Goal: Task Accomplishment & Management: Use online tool/utility

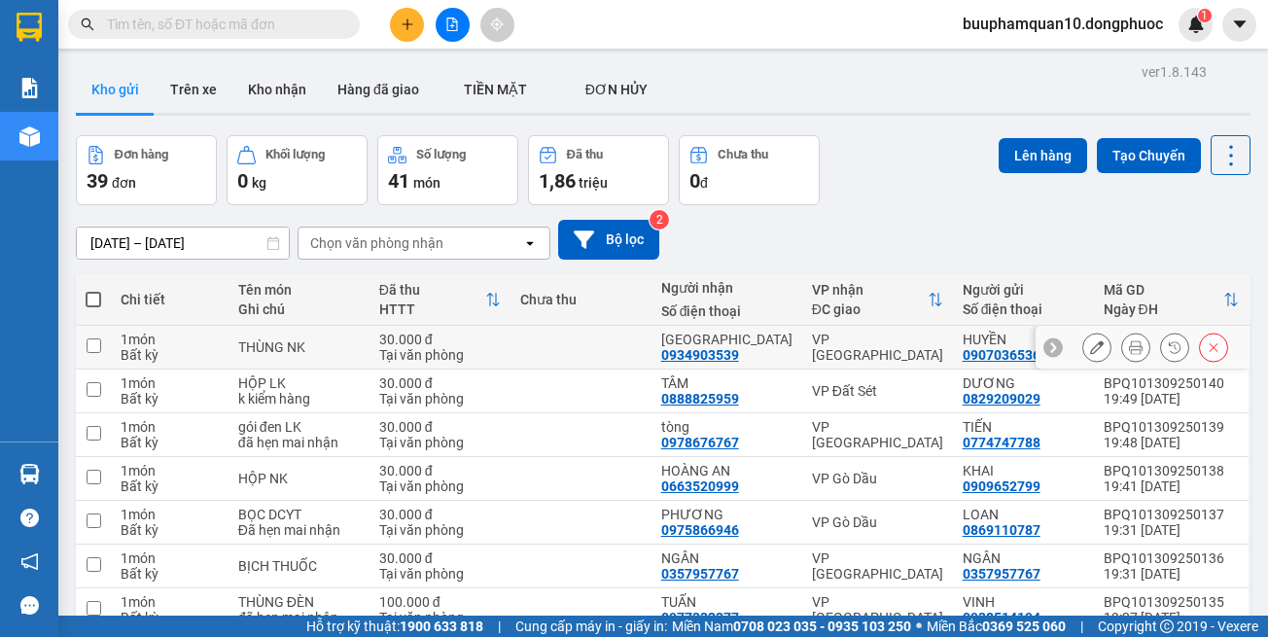
click at [848, 349] on div "VP [GEOGRAPHIC_DATA]" at bounding box center [877, 346] width 131 height 31
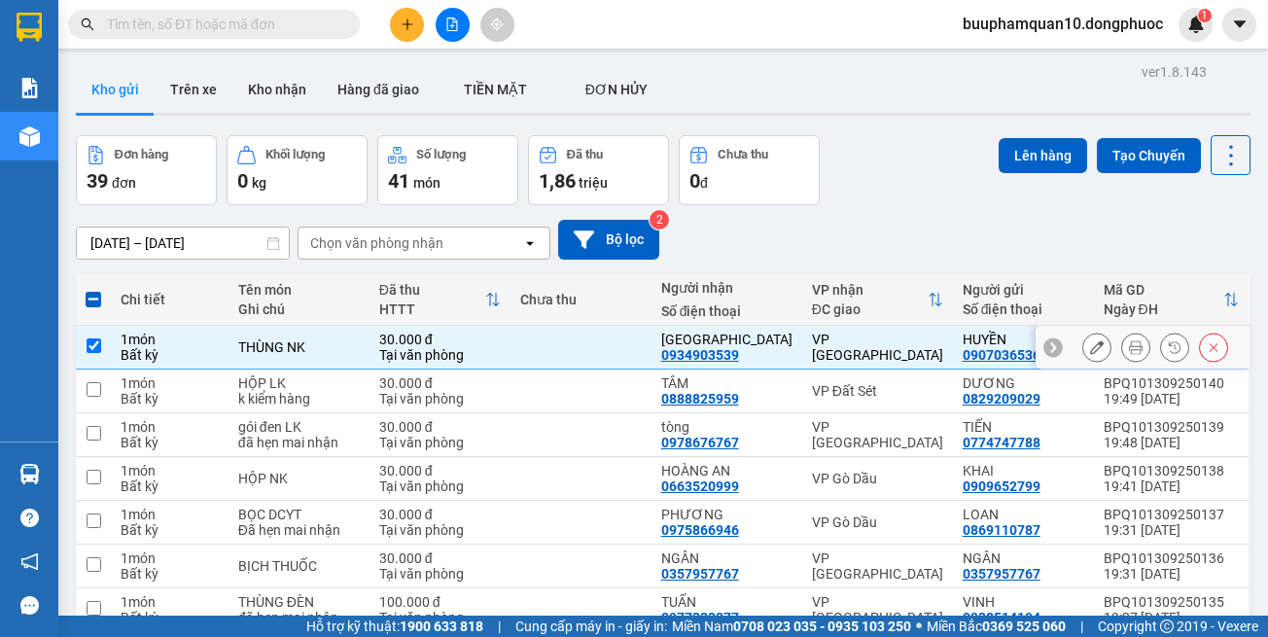
drag, startPoint x: 877, startPoint y: 349, endPoint x: 912, endPoint y: 264, distance: 91.5
click at [877, 342] on div "VP [GEOGRAPHIC_DATA]" at bounding box center [877, 346] width 131 height 31
checkbox input "false"
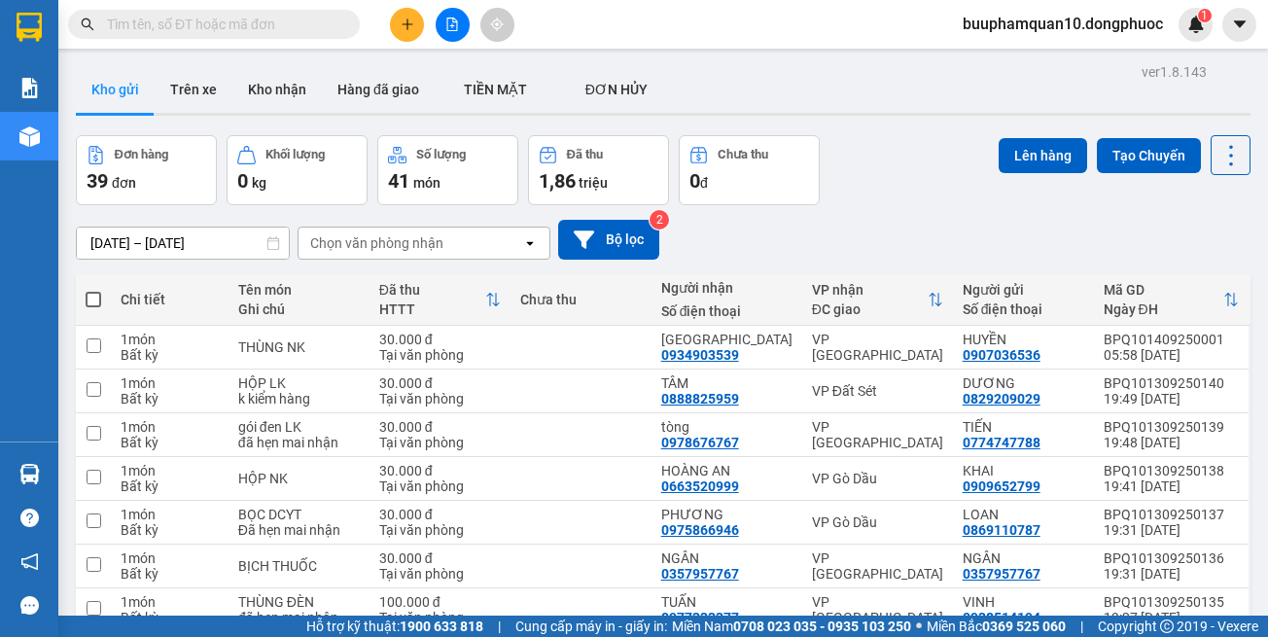
click at [427, 246] on div "Chọn văn phòng nhận" at bounding box center [376, 242] width 133 height 19
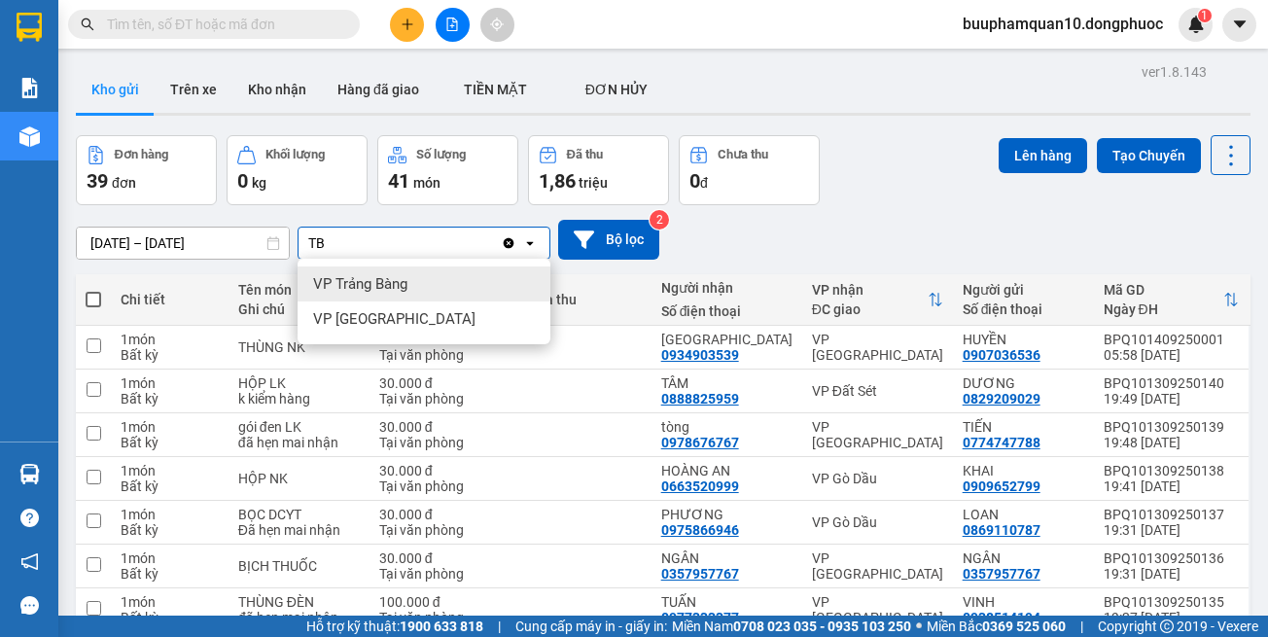
type input "TB"
click at [407, 286] on span "VP Trảng Bàng" at bounding box center [360, 283] width 94 height 19
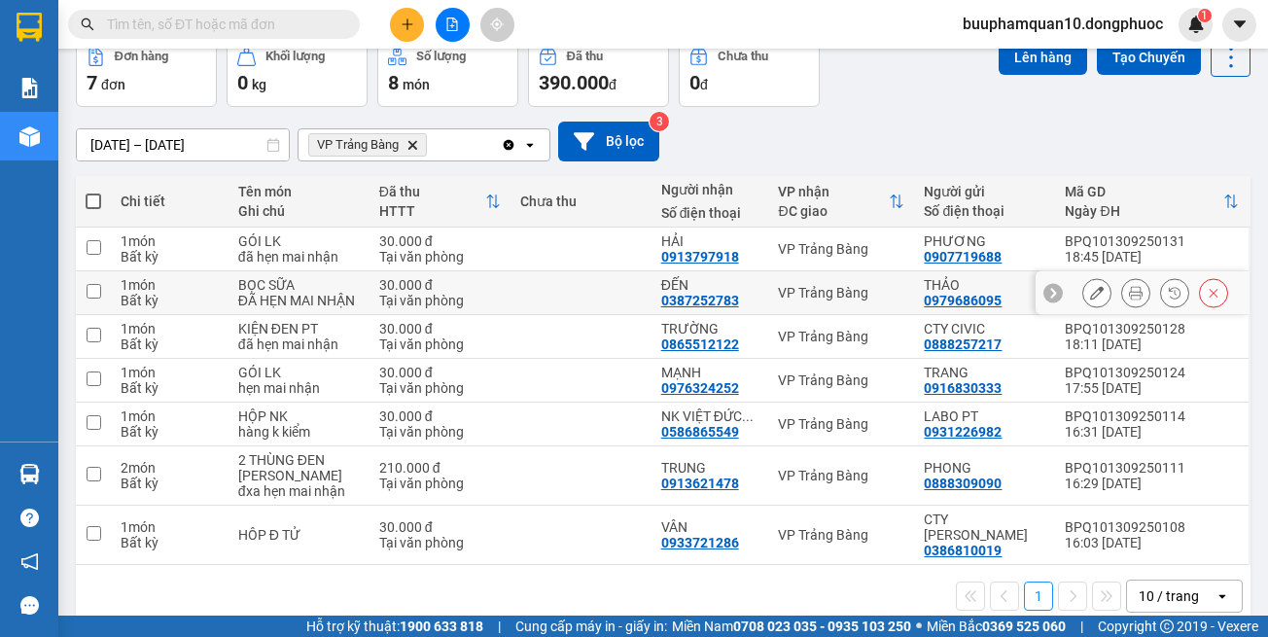
scroll to position [127, 0]
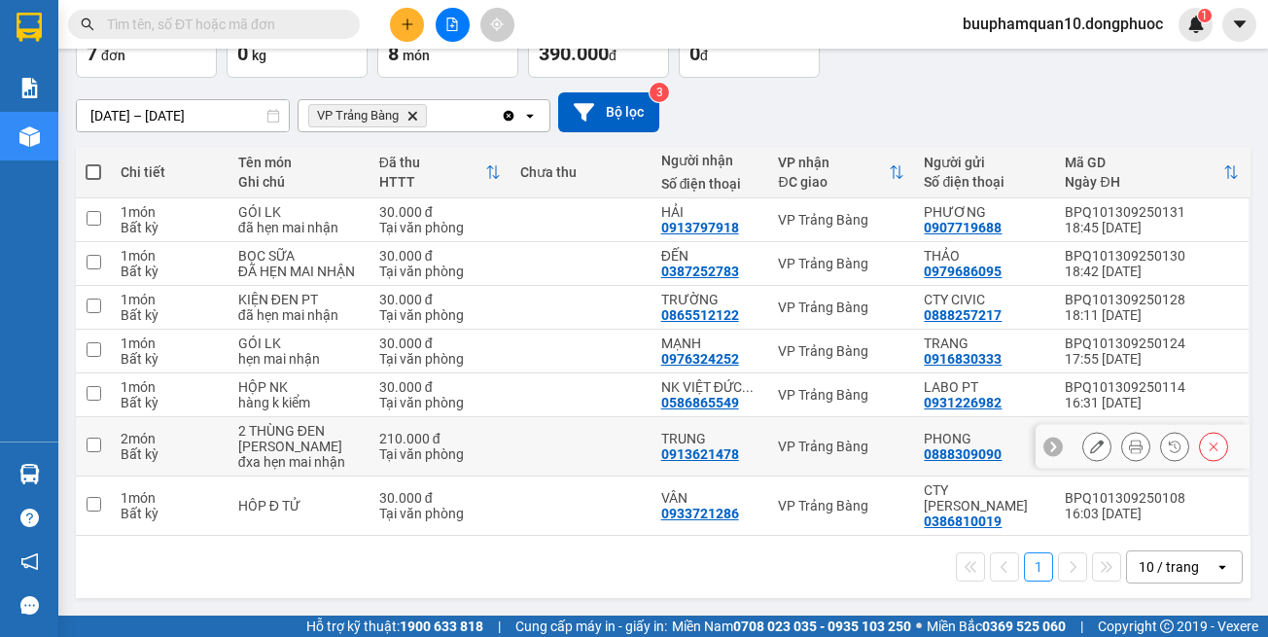
drag, startPoint x: 605, startPoint y: 457, endPoint x: 693, endPoint y: 417, distance: 97.0
click at [608, 456] on td at bounding box center [580, 446] width 141 height 59
checkbox input "true"
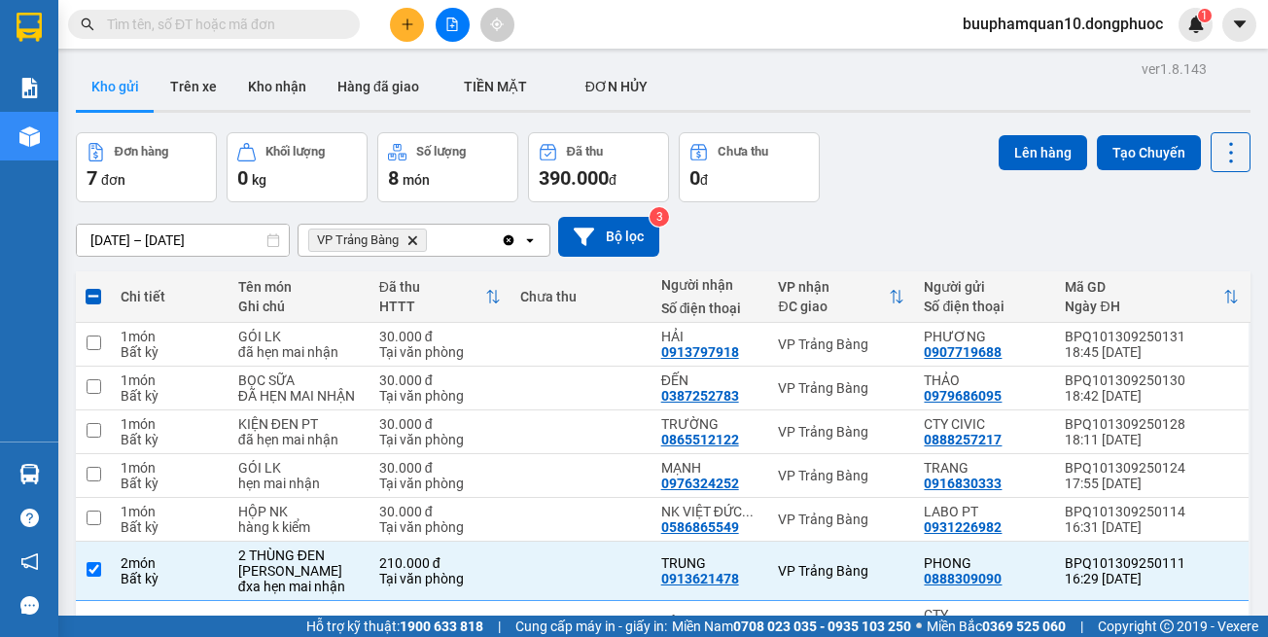
scroll to position [0, 0]
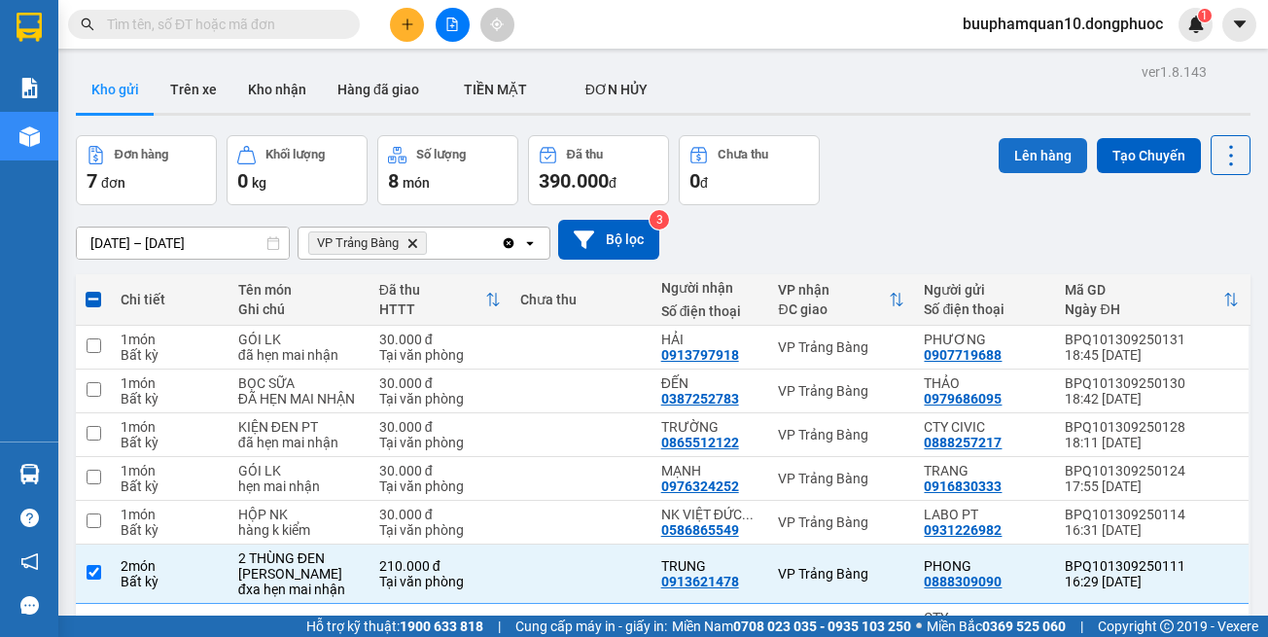
click at [1052, 174] on div "Lên hàng Tạo Chuyến" at bounding box center [1124, 170] width 252 height 70
click at [1044, 170] on button "Lên hàng" at bounding box center [1042, 155] width 88 height 35
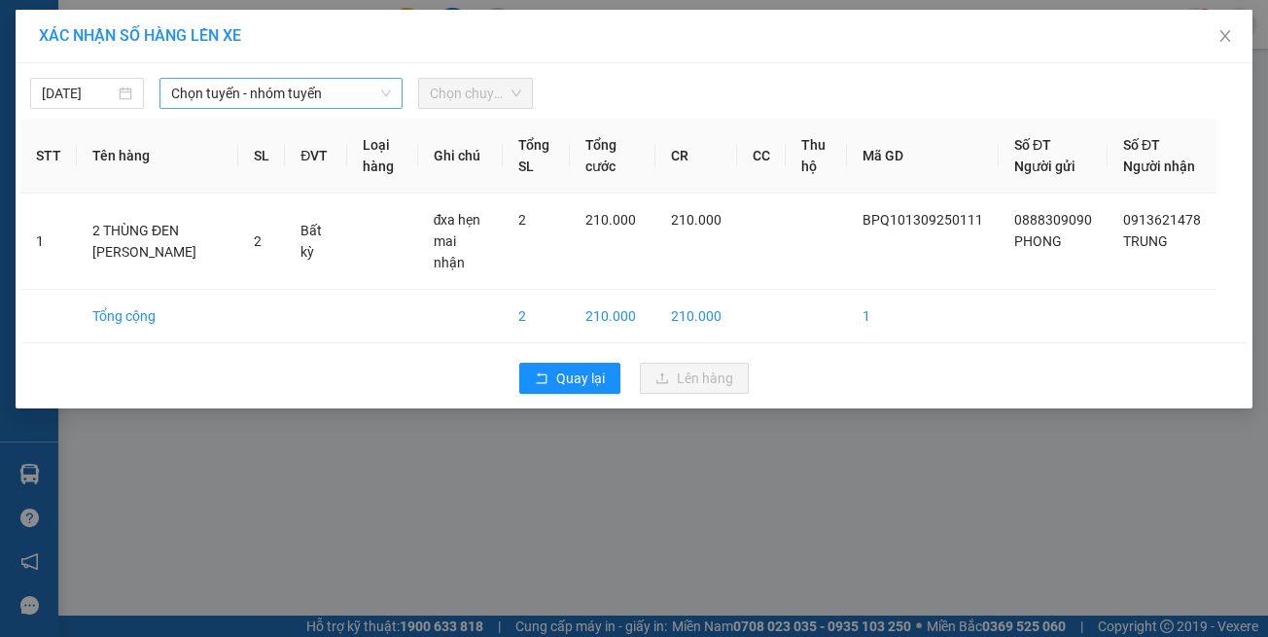
drag, startPoint x: 204, startPoint y: 85, endPoint x: 226, endPoint y: 98, distance: 25.3
click at [207, 85] on span "Chọn tuyến - nhóm tuyến" at bounding box center [281, 93] width 220 height 29
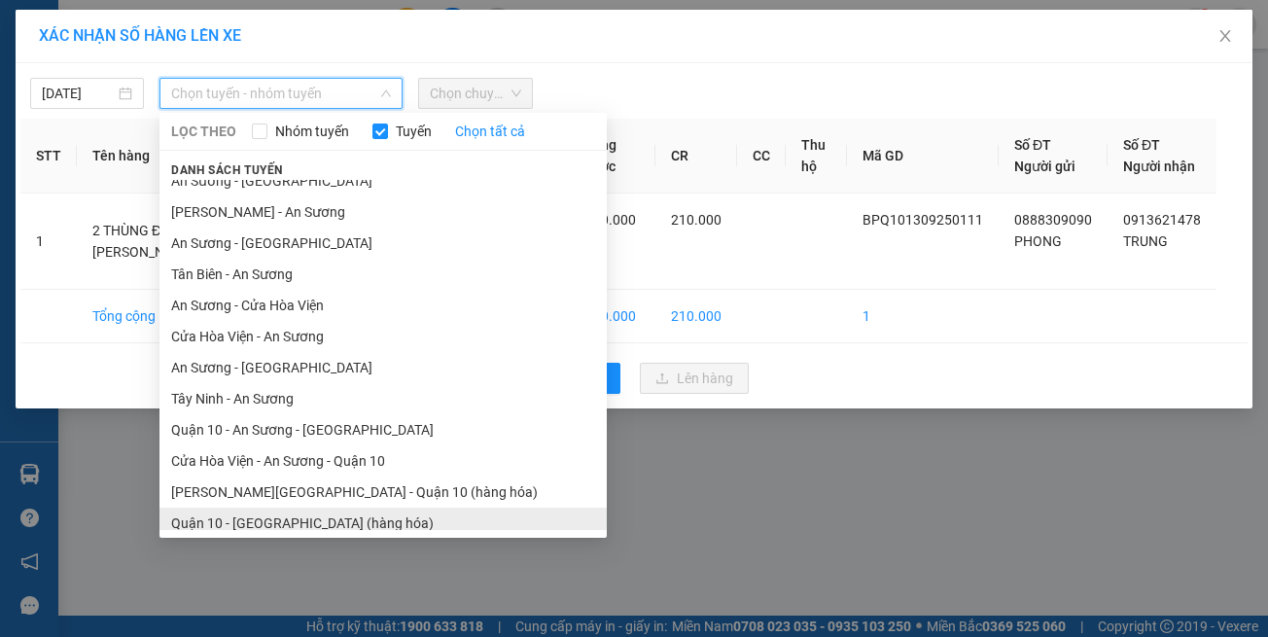
scroll to position [86, 0]
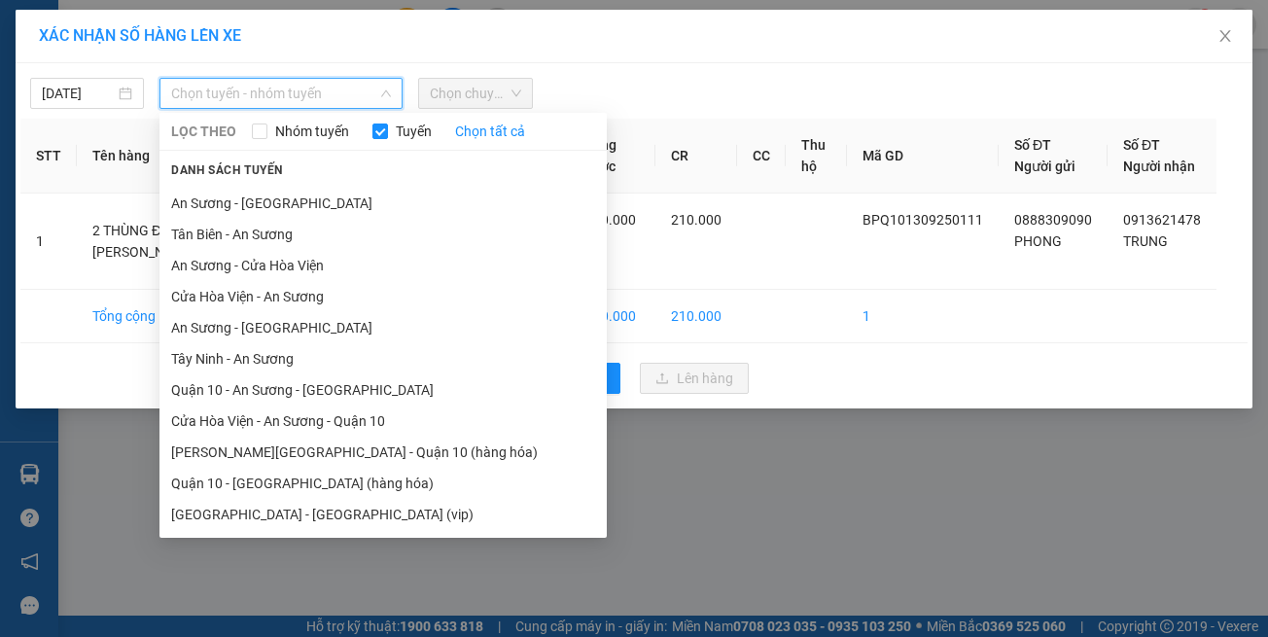
drag, startPoint x: 316, startPoint y: 510, endPoint x: 327, endPoint y: 491, distance: 22.2
click at [316, 507] on li "Hồ Chí Minh - Tây Ninh (vip)" at bounding box center [382, 514] width 447 height 31
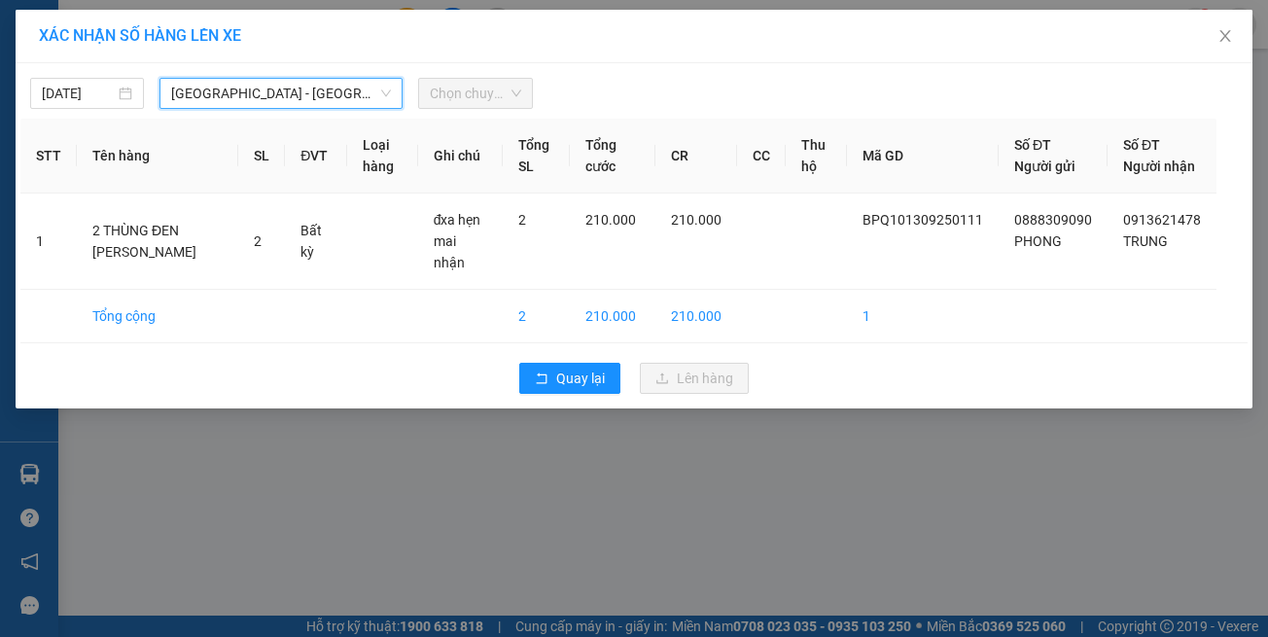
click at [473, 103] on span "Chọn chuyến" at bounding box center [475, 93] width 90 height 29
click at [452, 93] on span "Chọn chuyến" at bounding box center [475, 93] width 90 height 29
drag, startPoint x: 271, startPoint y: 93, endPoint x: 273, endPoint y: 131, distance: 38.0
click at [273, 95] on span "Hồ Chí Minh - Tây Ninh (vip)" at bounding box center [281, 93] width 220 height 29
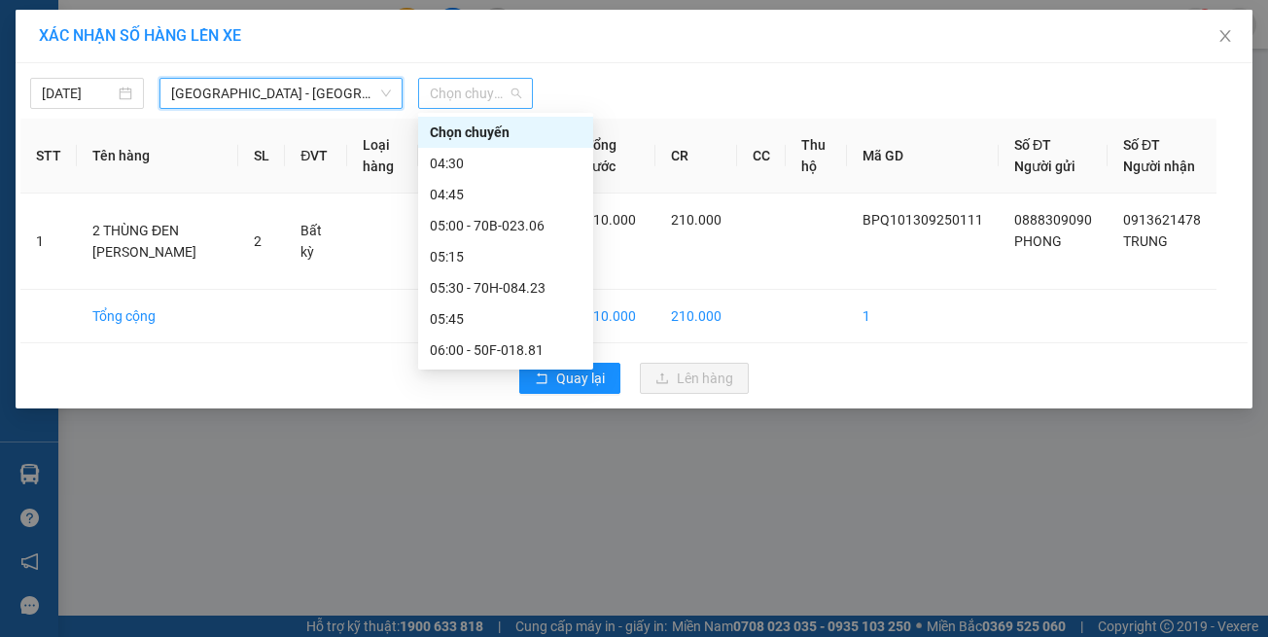
click at [467, 86] on span "Chọn chuyến" at bounding box center [475, 93] width 90 height 29
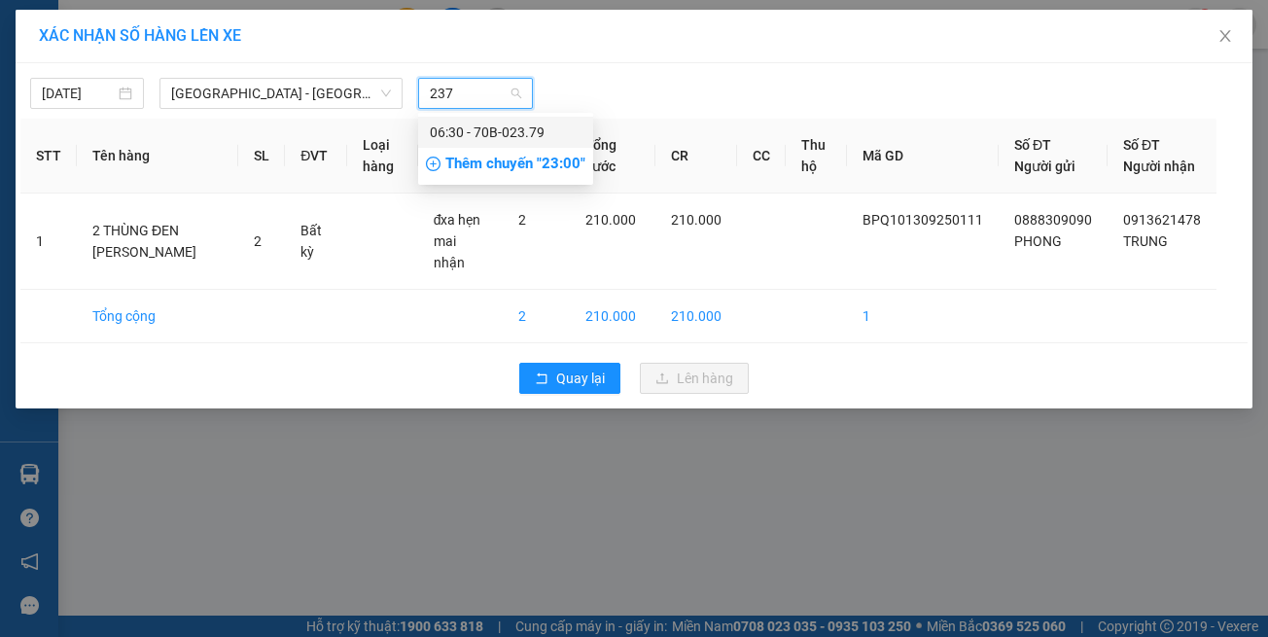
type input "2379"
click at [449, 130] on div "06:30 - 70B-023.79" at bounding box center [506, 132] width 152 height 21
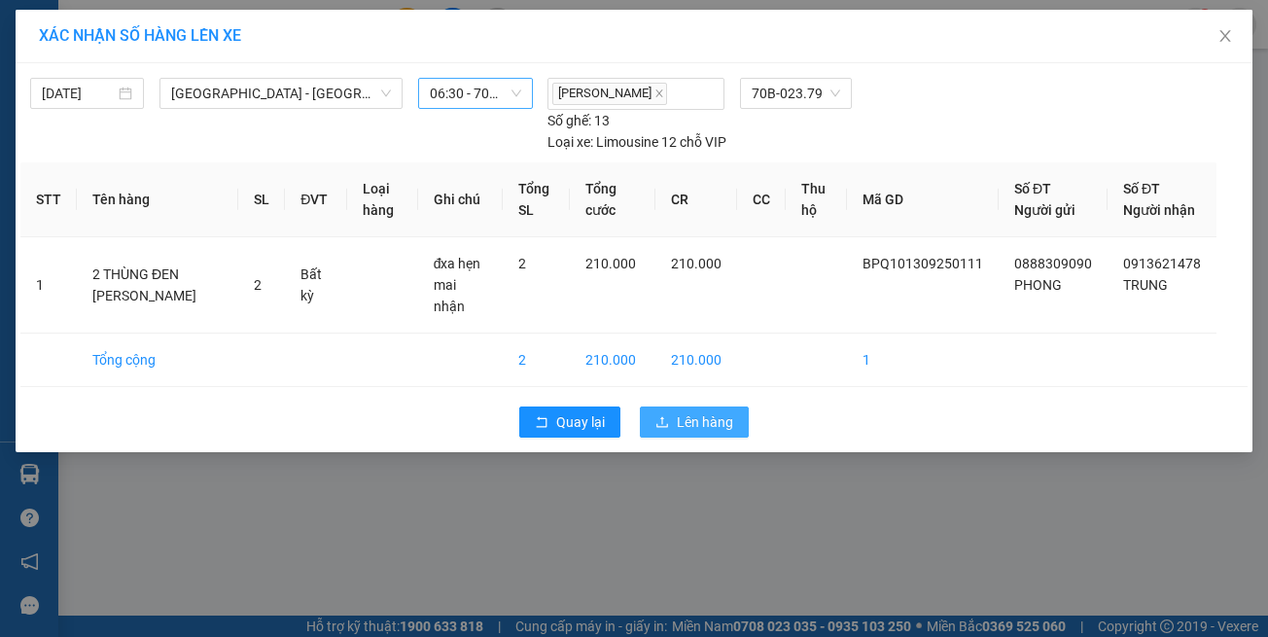
click at [712, 411] on span "Lên hàng" at bounding box center [705, 421] width 56 height 21
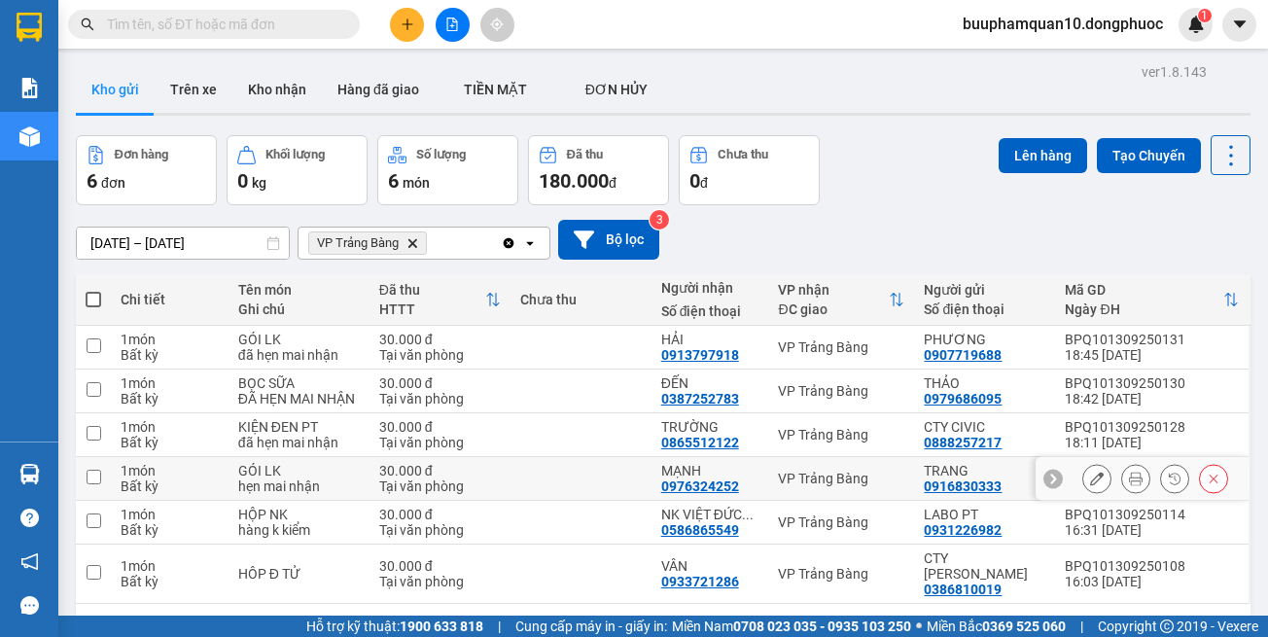
scroll to position [89, 0]
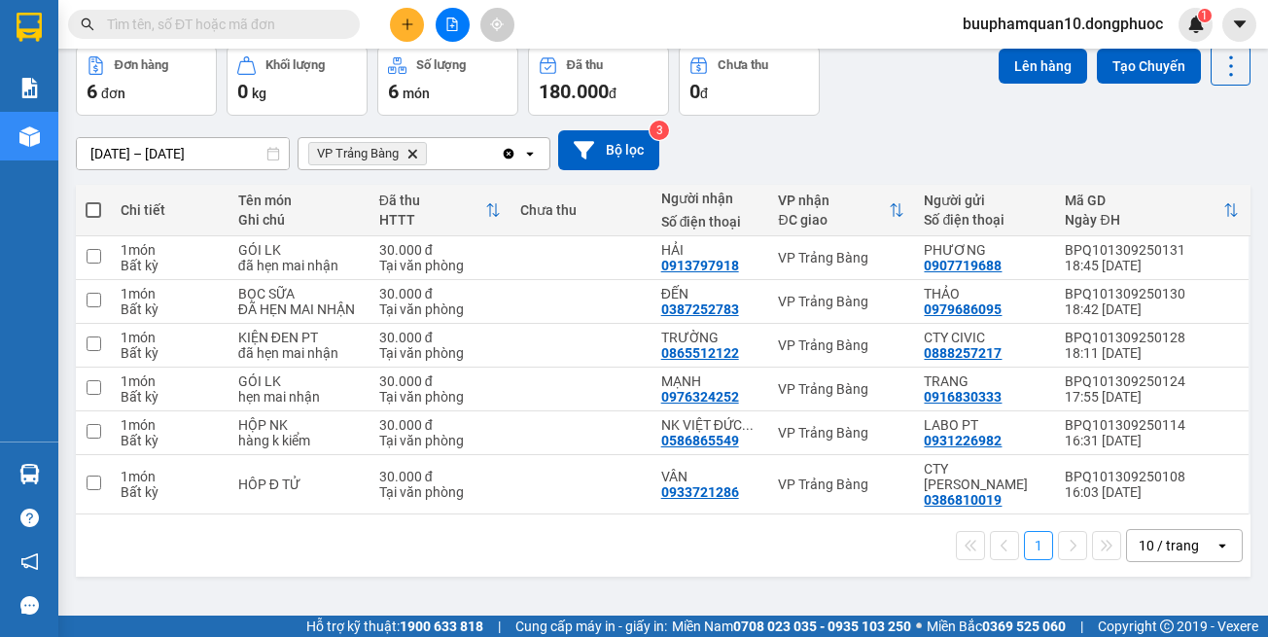
click at [85, 210] on th at bounding box center [93, 211] width 35 height 52
click at [1148, 541] on div "10 / trang" at bounding box center [1168, 545] width 60 height 19
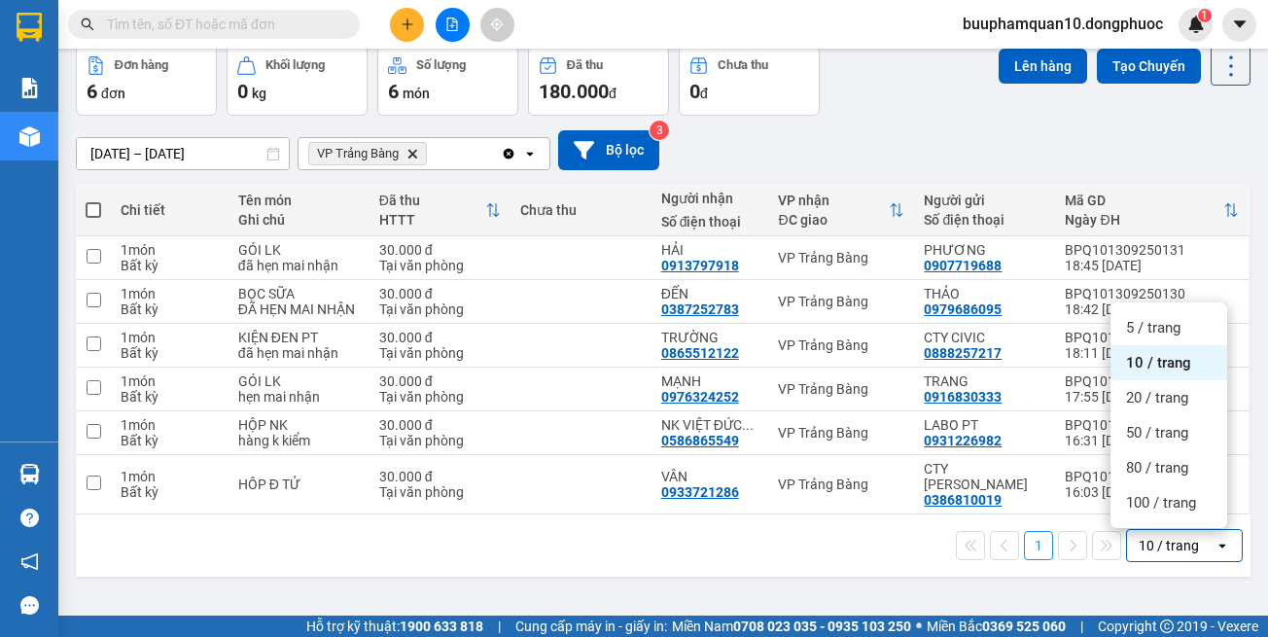
click at [1148, 533] on div "10 / trang" at bounding box center [1170, 545] width 87 height 31
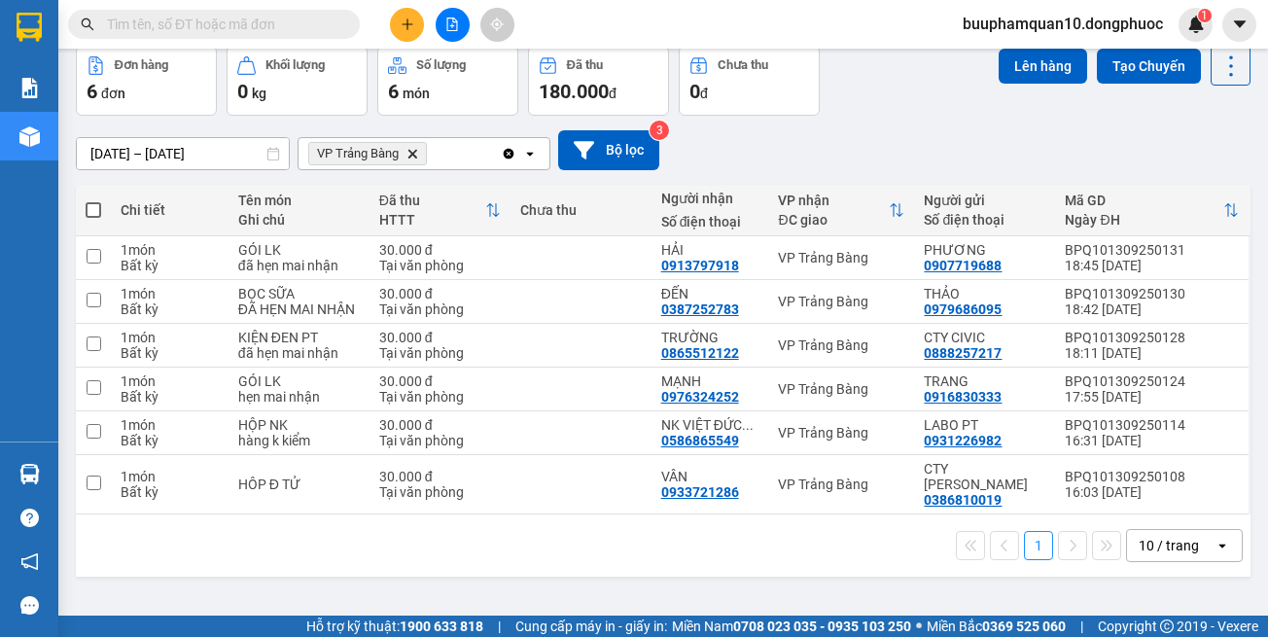
click at [1153, 531] on div "10 / trang" at bounding box center [1170, 545] width 87 height 31
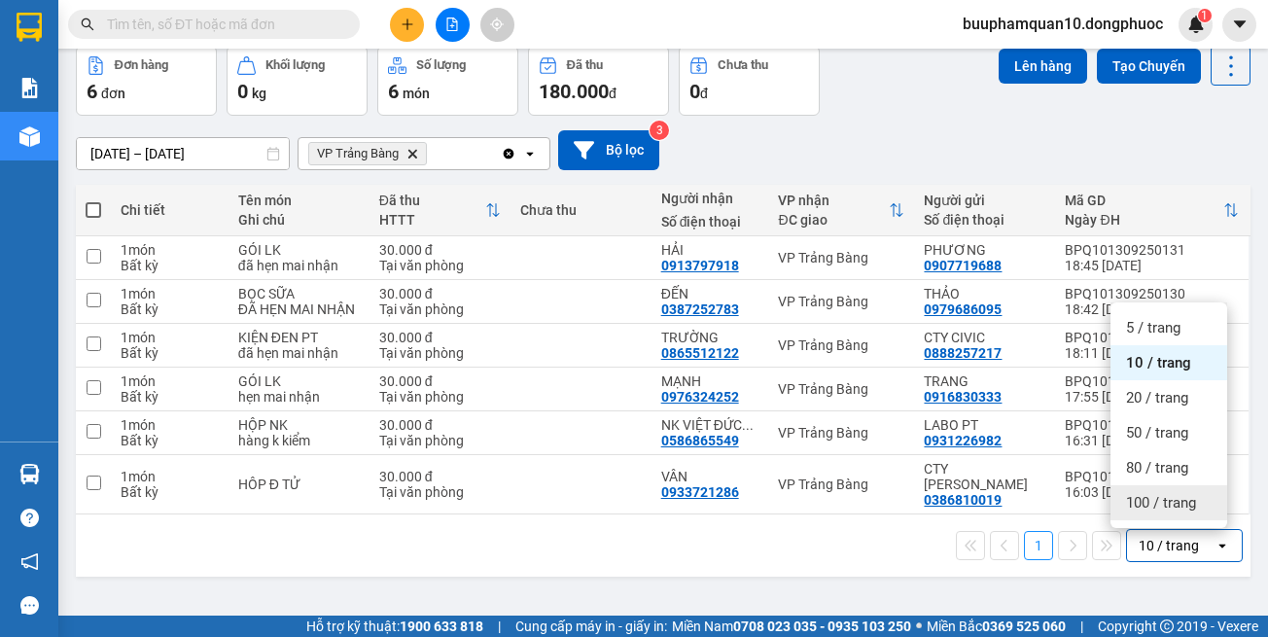
click at [1153, 517] on div "100 / trang" at bounding box center [1168, 502] width 117 height 35
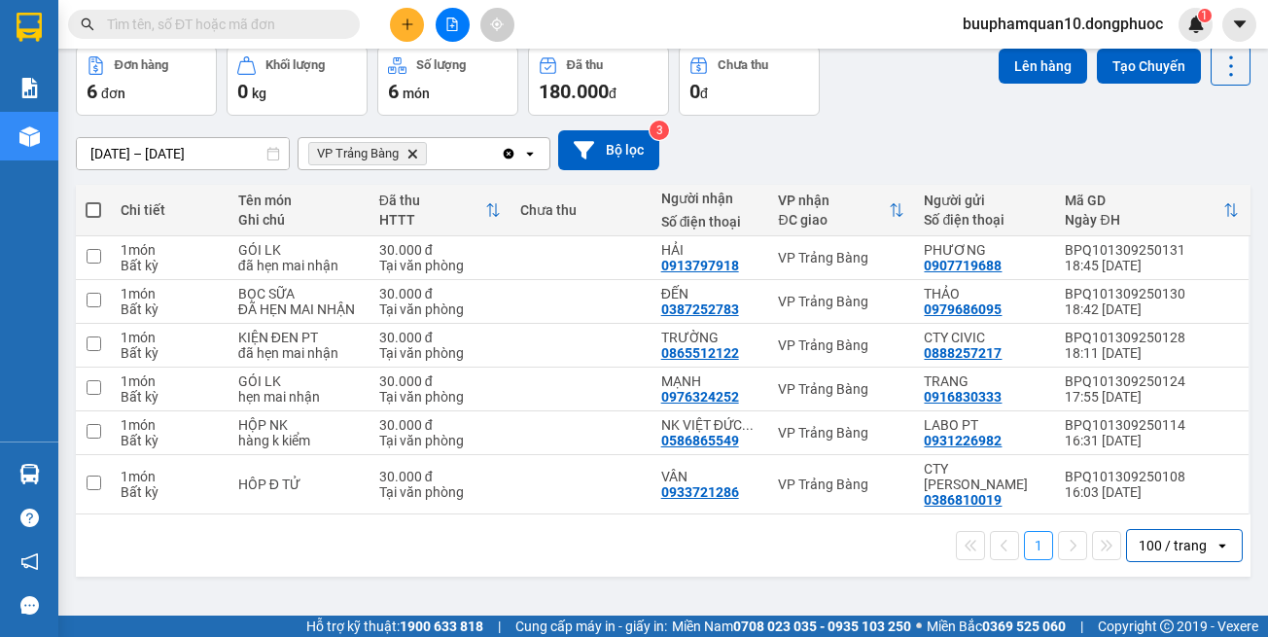
click at [97, 206] on span at bounding box center [94, 210] width 16 height 16
click at [93, 200] on input "checkbox" at bounding box center [93, 200] width 0 height 0
checkbox input "true"
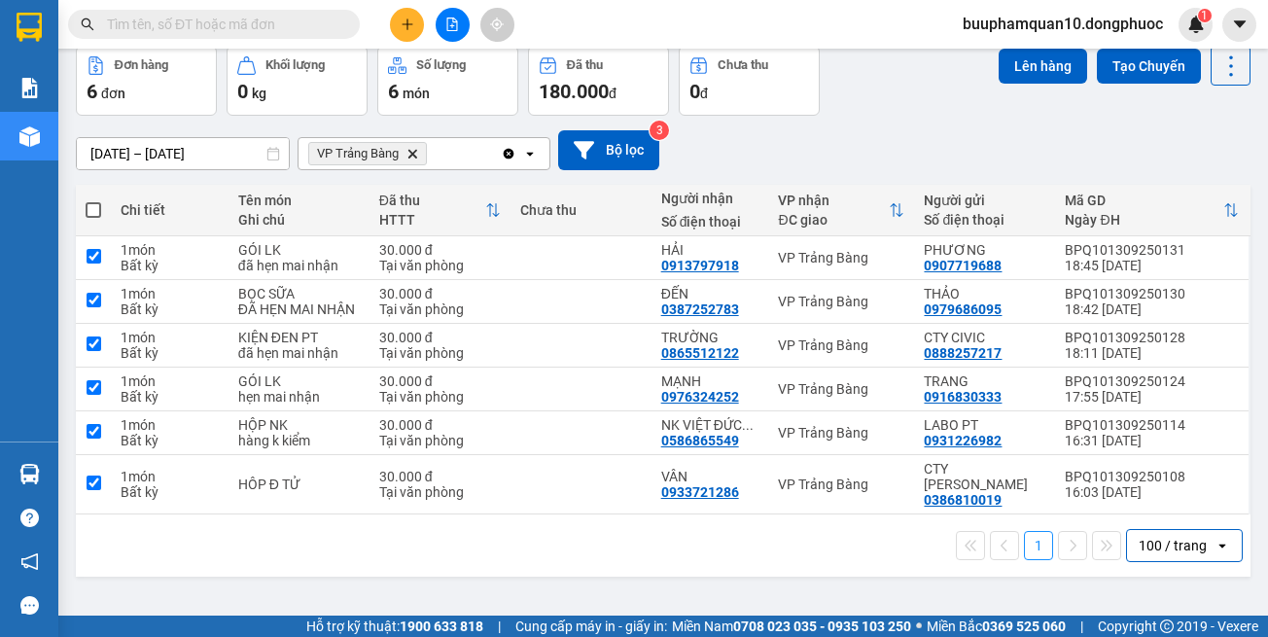
checkbox input "true"
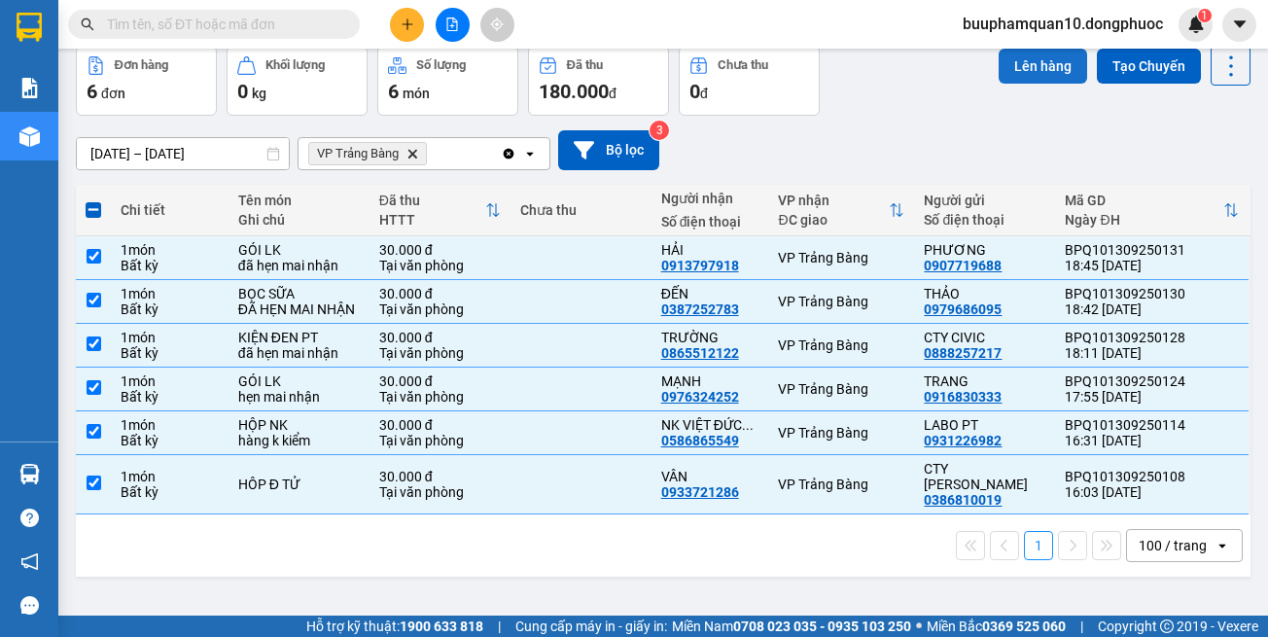
click at [1006, 67] on button "Lên hàng" at bounding box center [1042, 66] width 88 height 35
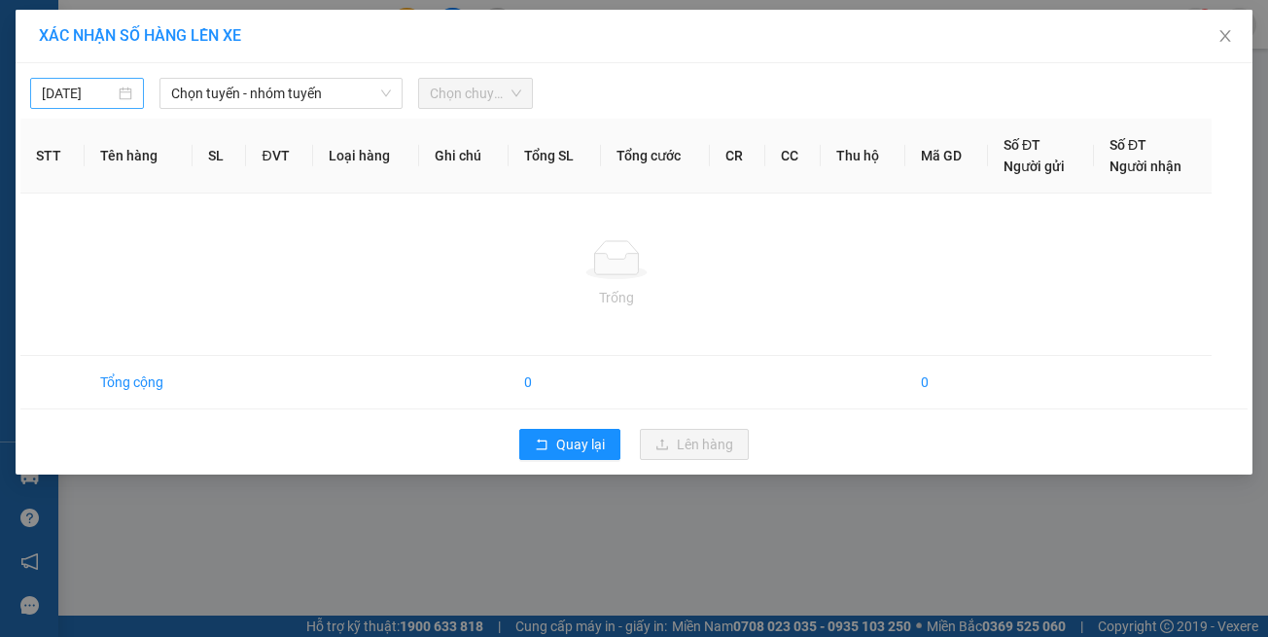
click at [102, 96] on input "13/09/2025" at bounding box center [78, 93] width 73 height 21
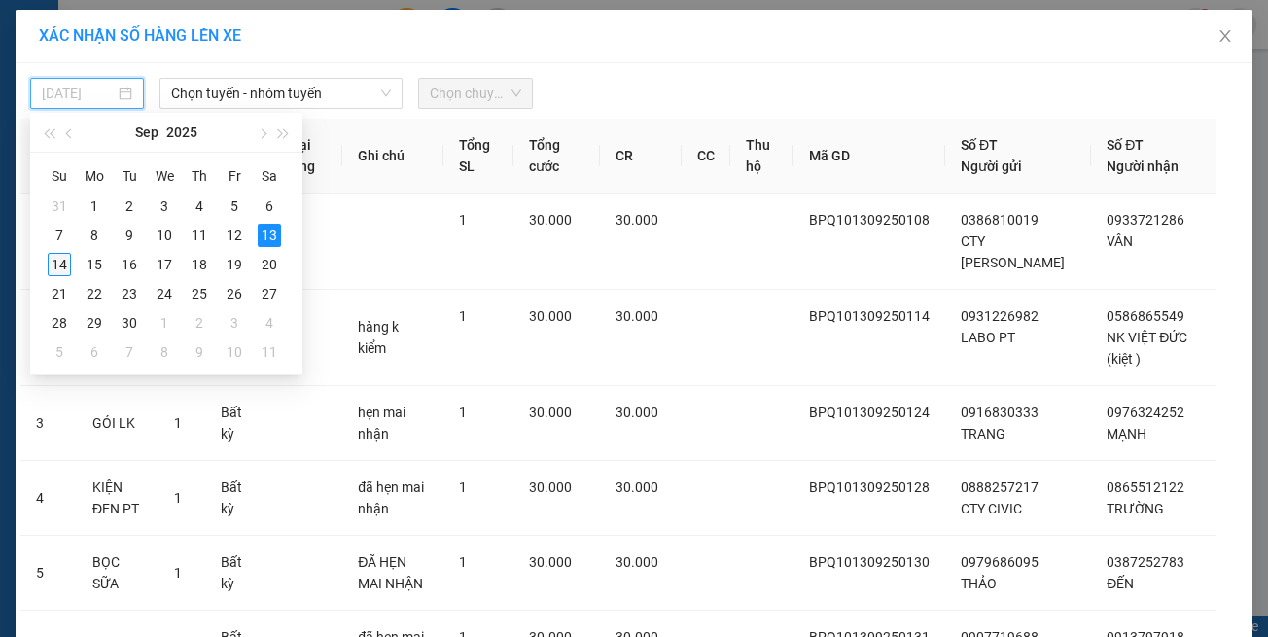
click at [59, 260] on div "14" at bounding box center [59, 264] width 23 height 23
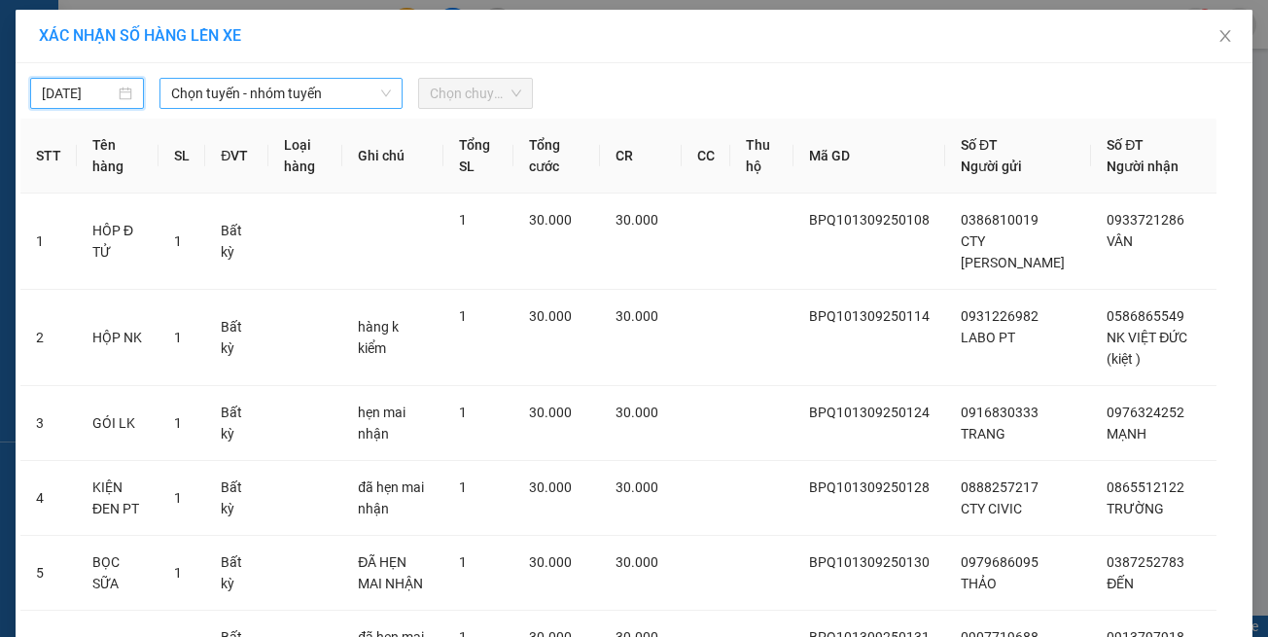
type input "14/09/2025"
drag, startPoint x: 253, startPoint y: 90, endPoint x: 288, endPoint y: 109, distance: 39.6
click at [254, 90] on span "Chọn tuyến - nhóm tuyến" at bounding box center [281, 93] width 220 height 29
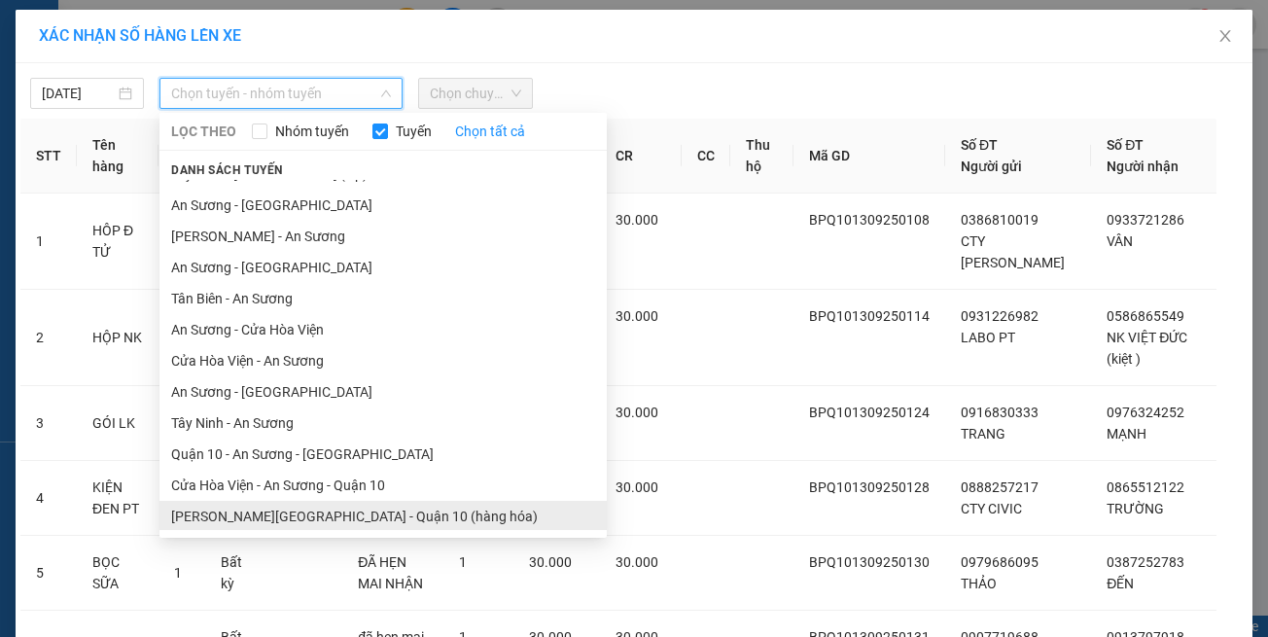
scroll to position [86, 0]
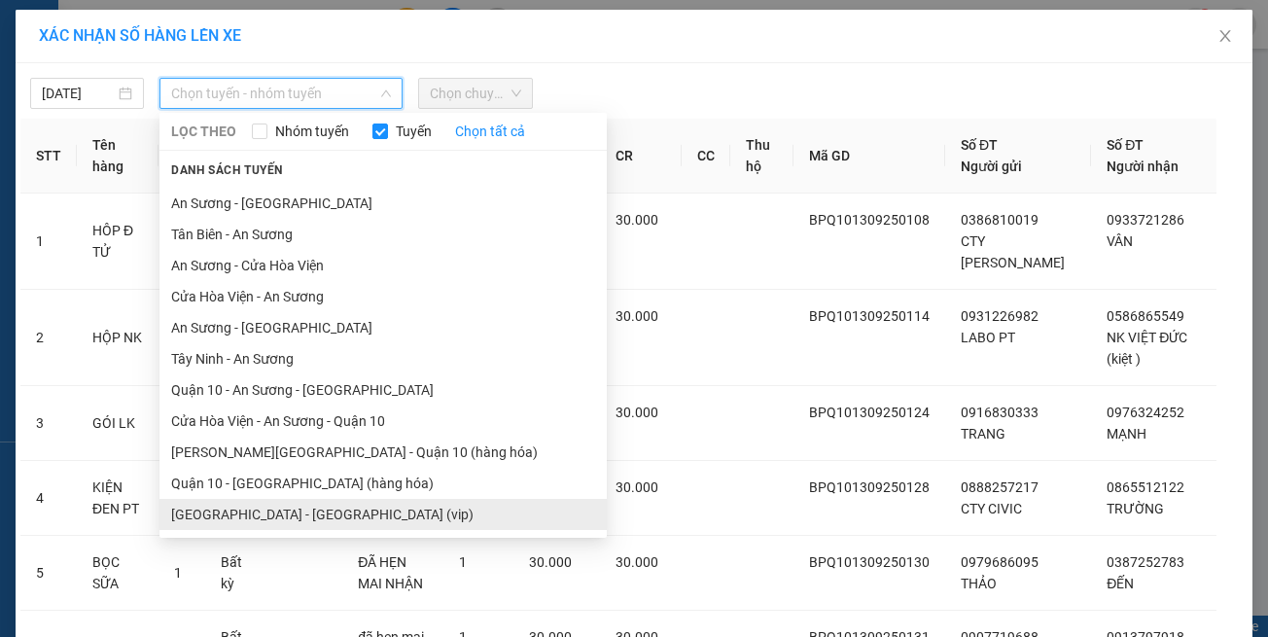
click at [295, 521] on li "Hồ Chí Minh - Tây Ninh (vip)" at bounding box center [382, 514] width 447 height 31
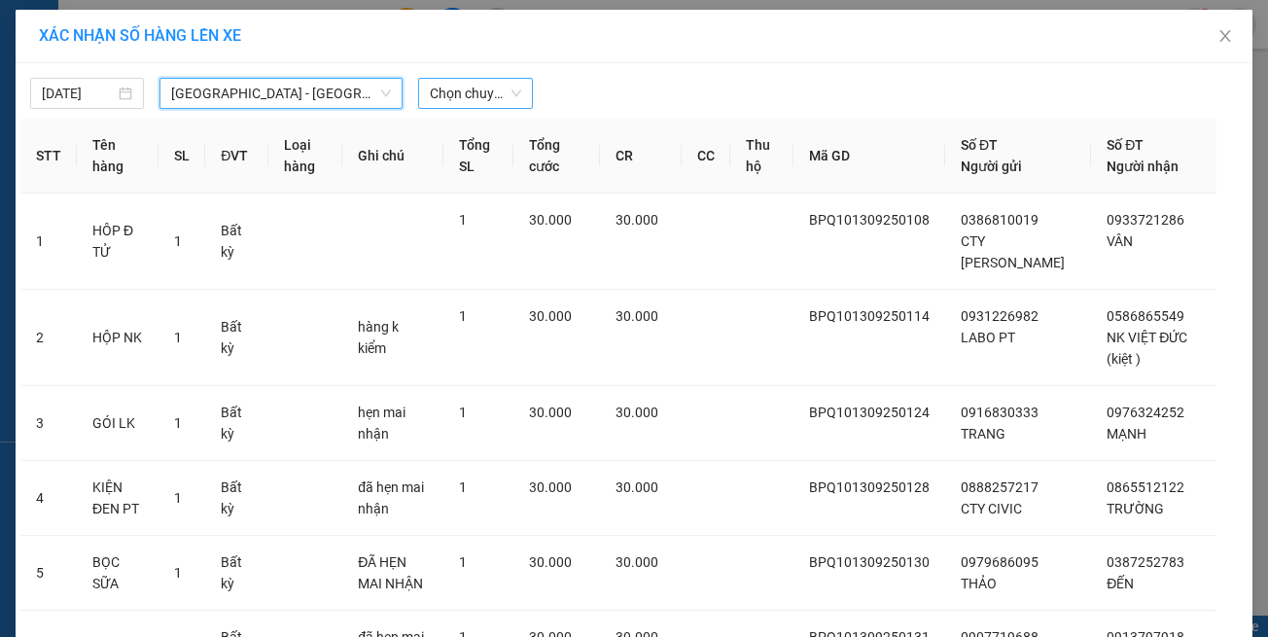
click at [484, 95] on span "Chọn chuyến" at bounding box center [475, 93] width 90 height 29
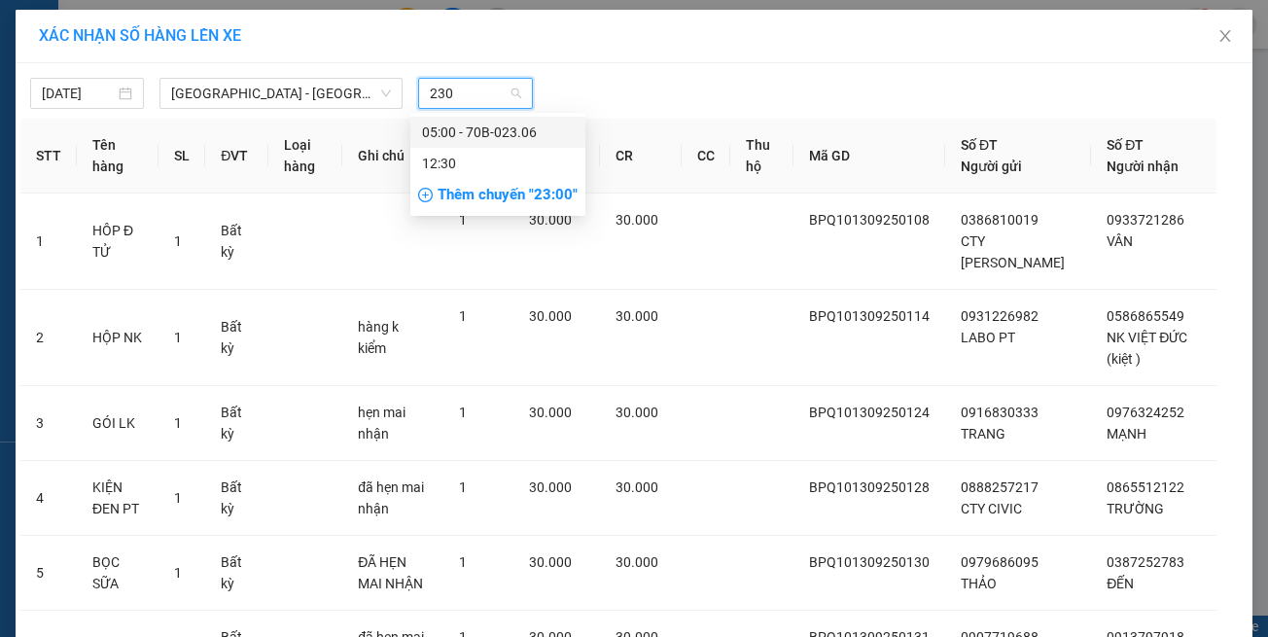
type input "2306"
click at [468, 127] on div "05:00 - 70B-023.06" at bounding box center [498, 132] width 152 height 21
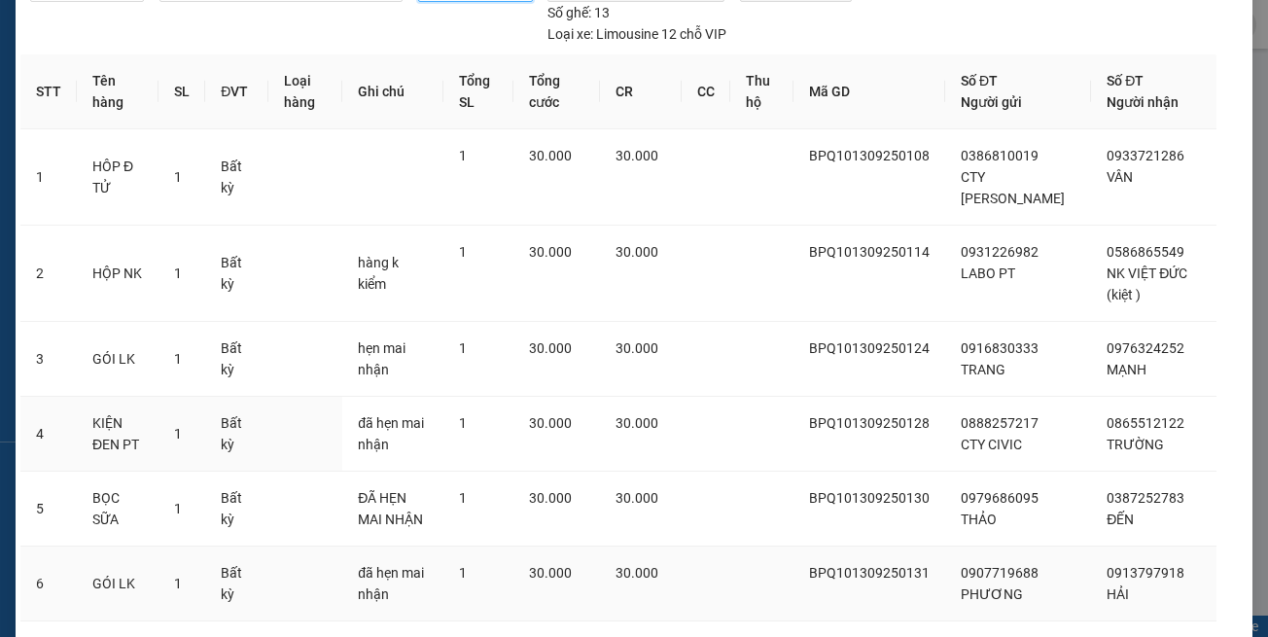
scroll to position [224, 0]
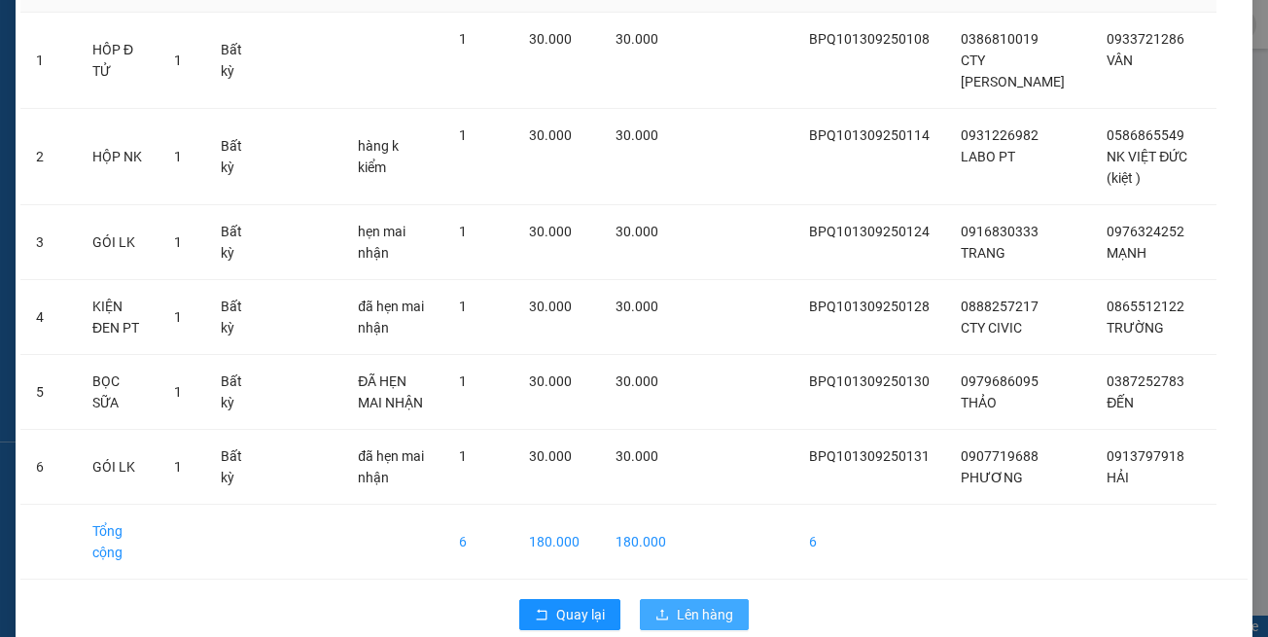
click at [707, 604] on span "Lên hàng" at bounding box center [705, 614] width 56 height 21
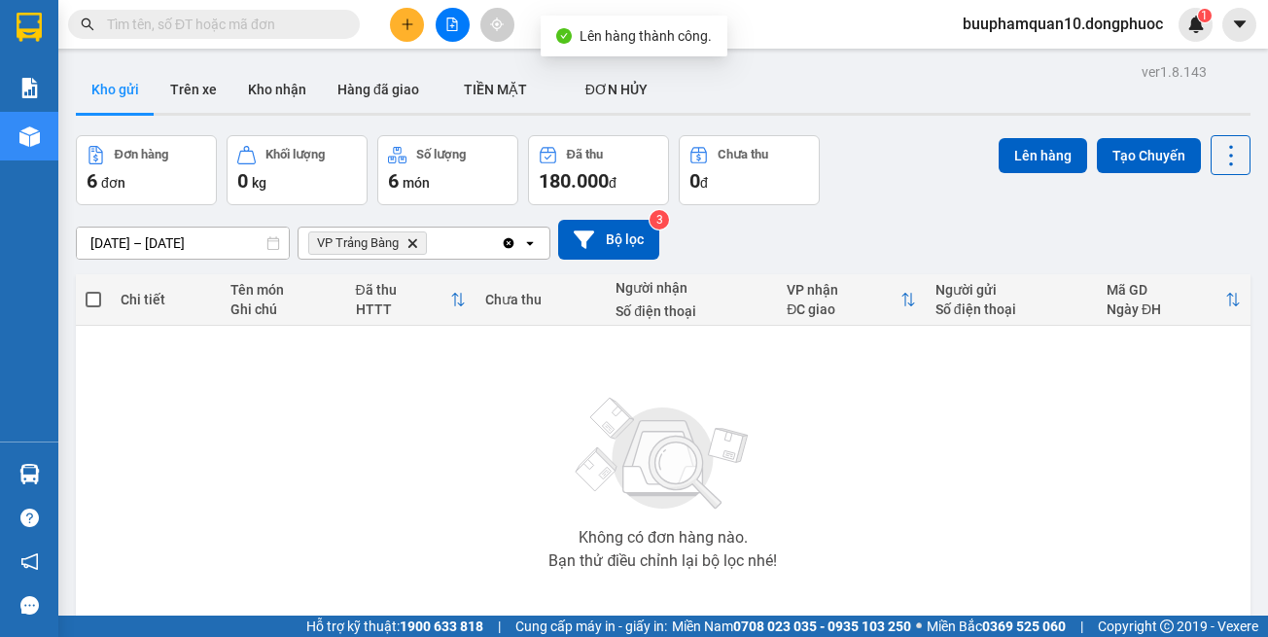
click at [413, 241] on icon "Delete" at bounding box center [412, 243] width 12 height 12
click at [413, 241] on div "Chọn văn phòng nhận" at bounding box center [376, 242] width 133 height 19
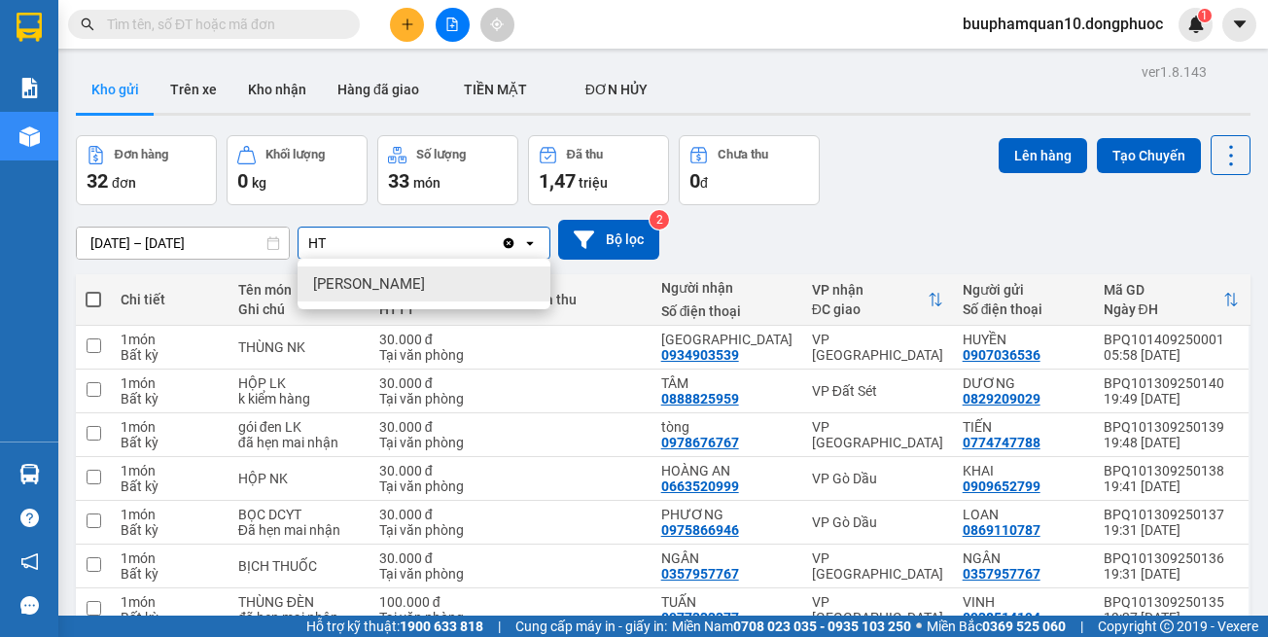
type input "HT"
click at [385, 278] on div "Hòa Thành" at bounding box center [423, 283] width 253 height 35
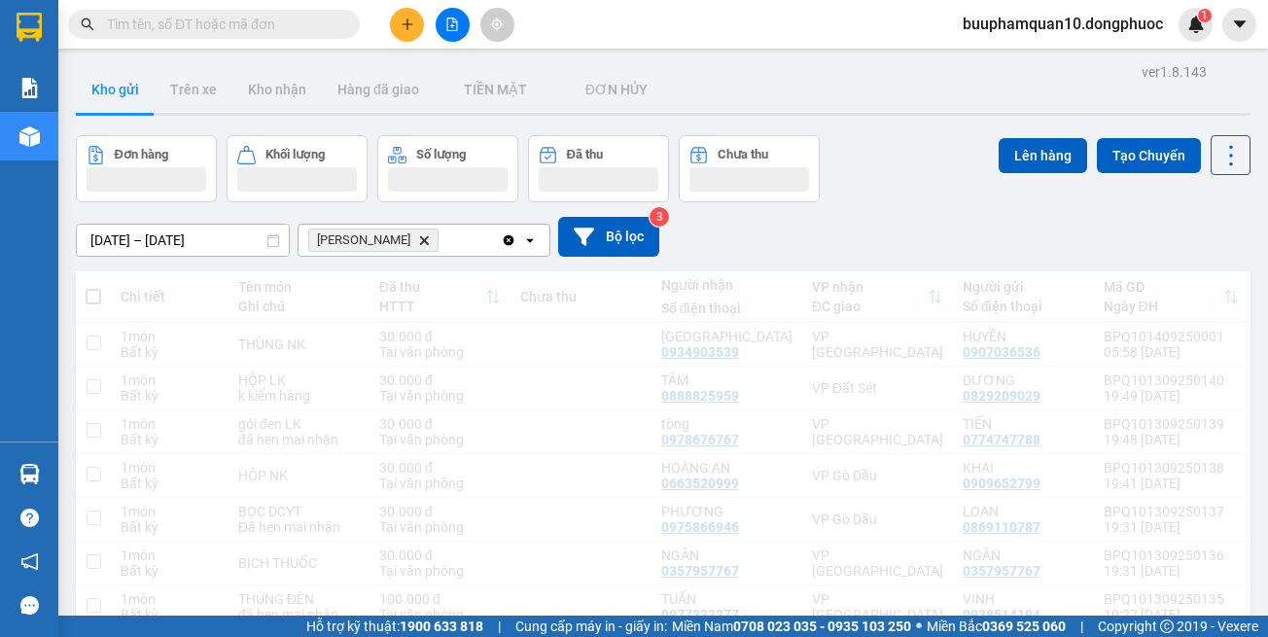
click at [422, 246] on div "Hòa Thành Delete" at bounding box center [399, 240] width 202 height 31
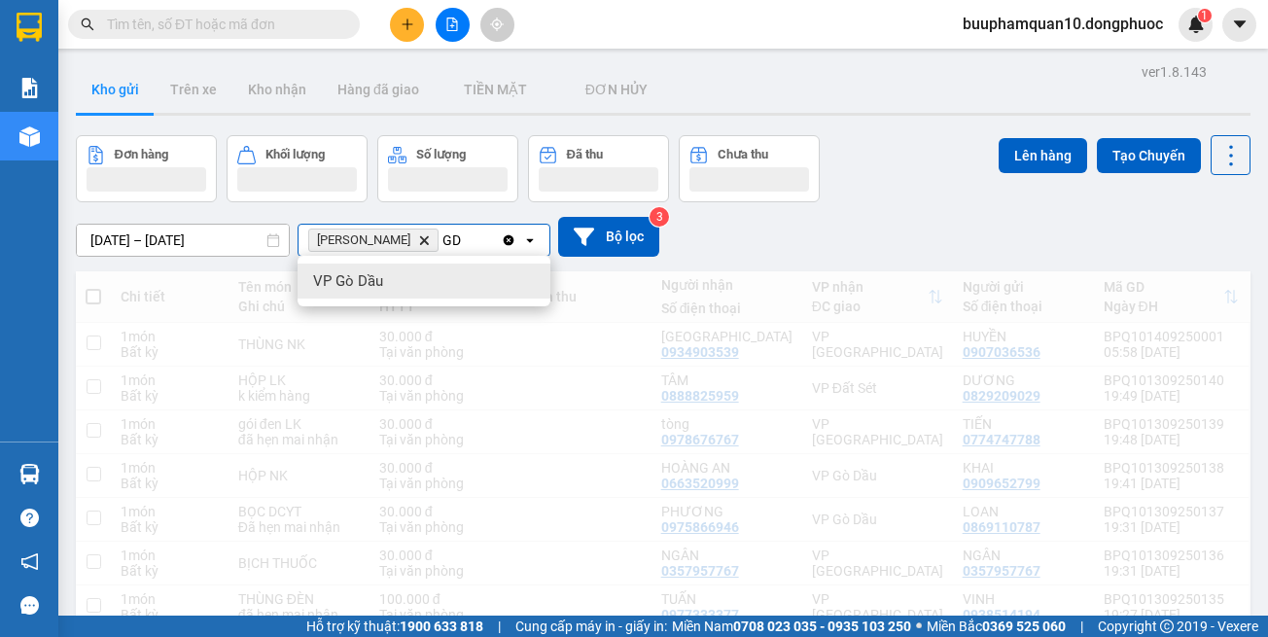
type input "GD"
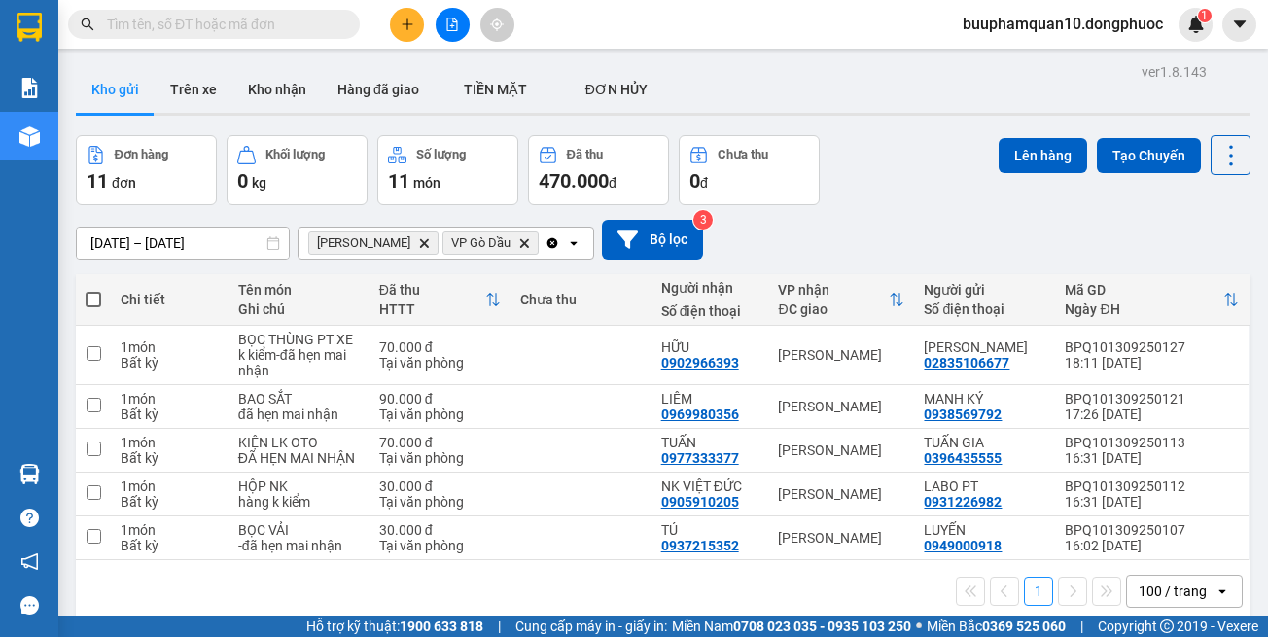
click at [89, 303] on span at bounding box center [94, 300] width 16 height 16
click at [93, 290] on input "checkbox" at bounding box center [93, 290] width 0 height 0
checkbox input "true"
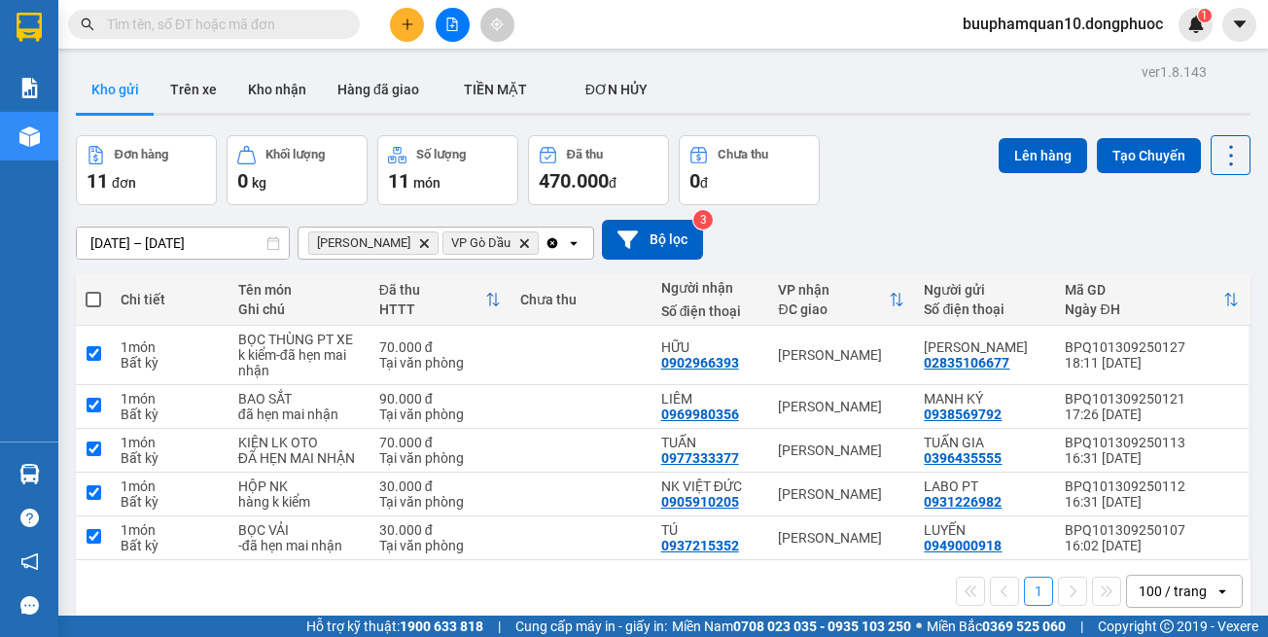
checkbox input "true"
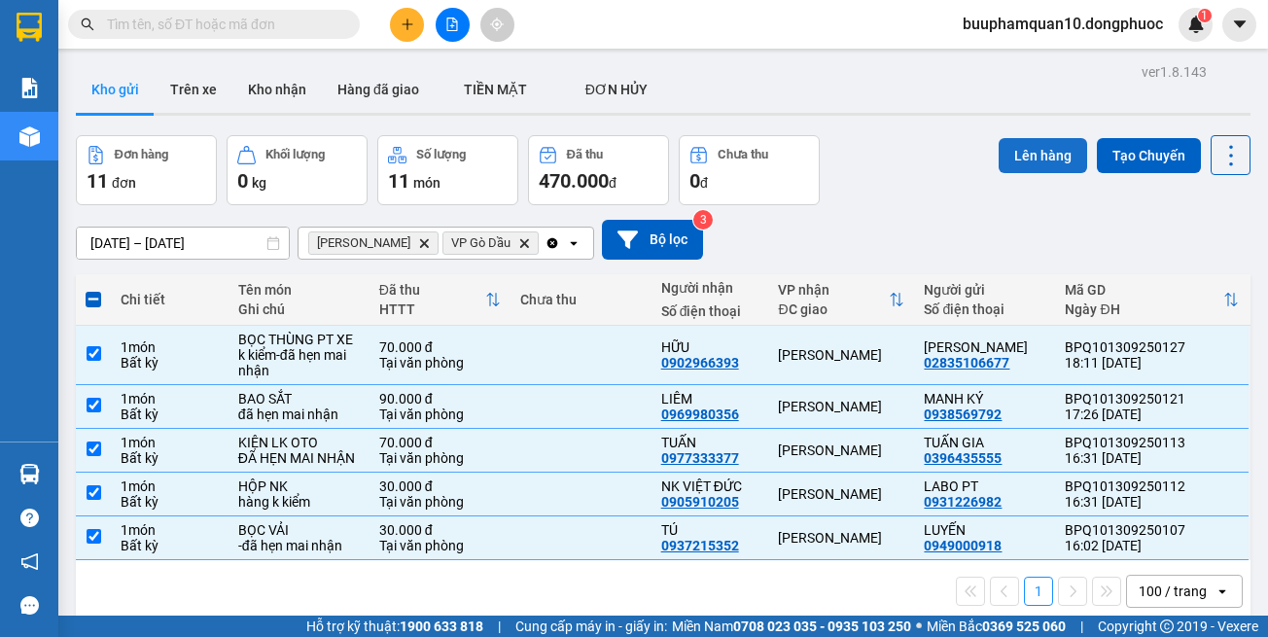
click at [1029, 147] on button "Lên hàng" at bounding box center [1042, 155] width 88 height 35
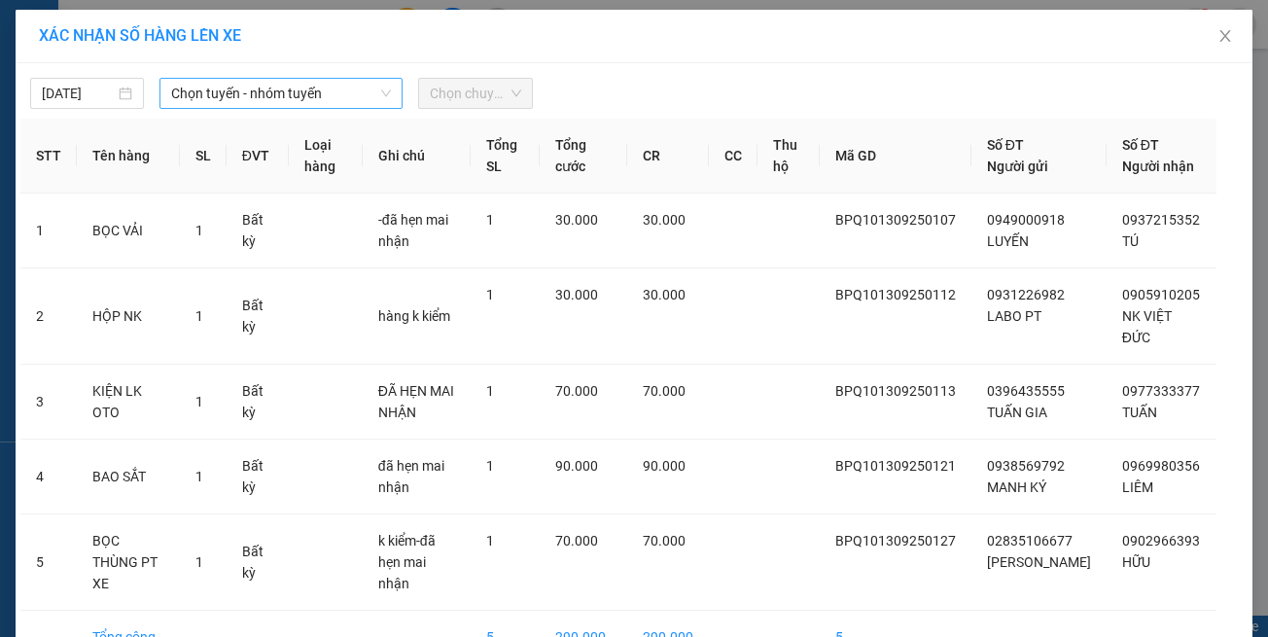
click at [260, 101] on span "Chọn tuyến - nhóm tuyến" at bounding box center [281, 93] width 220 height 29
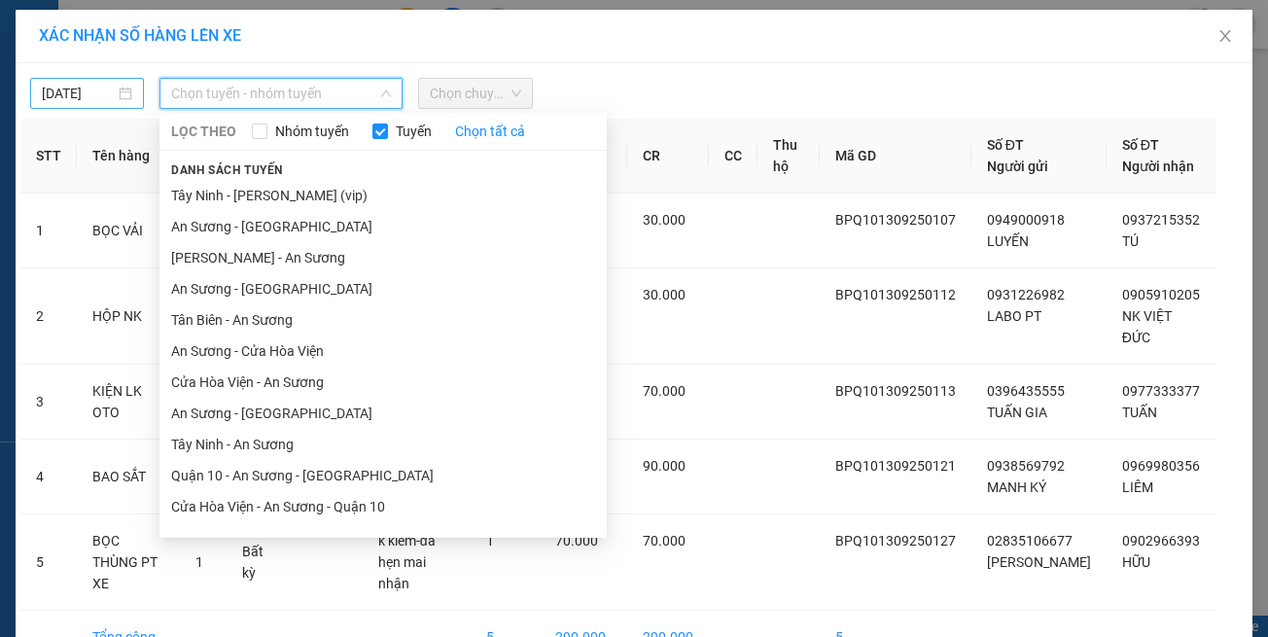
click at [70, 83] on input "13/09/2025" at bounding box center [78, 93] width 73 height 21
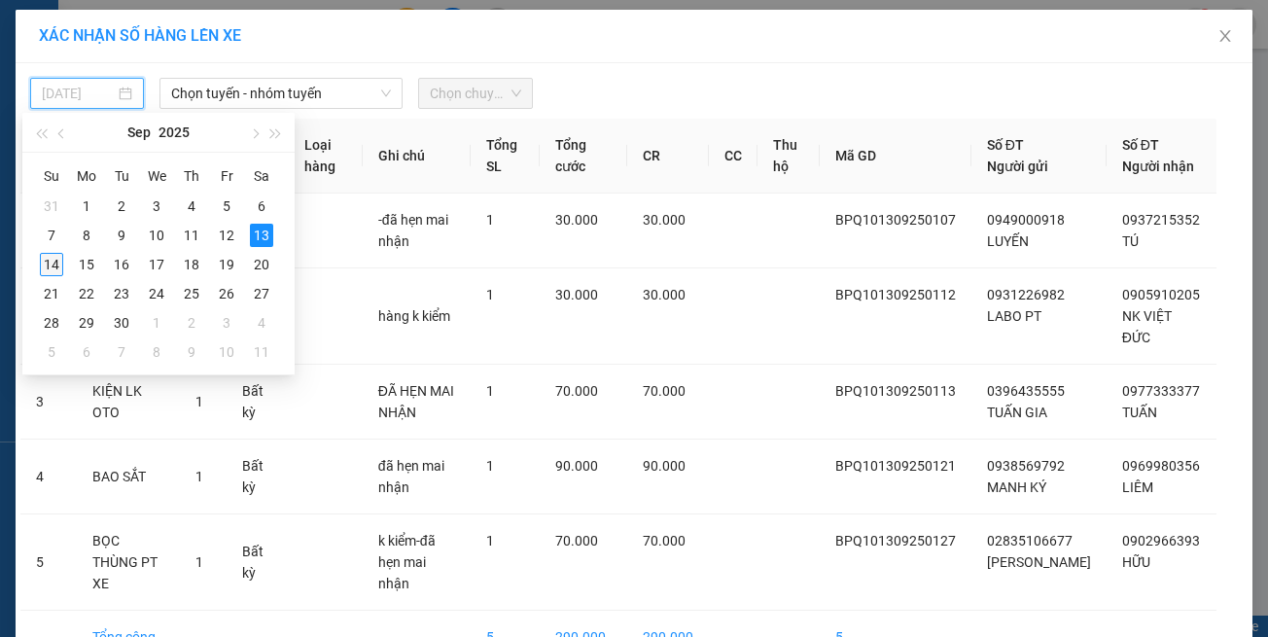
drag, startPoint x: 53, startPoint y: 264, endPoint x: 113, endPoint y: 186, distance: 98.6
click at [53, 263] on div "14" at bounding box center [51, 264] width 23 height 23
type input "14/09/2025"
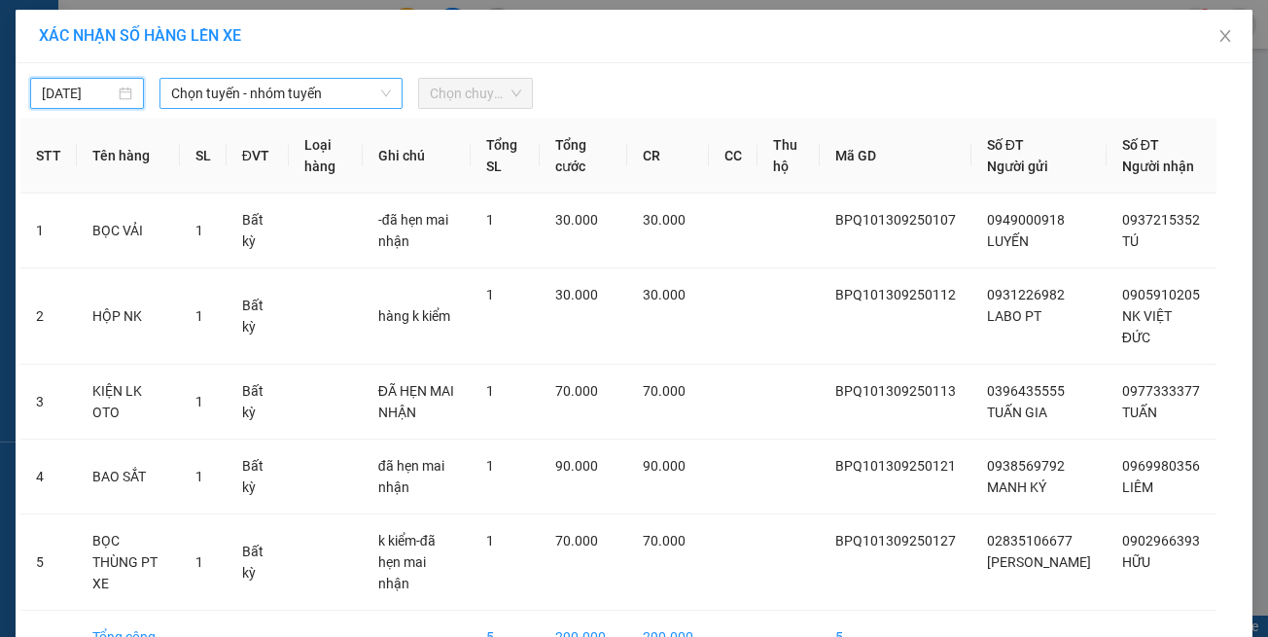
drag, startPoint x: 224, startPoint y: 81, endPoint x: 235, endPoint y: 85, distance: 12.3
click at [228, 81] on span "Chọn tuyến - nhóm tuyến" at bounding box center [281, 93] width 220 height 29
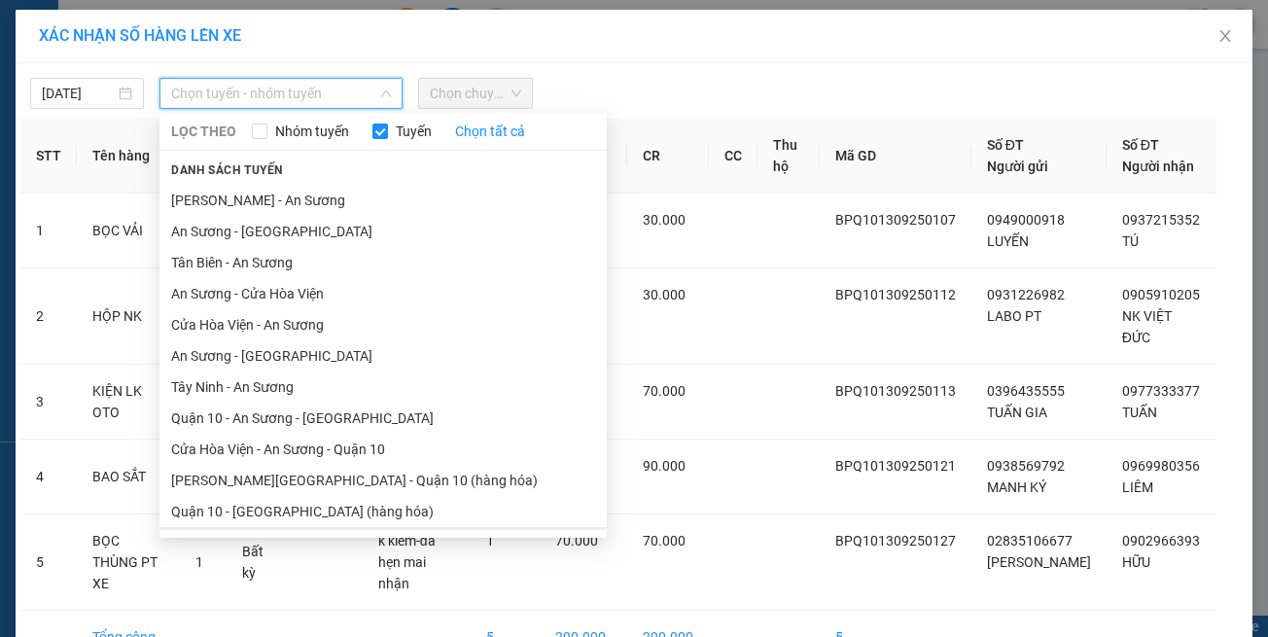
scroll to position [86, 0]
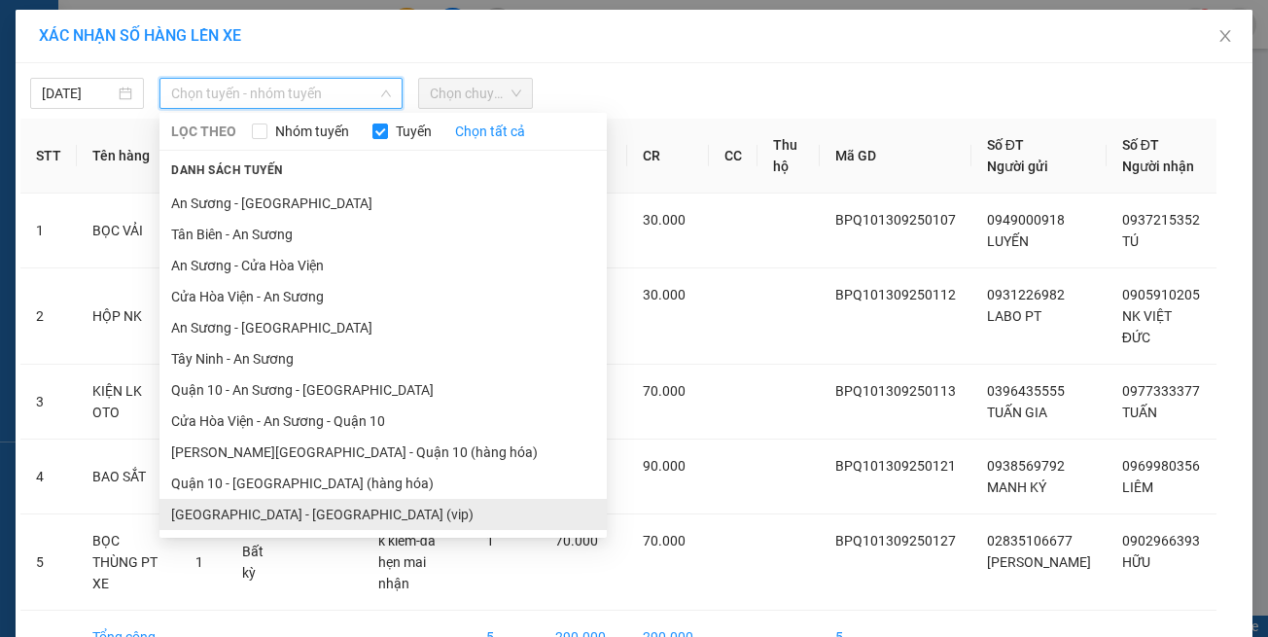
drag, startPoint x: 316, startPoint y: 514, endPoint x: 327, endPoint y: 484, distance: 32.0
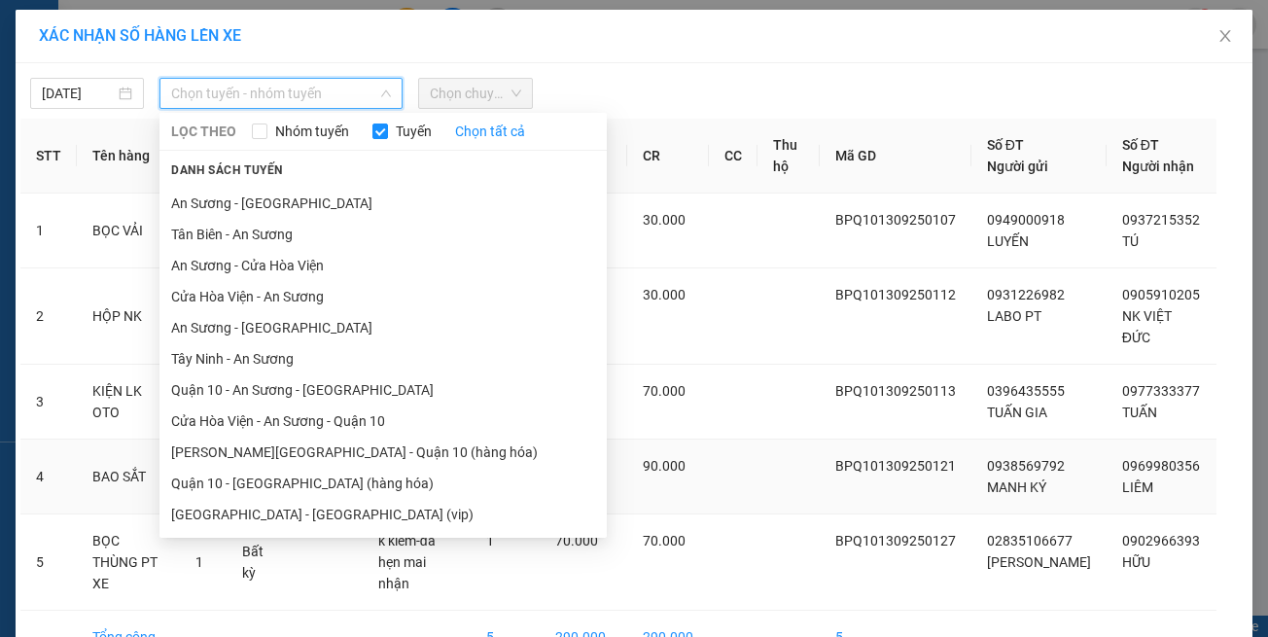
click at [316, 512] on li "Hồ Chí Minh - Tây Ninh (vip)" at bounding box center [382, 514] width 447 height 31
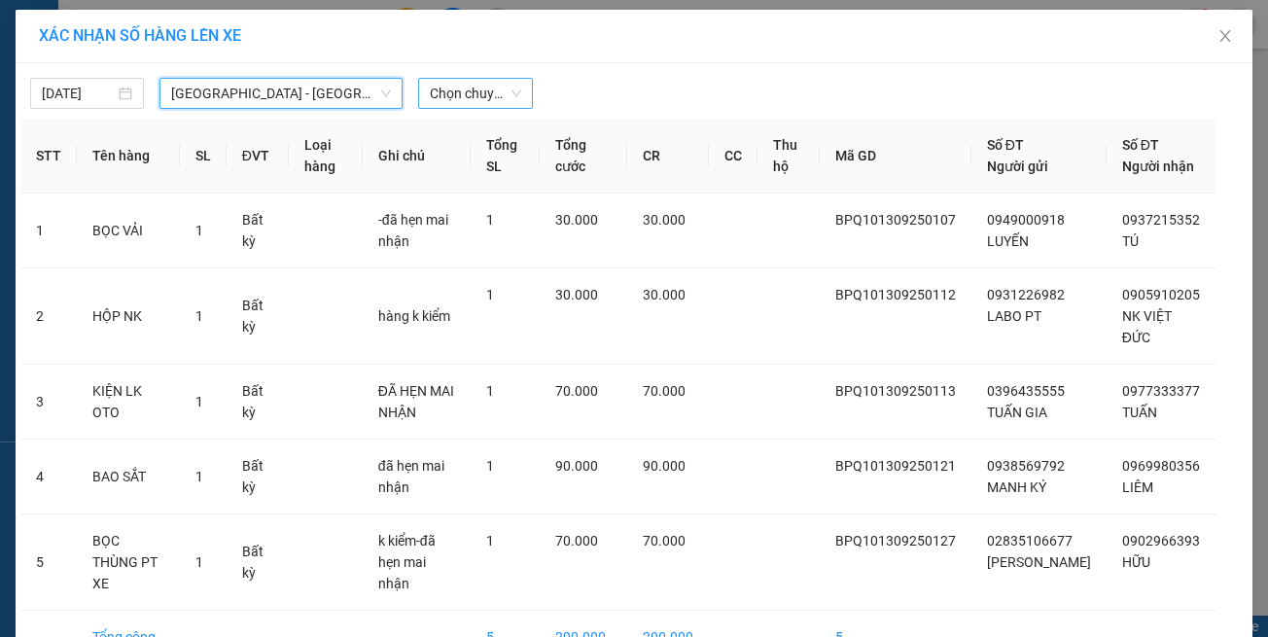
click at [446, 97] on span "Chọn chuyến" at bounding box center [475, 93] width 90 height 29
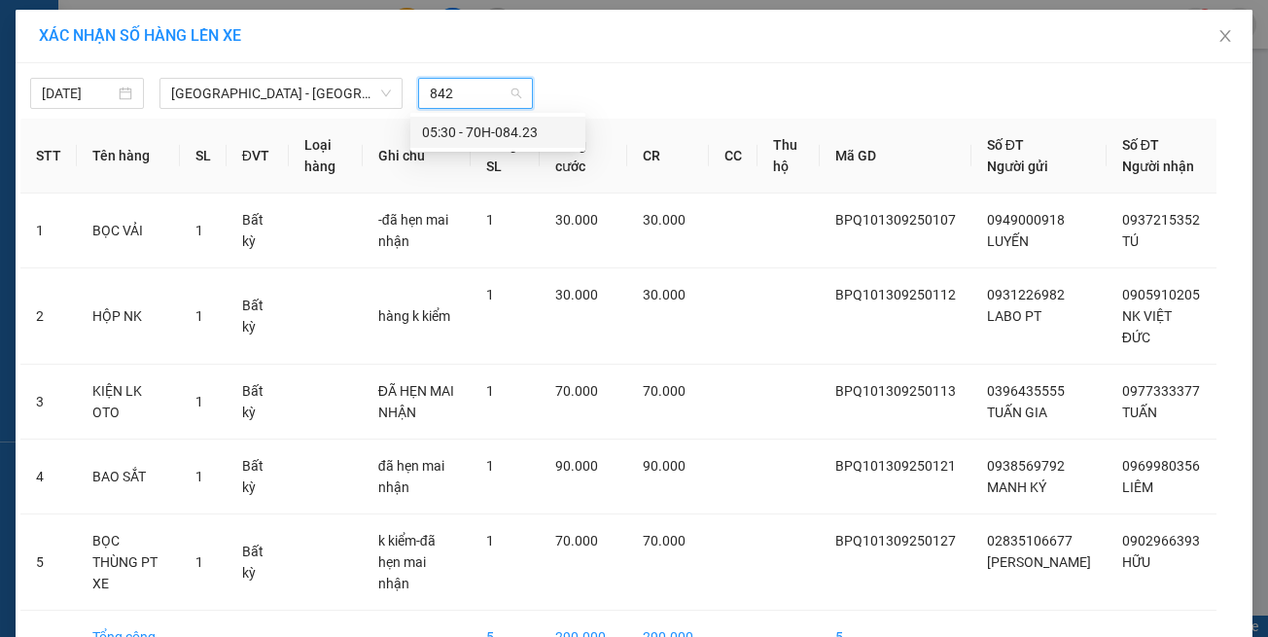
type input "8423"
click at [422, 135] on div "05:30 - 70H-084.23" at bounding box center [498, 132] width 152 height 21
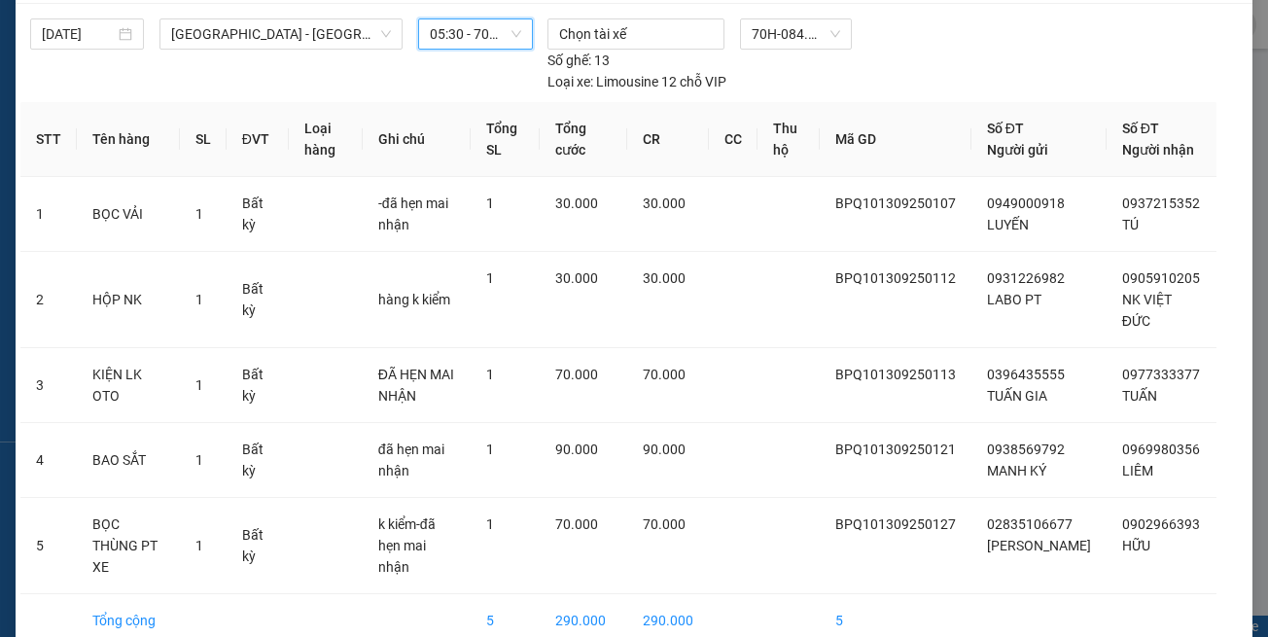
scroll to position [106, 0]
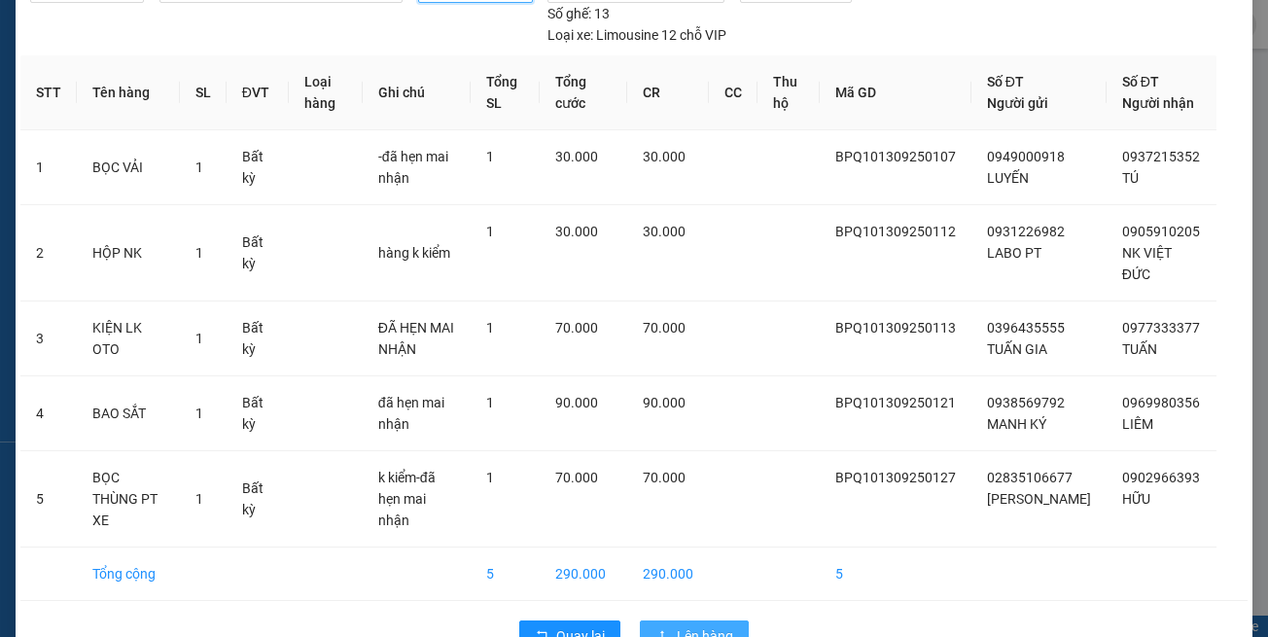
click at [714, 625] on span "Lên hàng" at bounding box center [705, 635] width 56 height 21
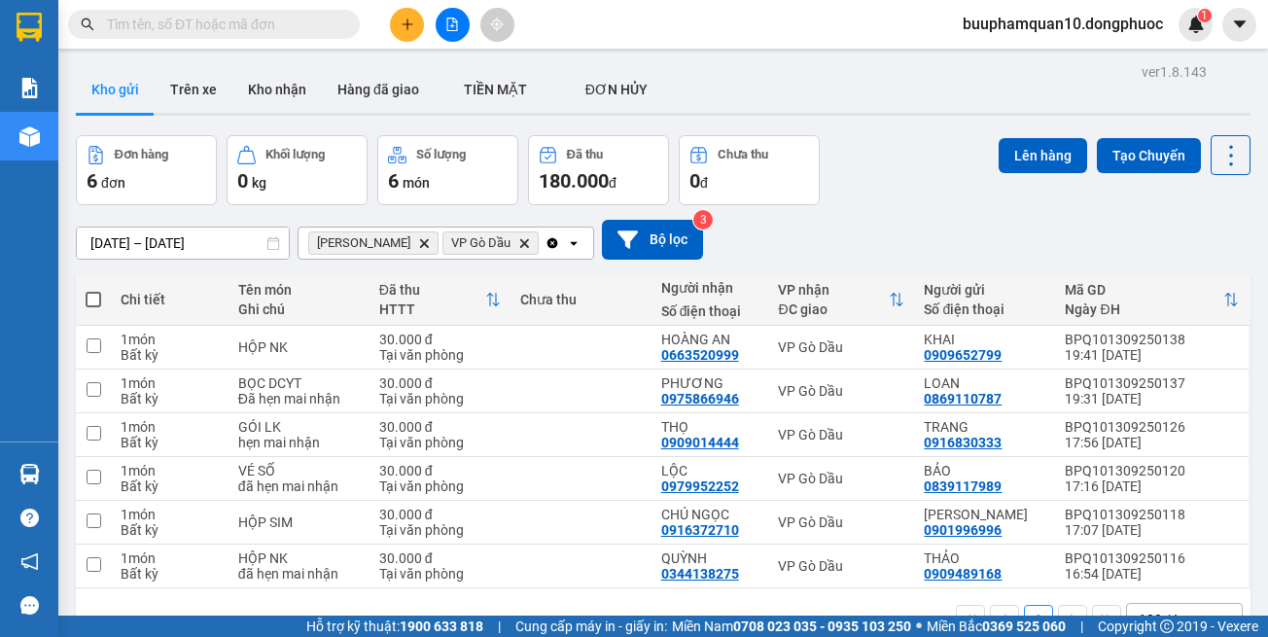
click at [95, 298] on span at bounding box center [94, 300] width 16 height 16
click at [93, 290] on input "checkbox" at bounding box center [93, 290] width 0 height 0
checkbox input "true"
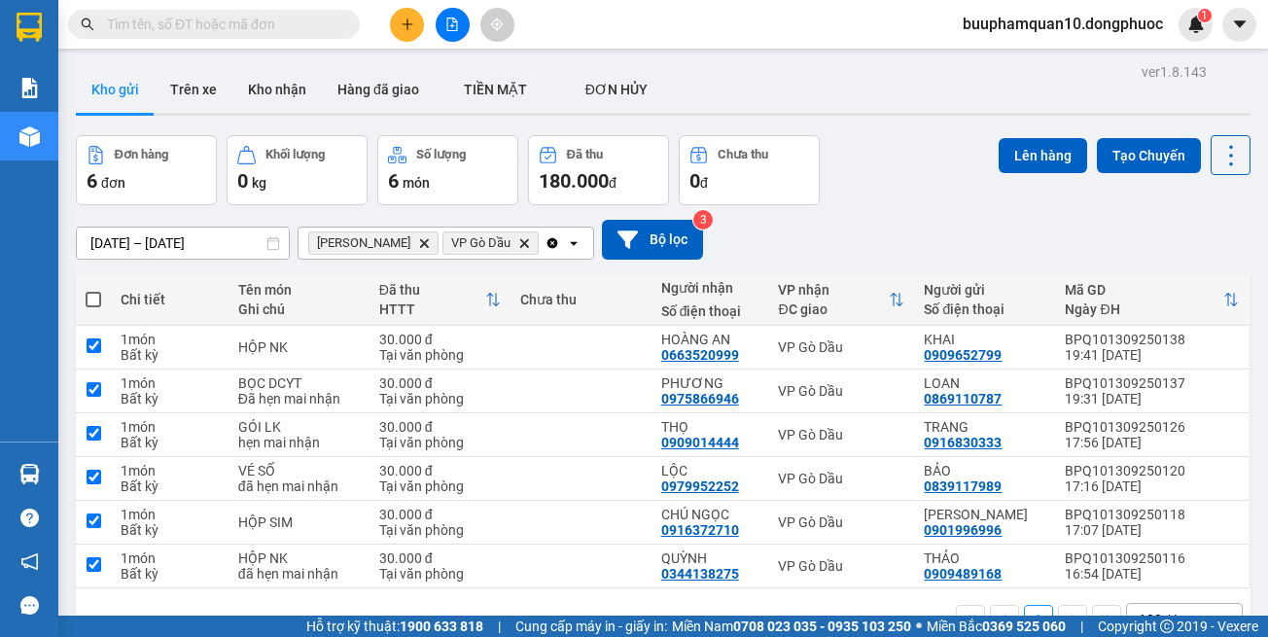
checkbox input "true"
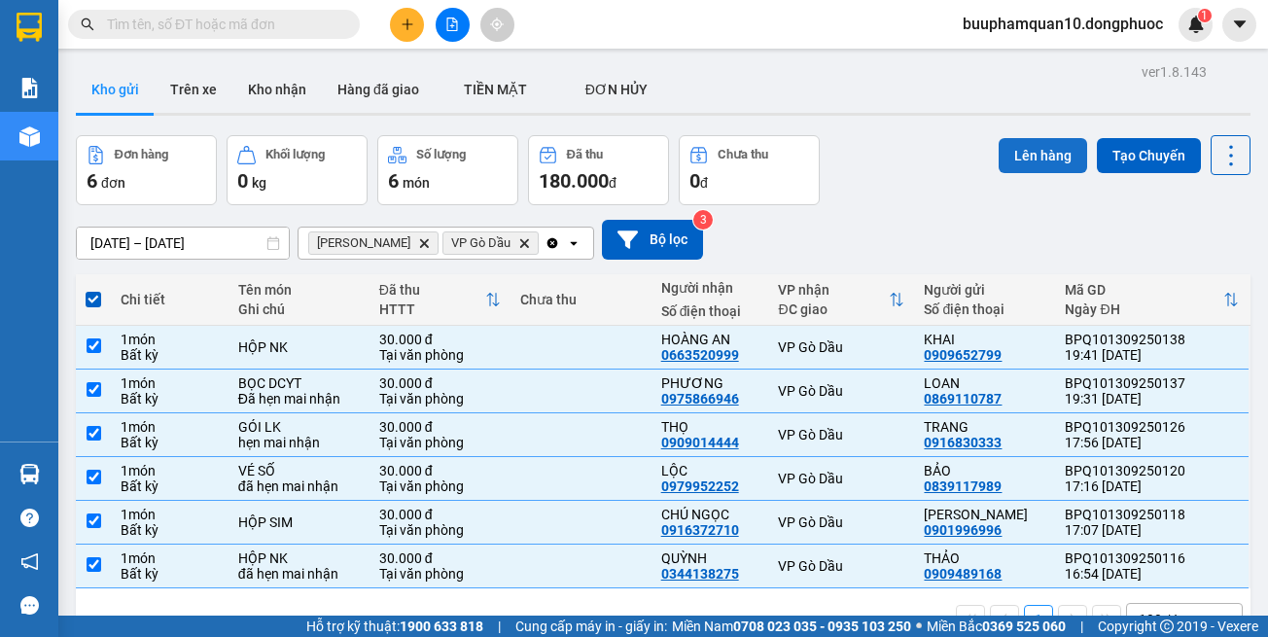
click at [1002, 163] on button "Lên hàng" at bounding box center [1042, 155] width 88 height 35
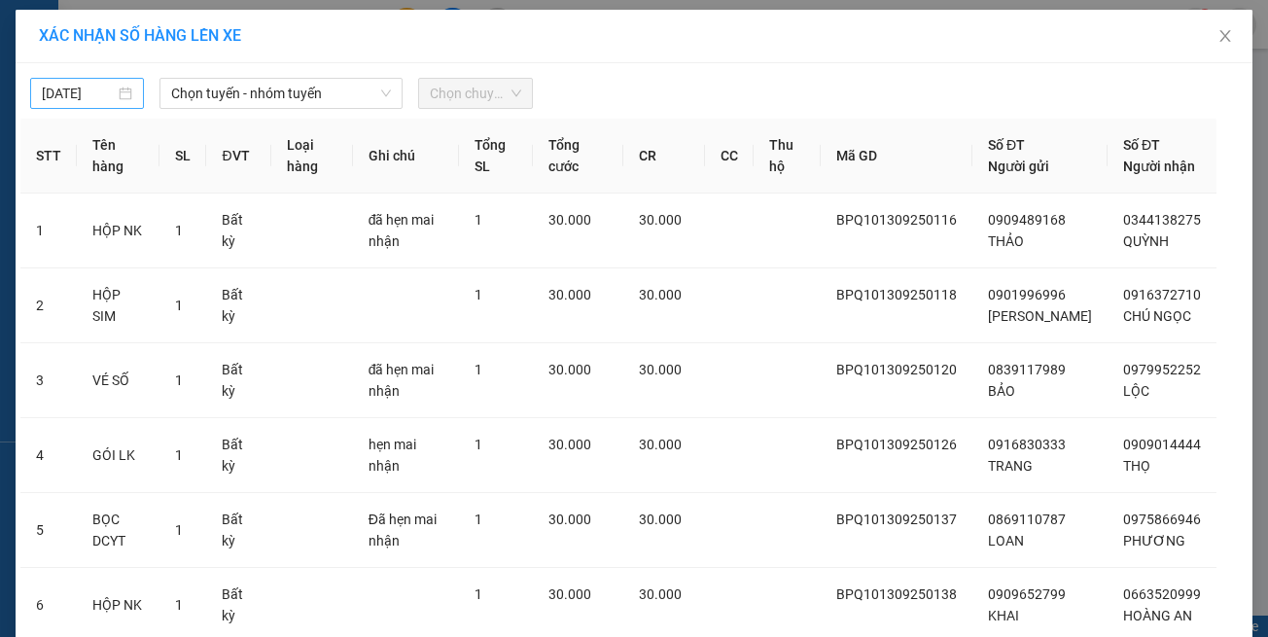
drag, startPoint x: 94, startPoint y: 95, endPoint x: 100, endPoint y: 105, distance: 11.3
click at [94, 96] on input "13/09/2025" at bounding box center [78, 93] width 73 height 21
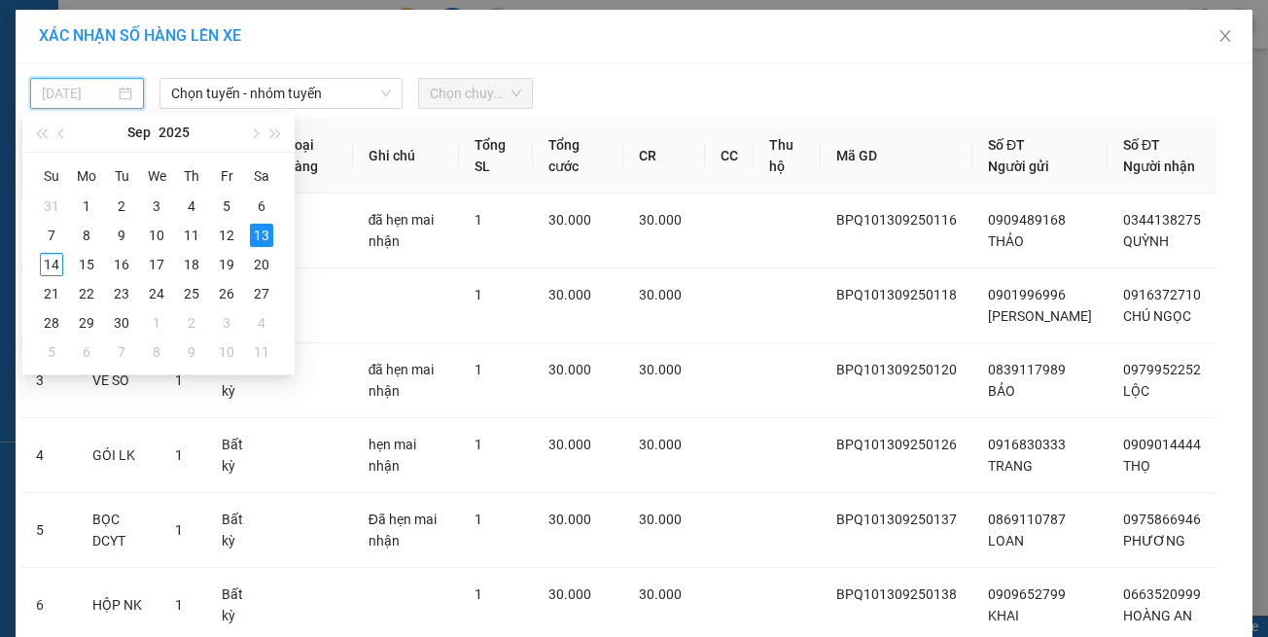
drag, startPoint x: 52, startPoint y: 268, endPoint x: 134, endPoint y: 171, distance: 126.9
click at [54, 263] on div "14" at bounding box center [51, 264] width 23 height 23
type input "14/09/2025"
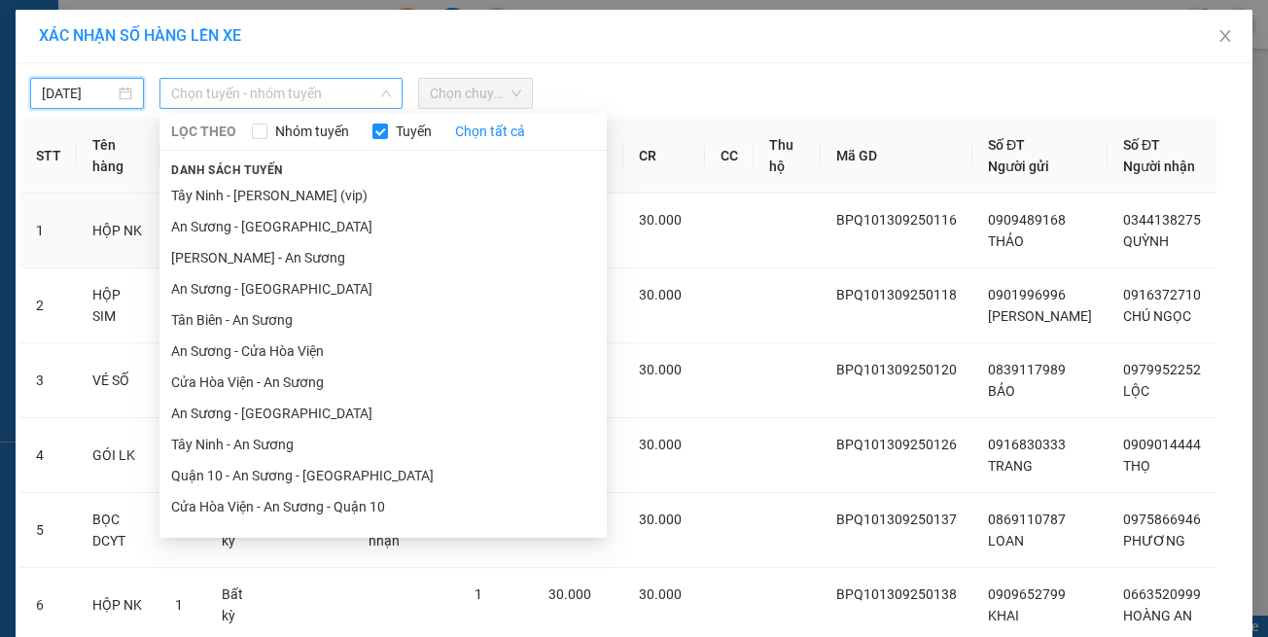
click at [205, 103] on span "Chọn tuyến - nhóm tuyến" at bounding box center [281, 93] width 220 height 29
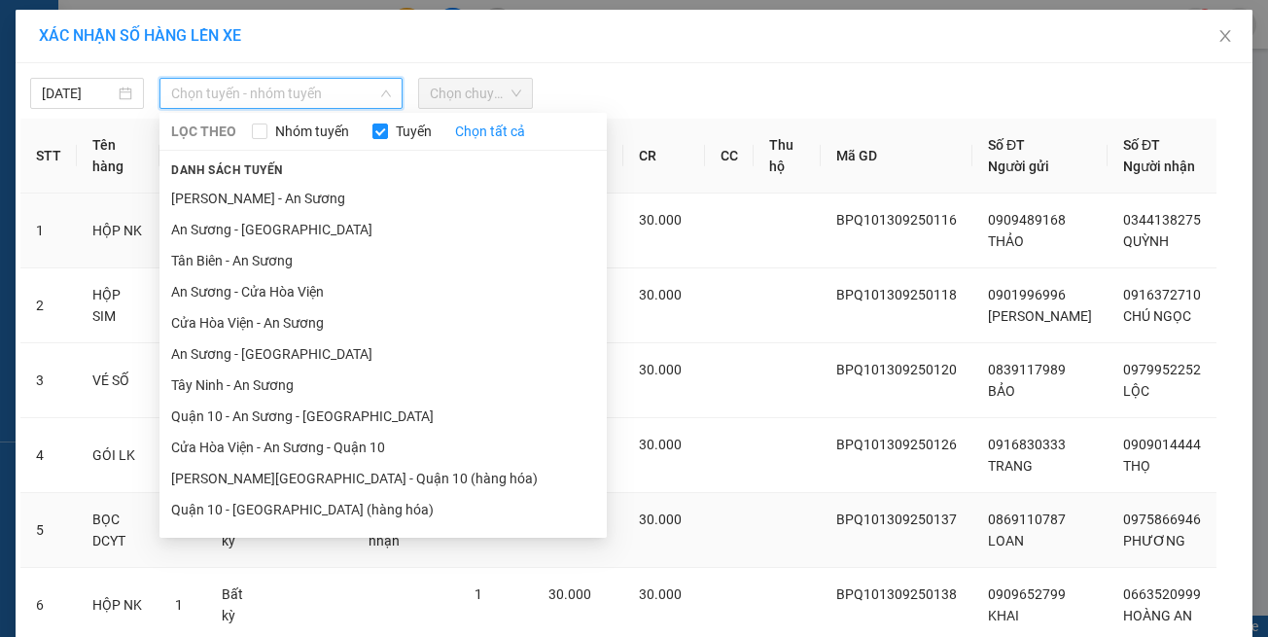
scroll to position [86, 0]
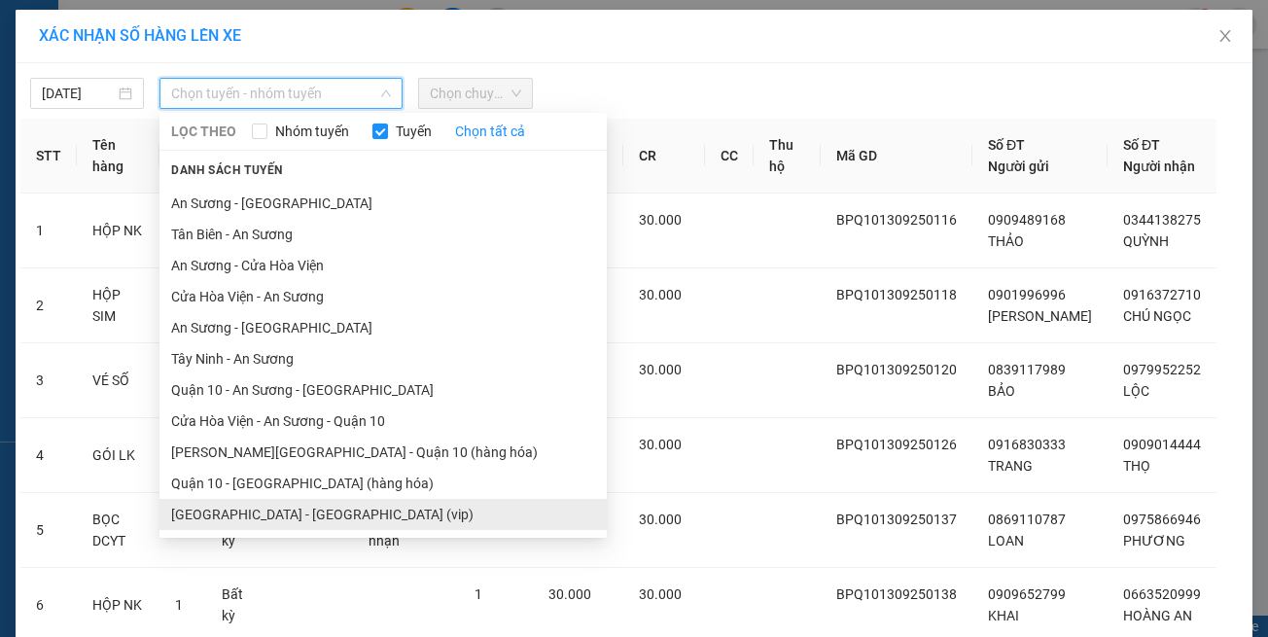
click at [304, 519] on li "Hồ Chí Minh - Tây Ninh (vip)" at bounding box center [382, 514] width 447 height 31
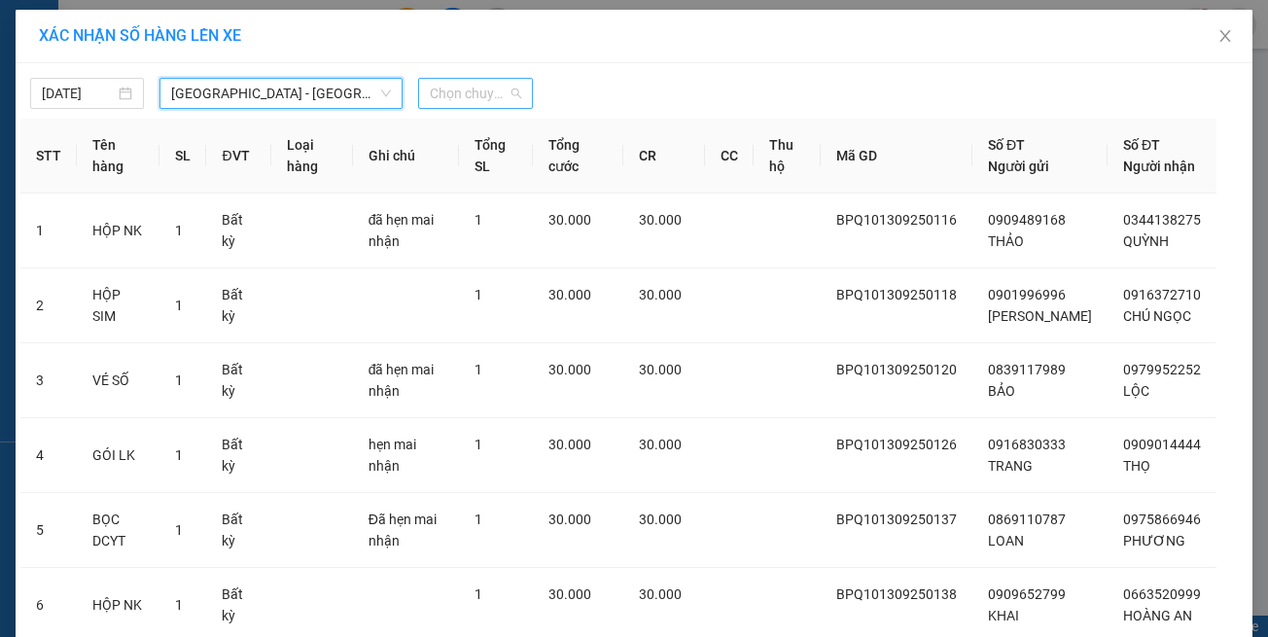
click at [440, 101] on span "Chọn chuyến" at bounding box center [475, 93] width 90 height 29
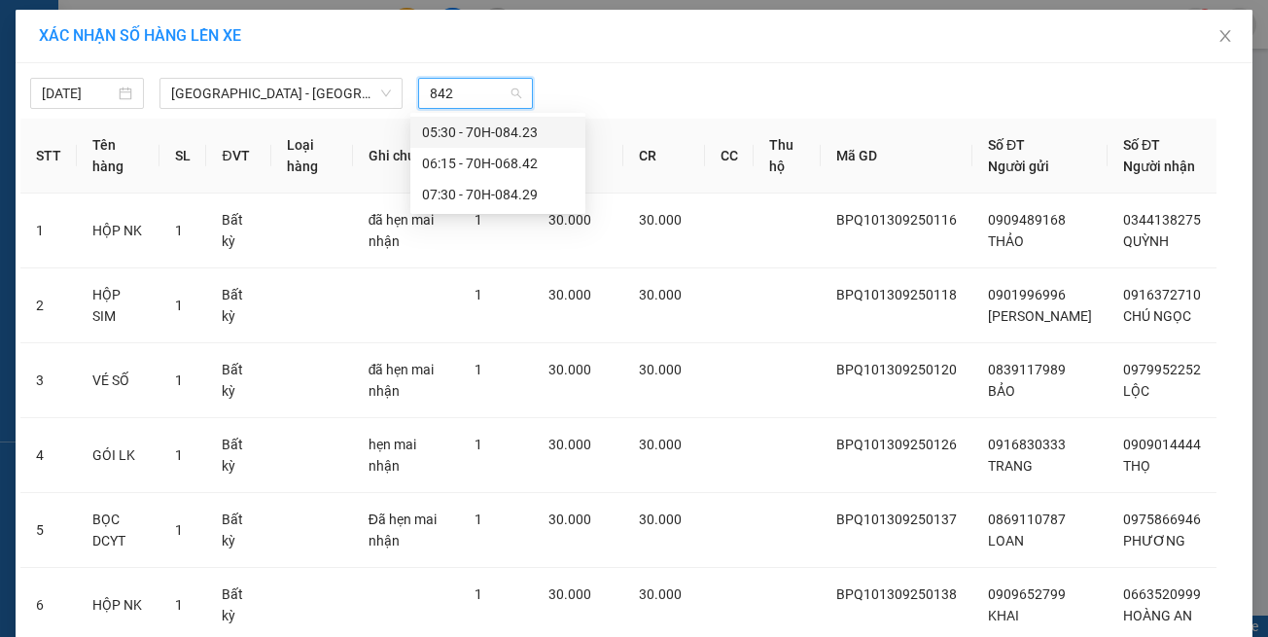
type input "8423"
click at [455, 131] on div "05:30 - 70H-084.23" at bounding box center [498, 132] width 152 height 21
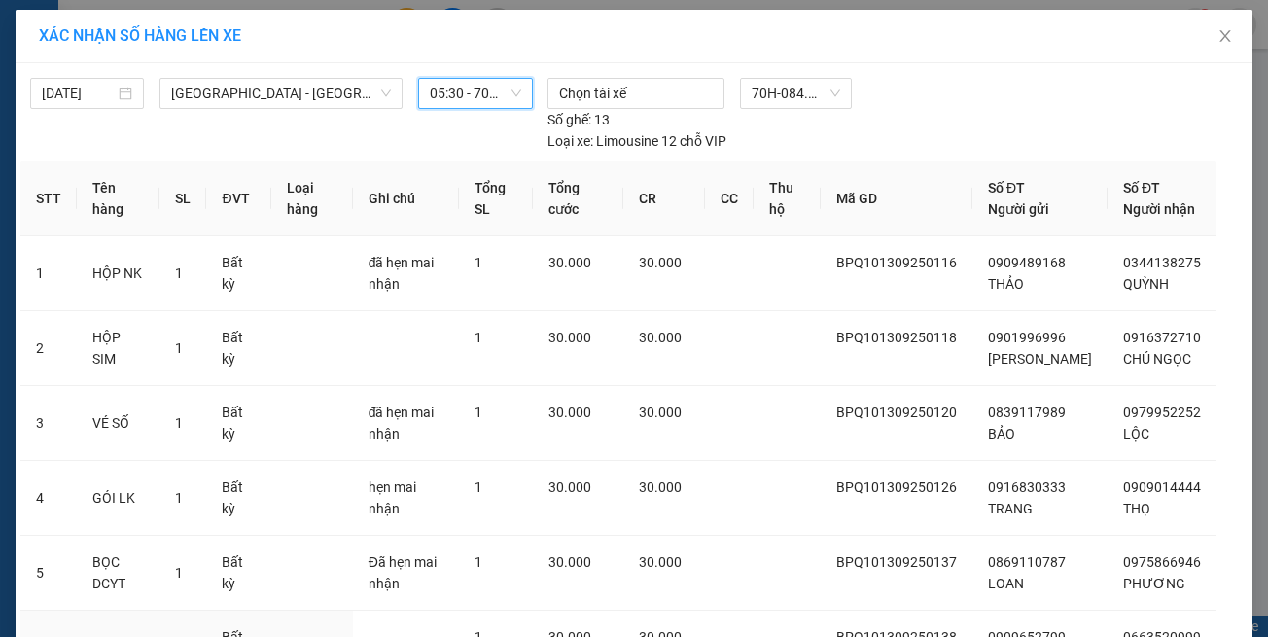
scroll to position [224, 0]
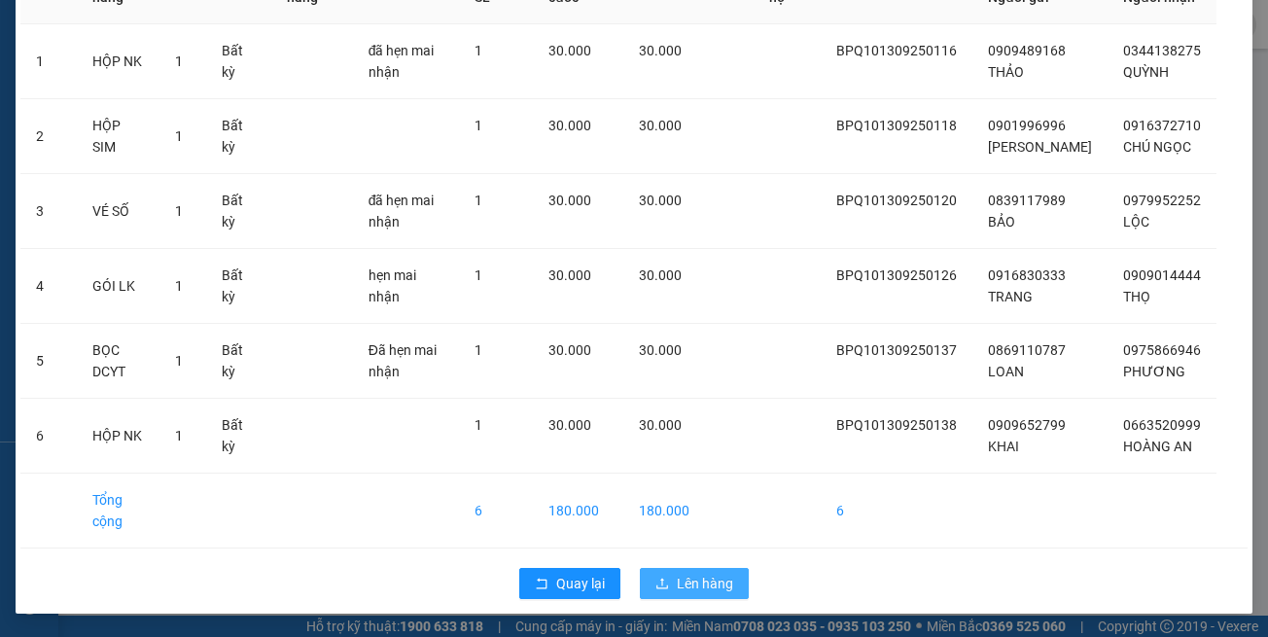
click at [697, 585] on span "Lên hàng" at bounding box center [705, 583] width 56 height 21
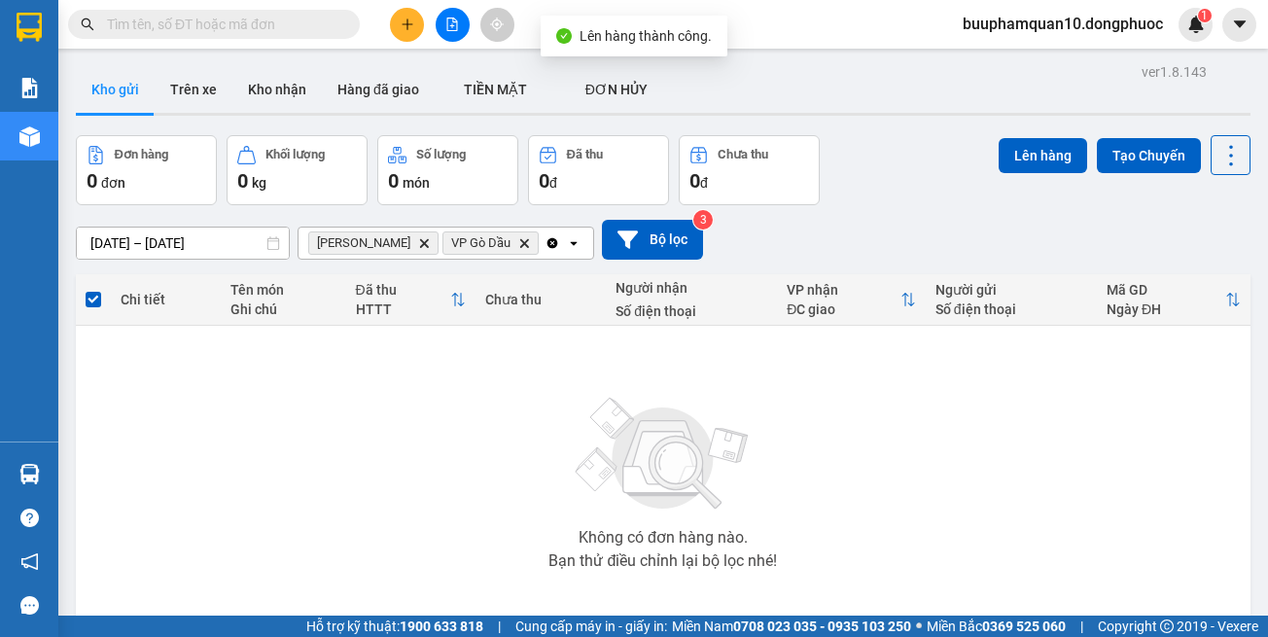
click at [418, 241] on icon "Delete" at bounding box center [424, 243] width 12 height 12
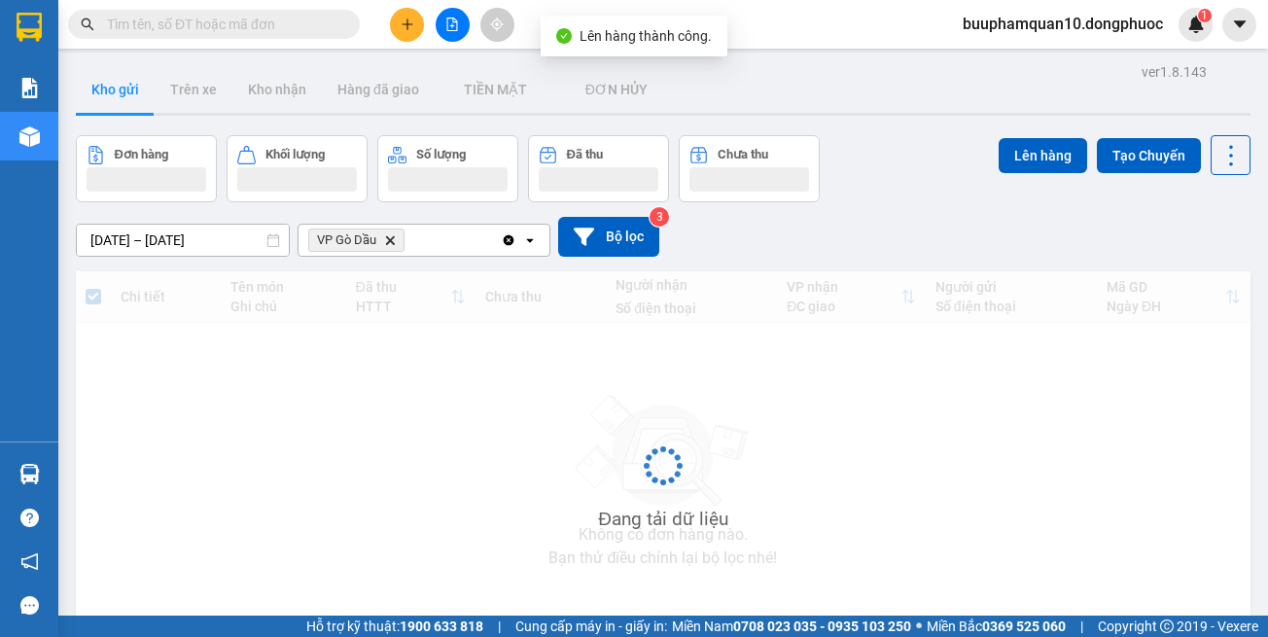
click at [393, 241] on icon "VP Gò Dầu, close by backspace" at bounding box center [390, 239] width 9 height 9
click at [393, 241] on div "Chọn văn phòng nhận" at bounding box center [376, 239] width 133 height 19
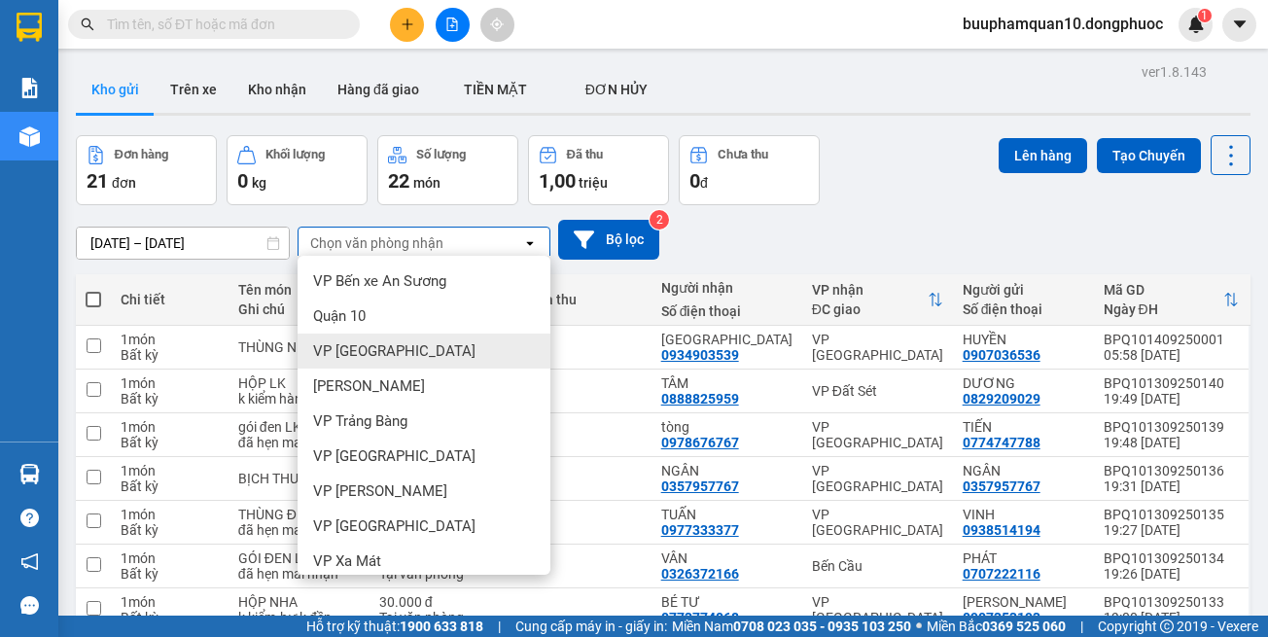
click at [397, 357] on div "VP Tây Ninh" at bounding box center [423, 350] width 253 height 35
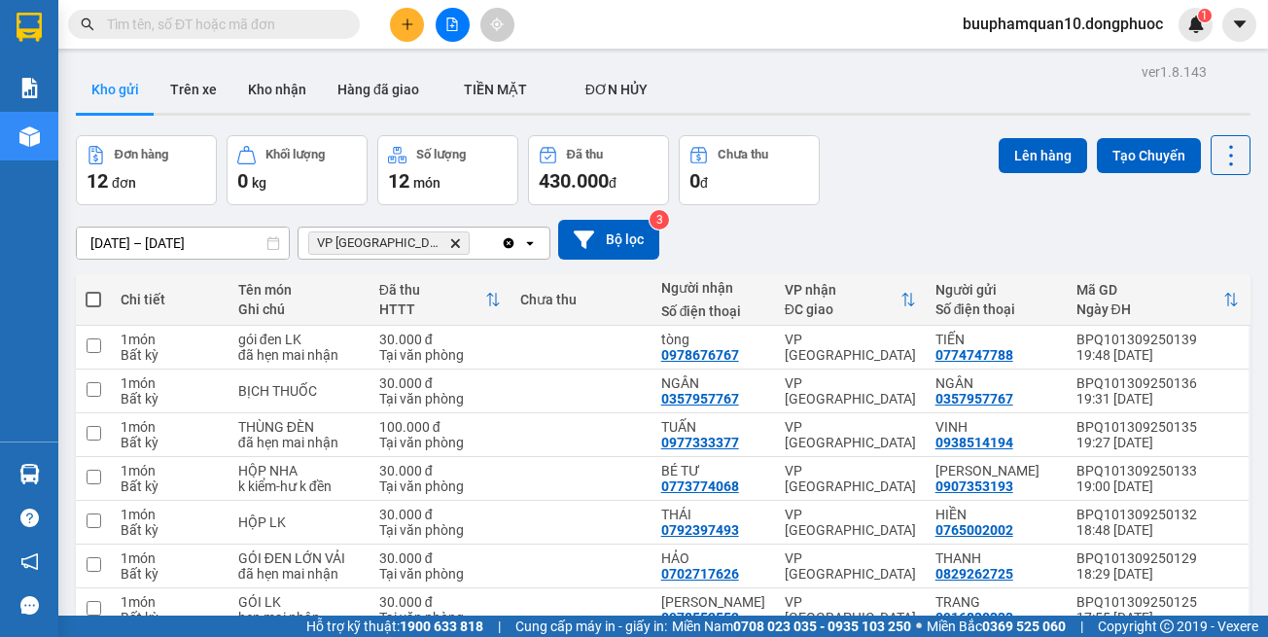
click at [89, 305] on span at bounding box center [94, 300] width 16 height 16
click at [93, 290] on input "checkbox" at bounding box center [93, 290] width 0 height 0
checkbox input "true"
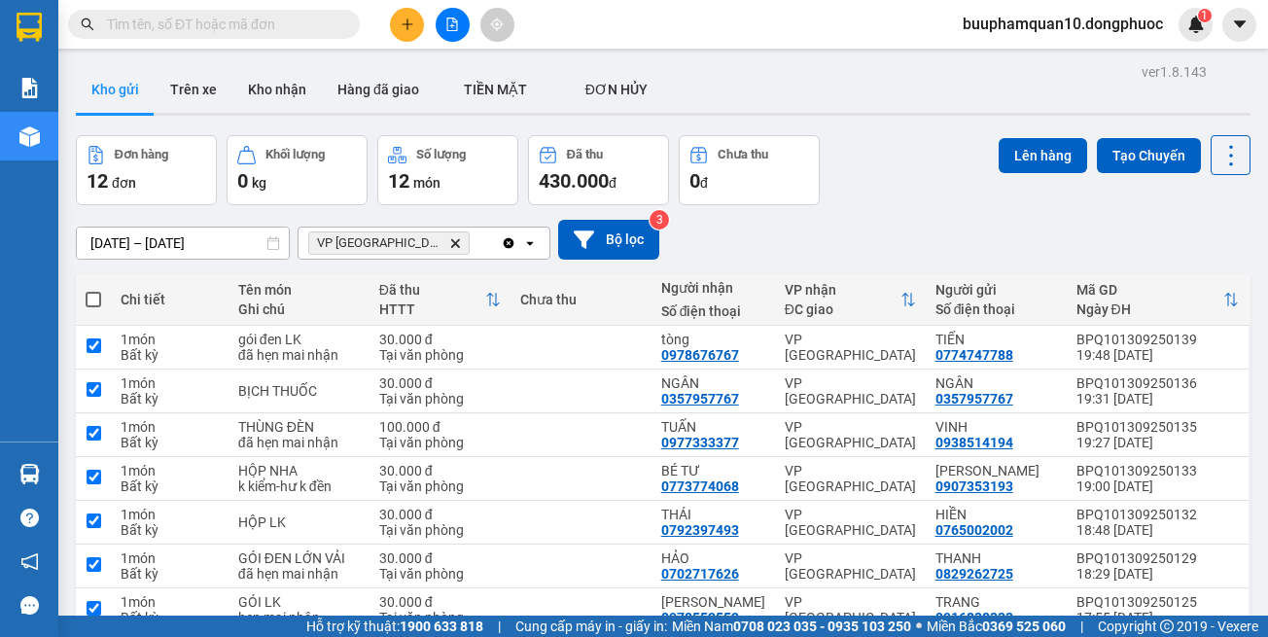
checkbox input "true"
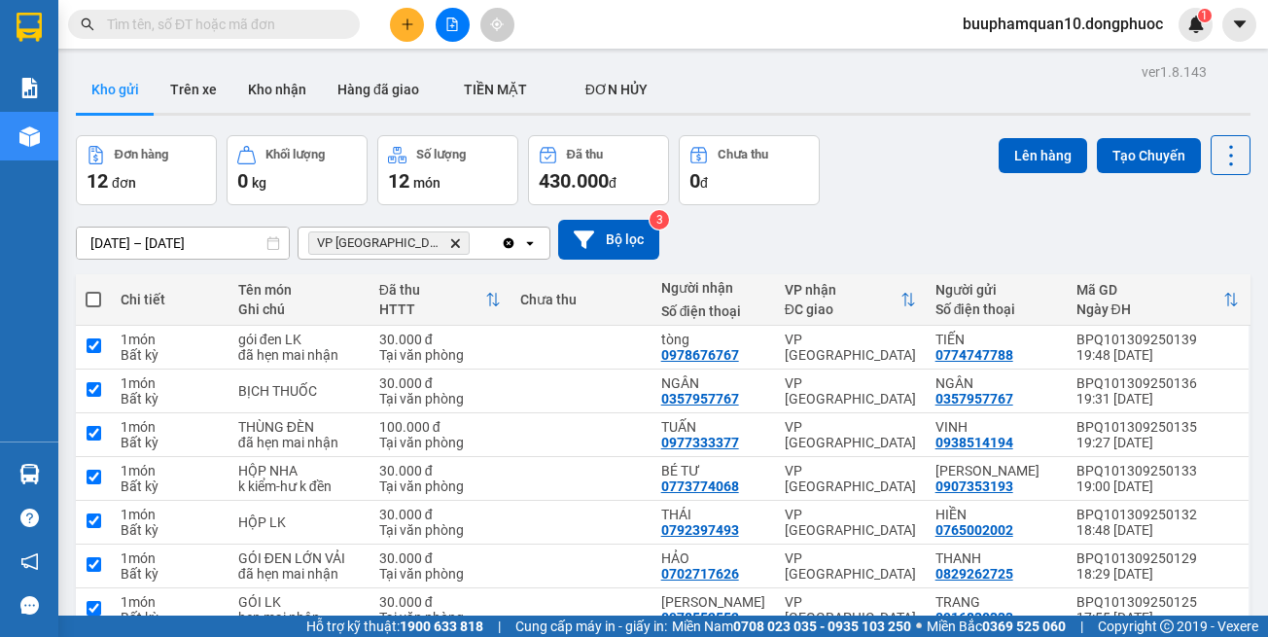
checkbox input "true"
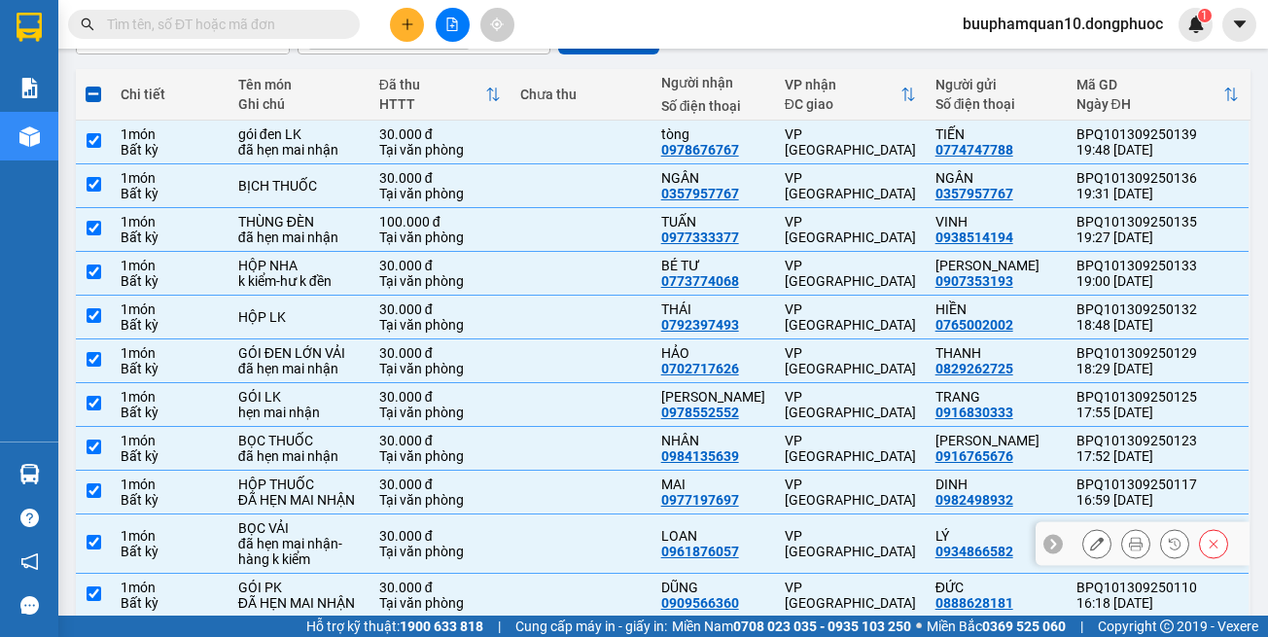
scroll to position [70, 0]
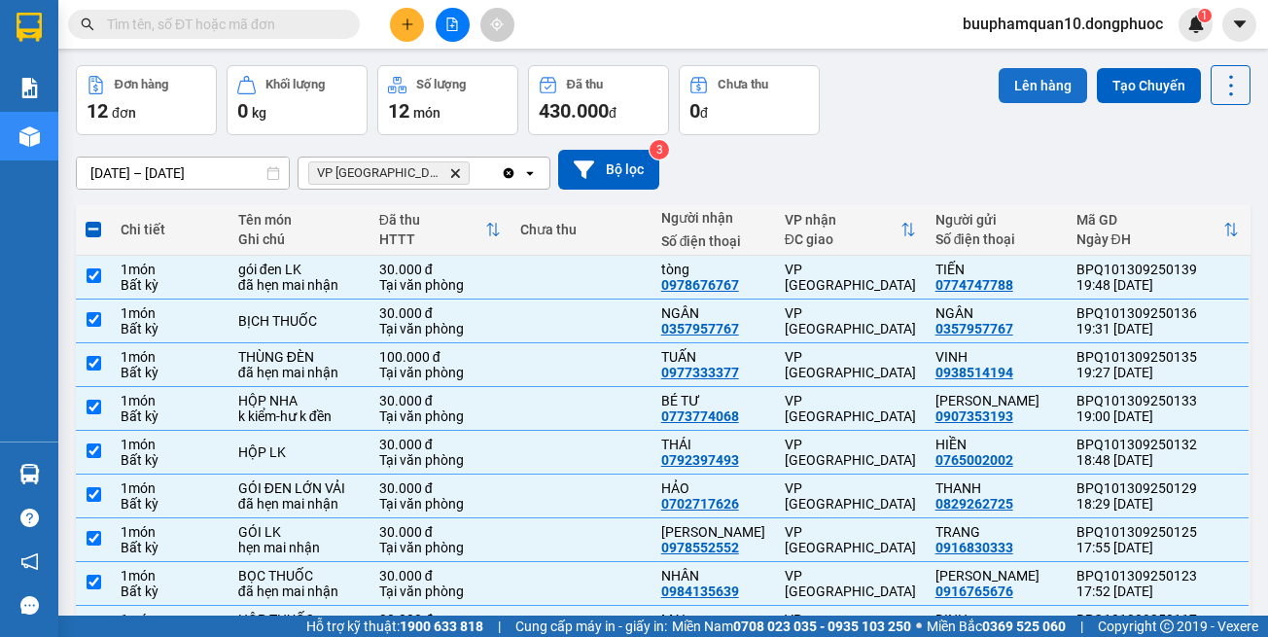
click at [998, 81] on button "Lên hàng" at bounding box center [1042, 85] width 88 height 35
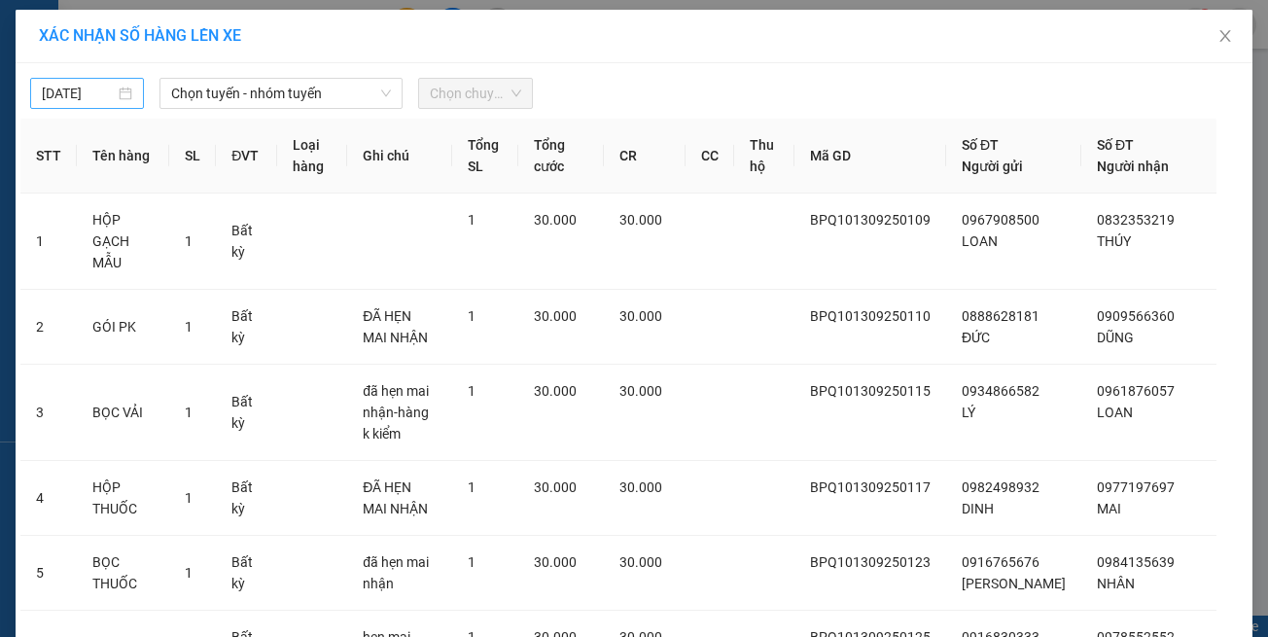
drag, startPoint x: 38, startPoint y: 82, endPoint x: 72, endPoint y: 97, distance: 37.4
click at [40, 85] on div "13/09/2025" at bounding box center [87, 93] width 114 height 31
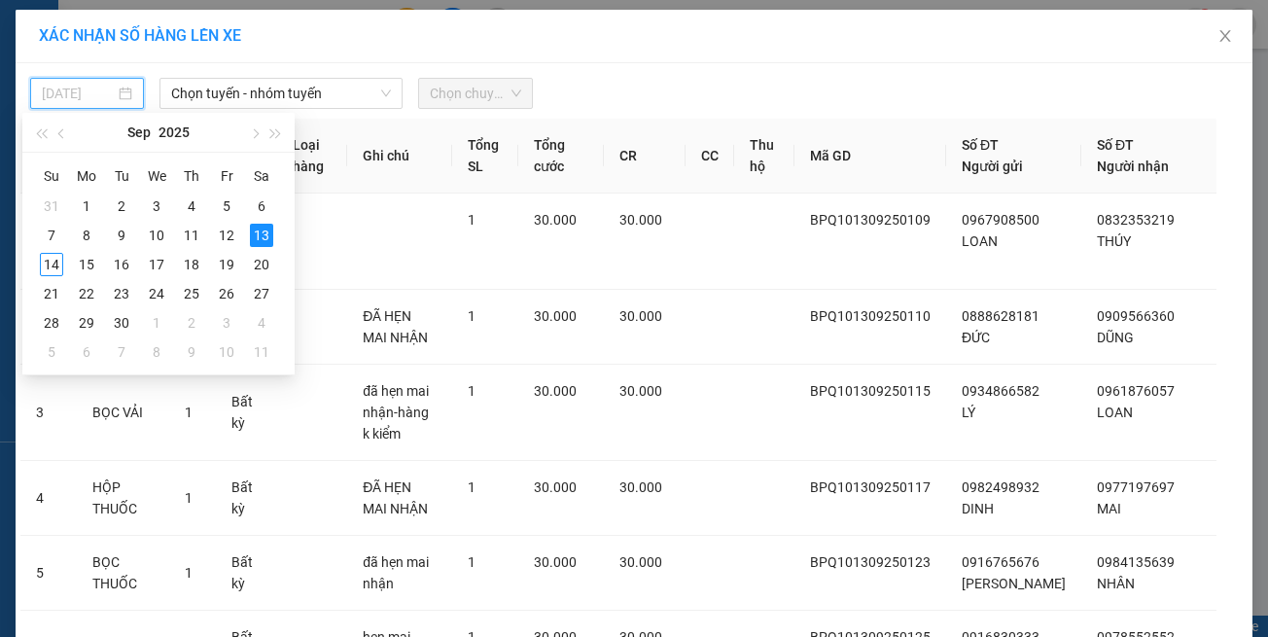
drag, startPoint x: 54, startPoint y: 267, endPoint x: 130, endPoint y: 155, distance: 135.9
click at [53, 263] on div "14" at bounding box center [51, 264] width 23 height 23
type input "14/09/2025"
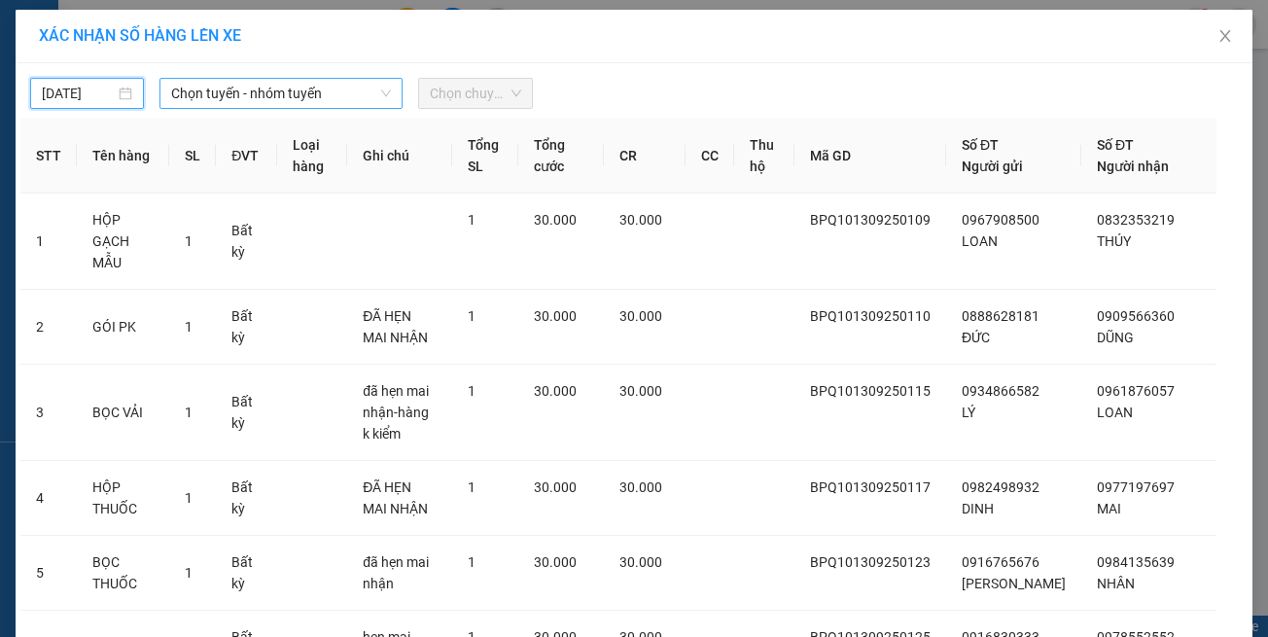
click at [244, 93] on span "Chọn tuyến - nhóm tuyến" at bounding box center [281, 93] width 220 height 29
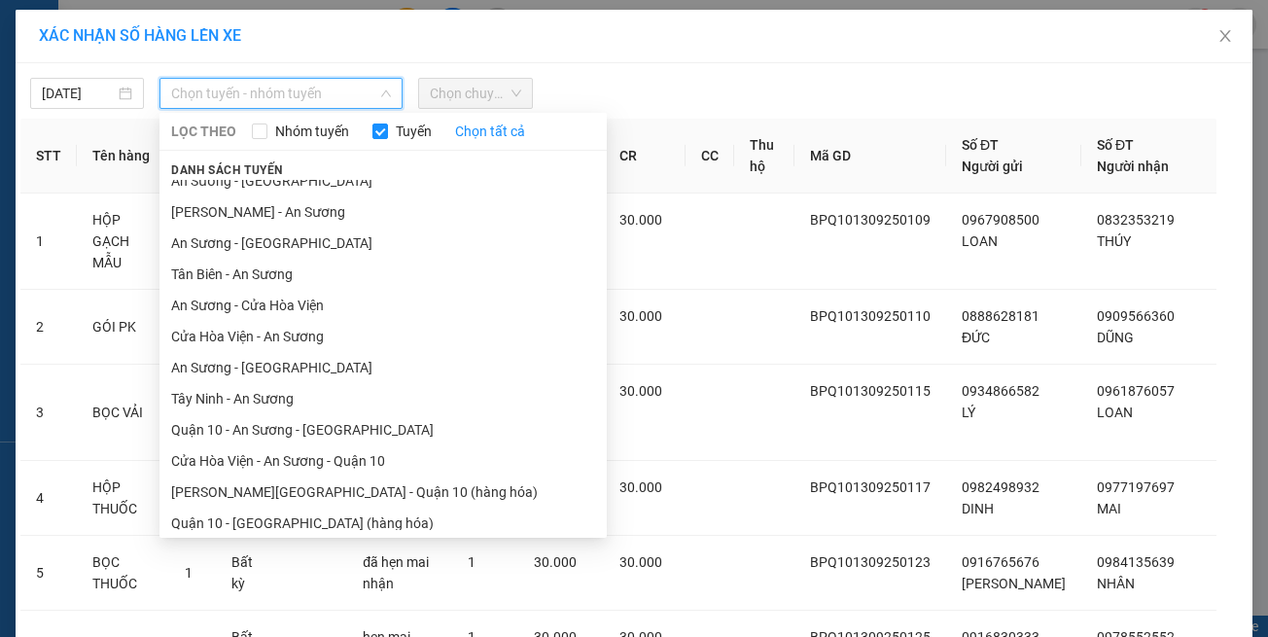
scroll to position [86, 0]
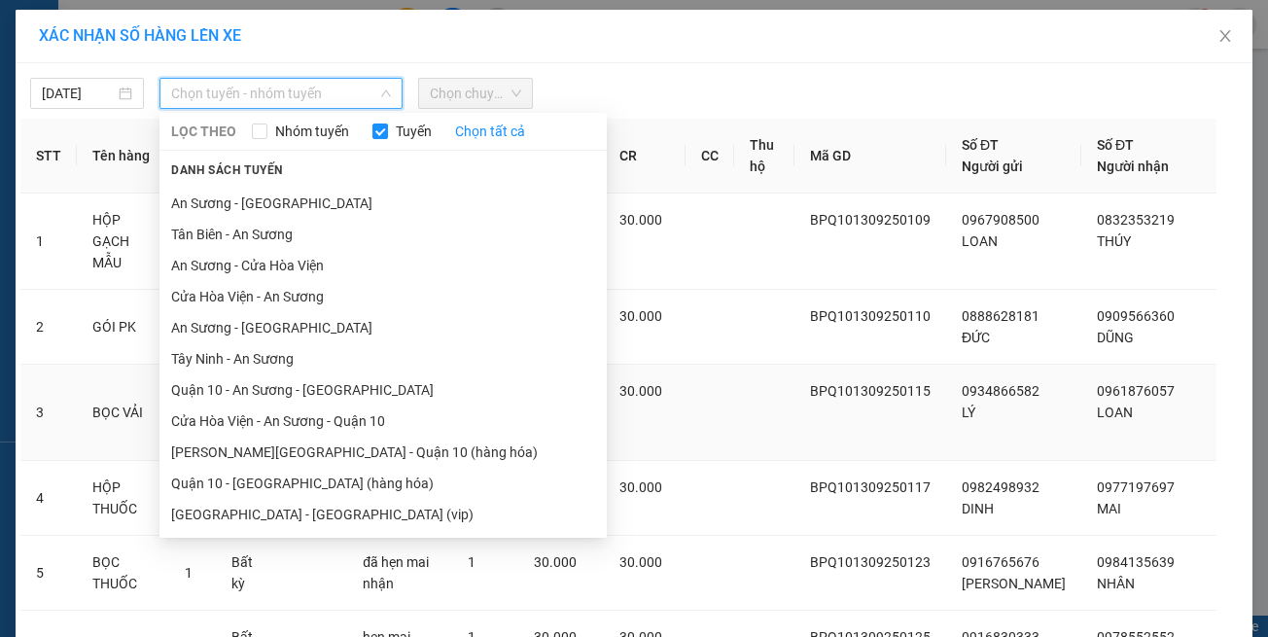
drag, startPoint x: 284, startPoint y: 517, endPoint x: 330, endPoint y: 402, distance: 123.8
click at [287, 507] on li "Hồ Chí Minh - Tây Ninh (vip)" at bounding box center [382, 514] width 447 height 31
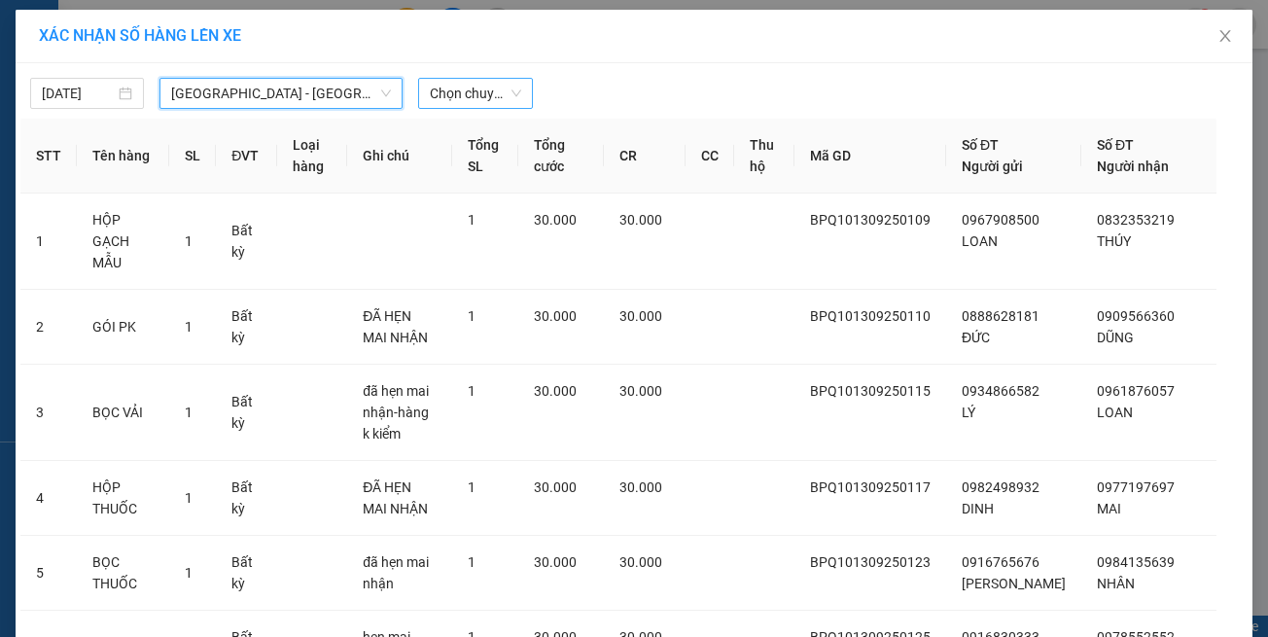
click at [483, 85] on span "Chọn chuyến" at bounding box center [475, 93] width 90 height 29
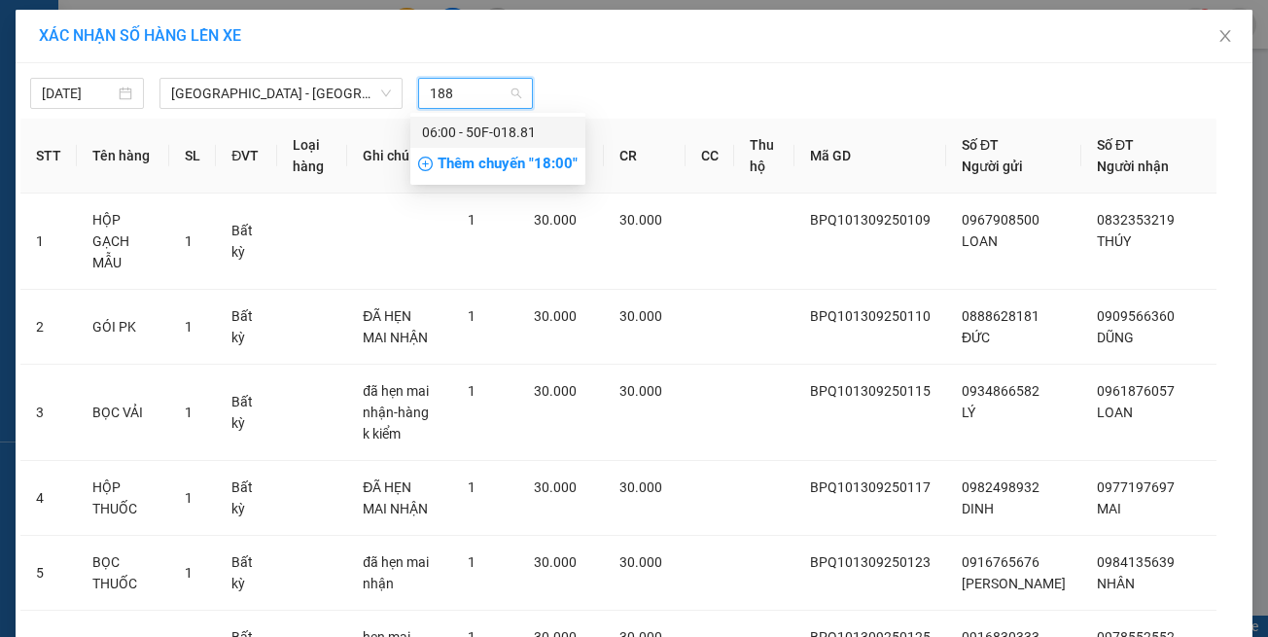
type input "1881"
click at [489, 125] on div "06:00 - 50F-018.81" at bounding box center [498, 132] width 152 height 21
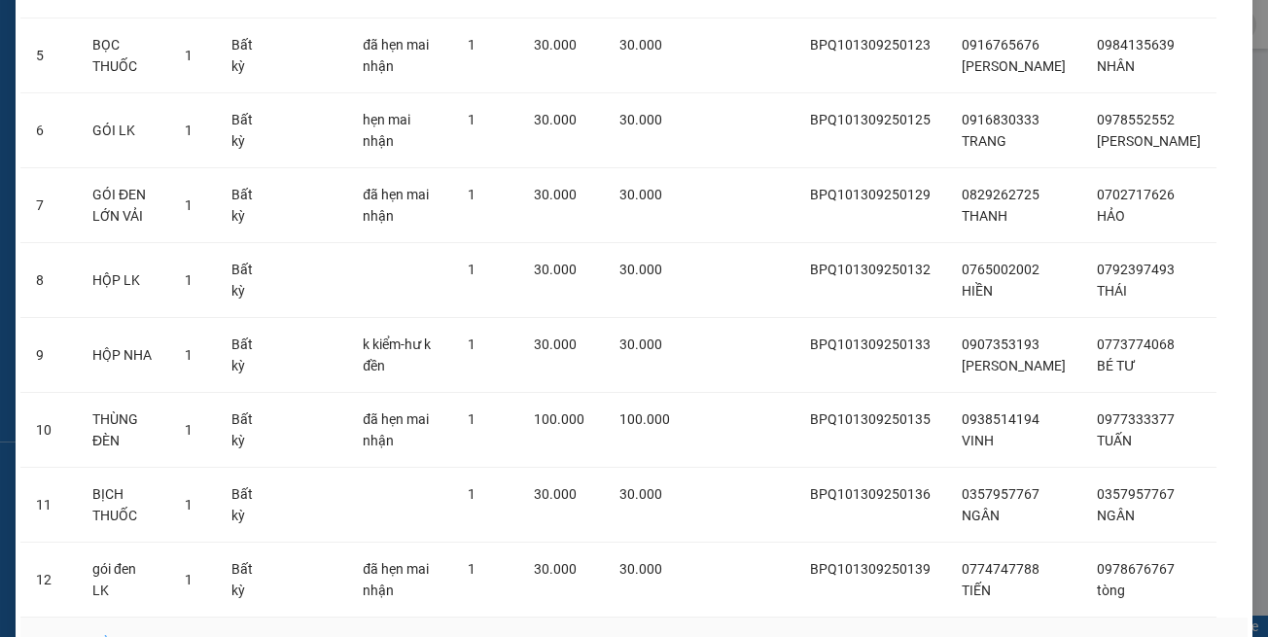
scroll to position [630, 0]
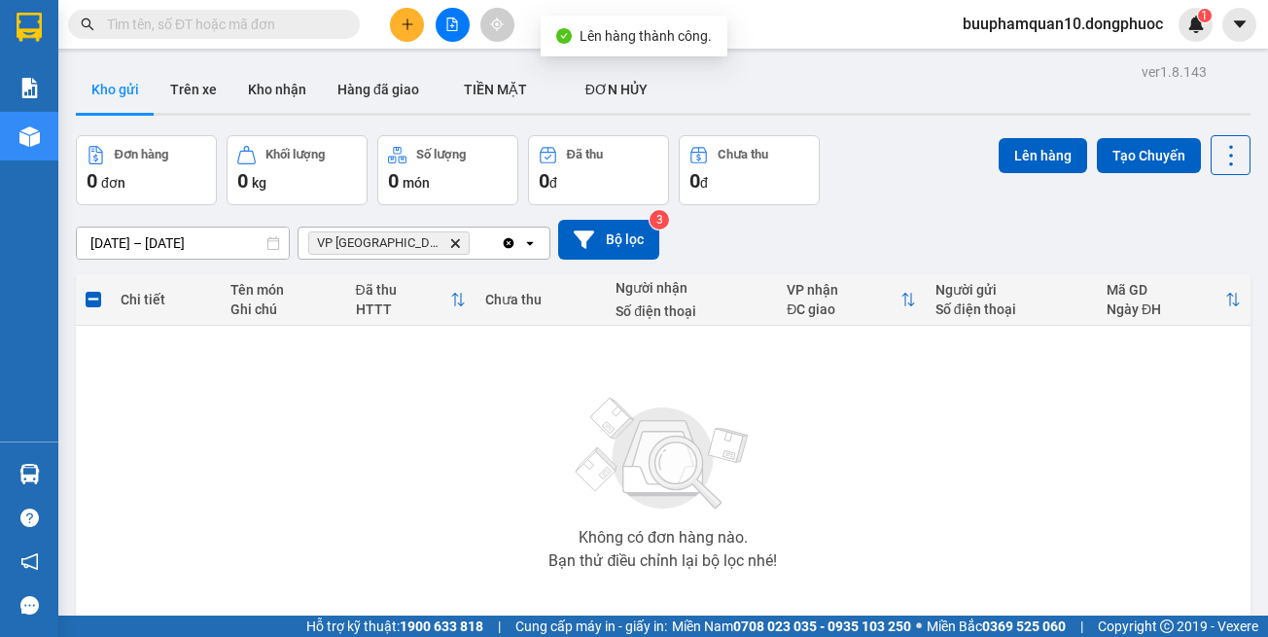
click at [451, 241] on icon "VP Tây Ninh, close by backspace" at bounding box center [455, 242] width 9 height 9
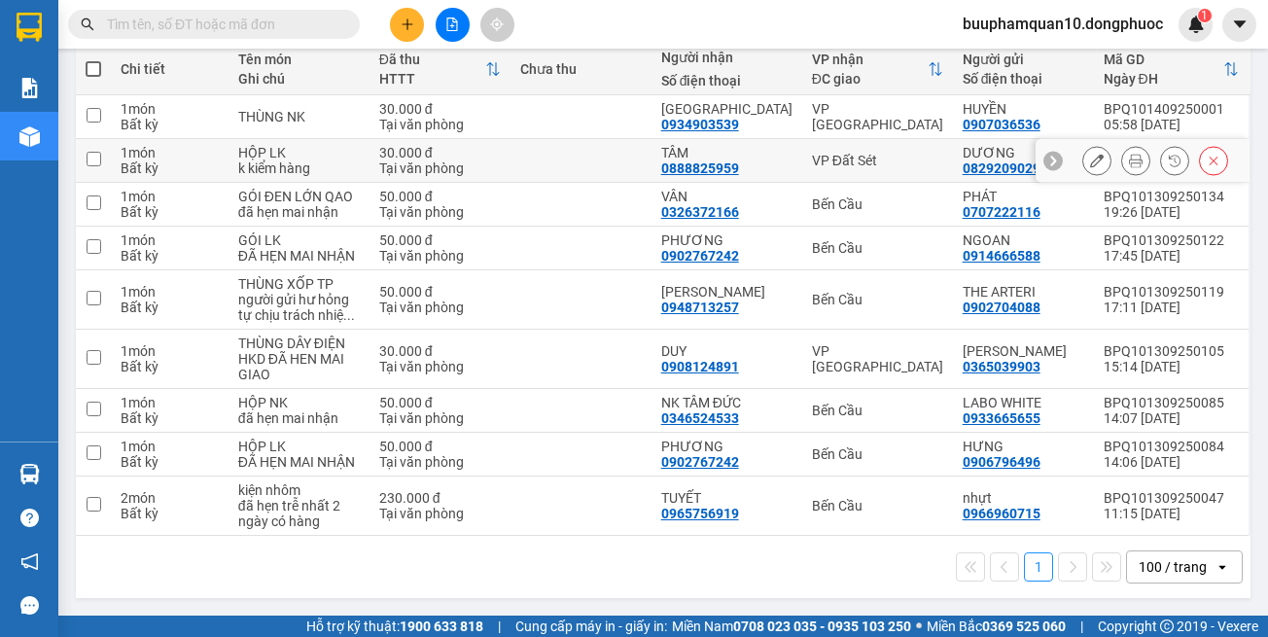
scroll to position [261, 0]
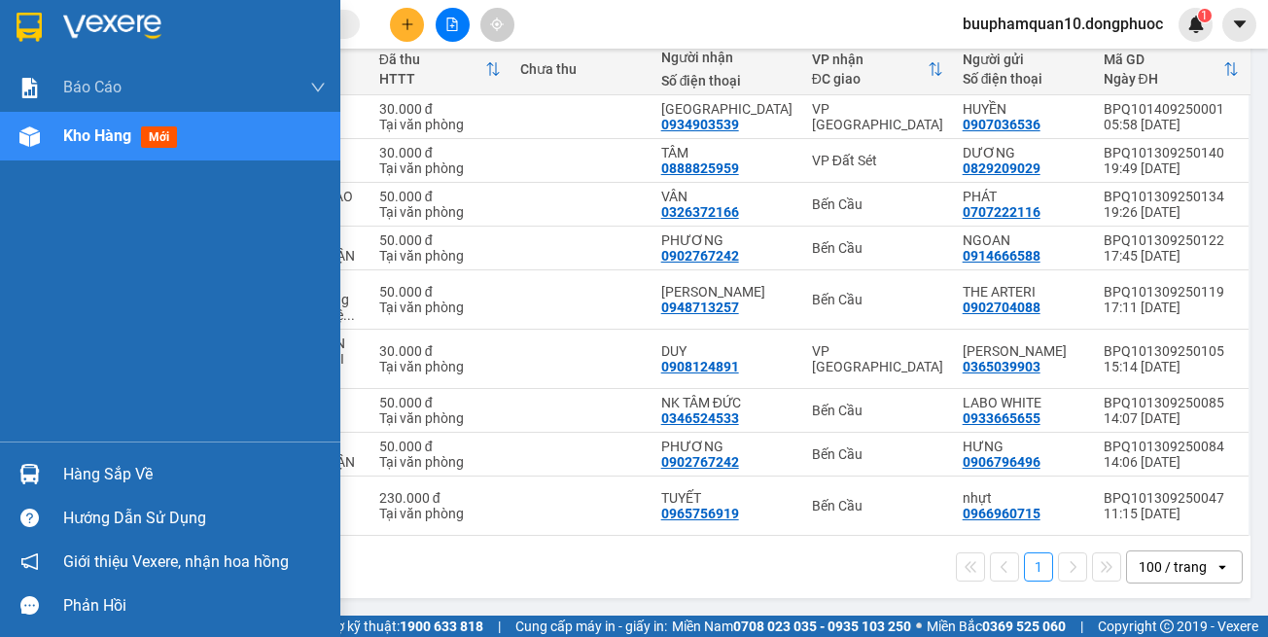
click at [25, 463] on div at bounding box center [30, 474] width 34 height 34
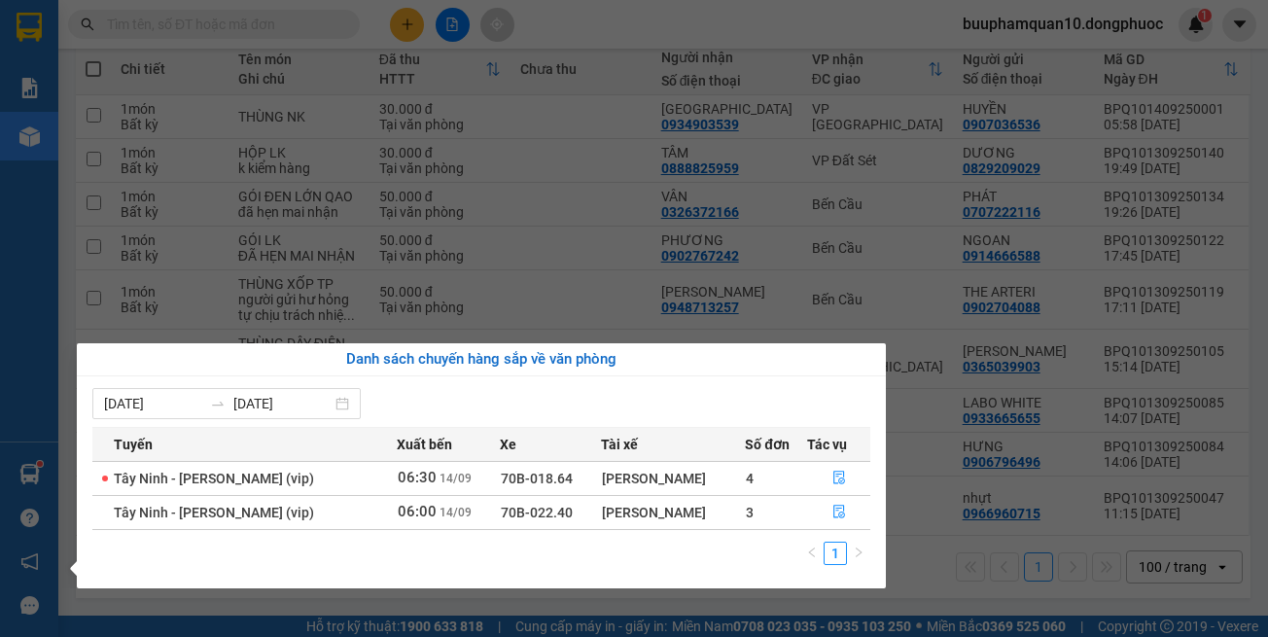
click at [455, 31] on section "Kết quả tìm kiếm ( 0 ) Bộ lọc No Data buuphamquan10.dongphuoc 1 Báo cáo Mẫu 1: …" at bounding box center [634, 318] width 1268 height 637
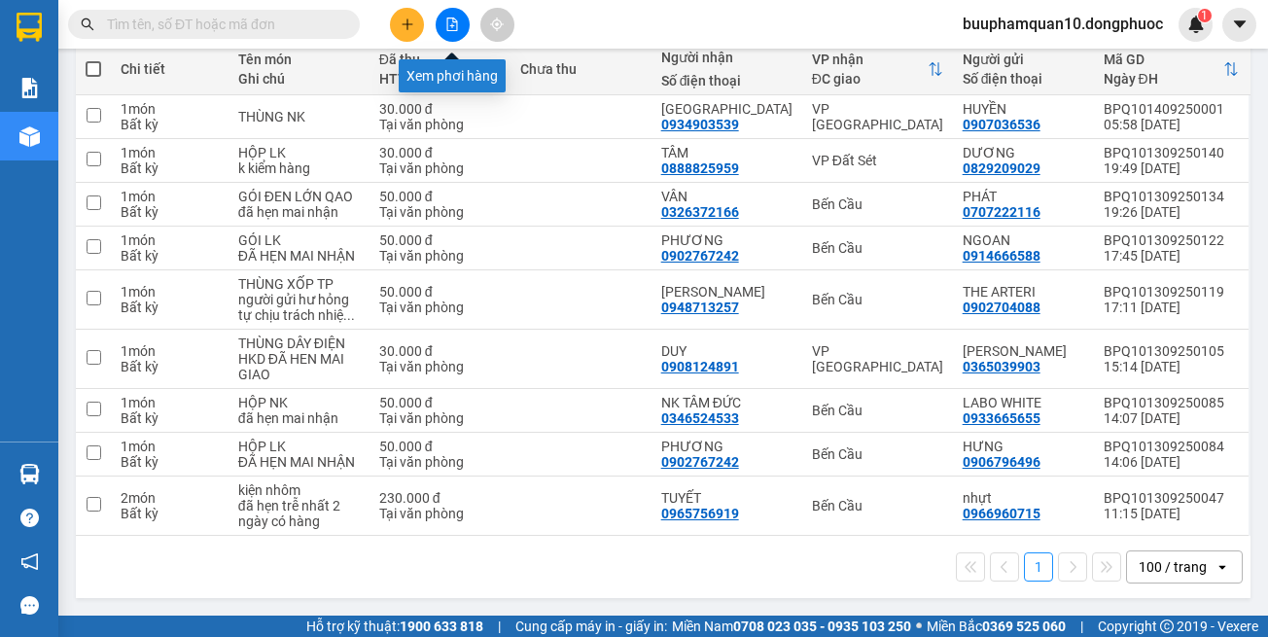
click at [455, 31] on button at bounding box center [452, 25] width 34 height 34
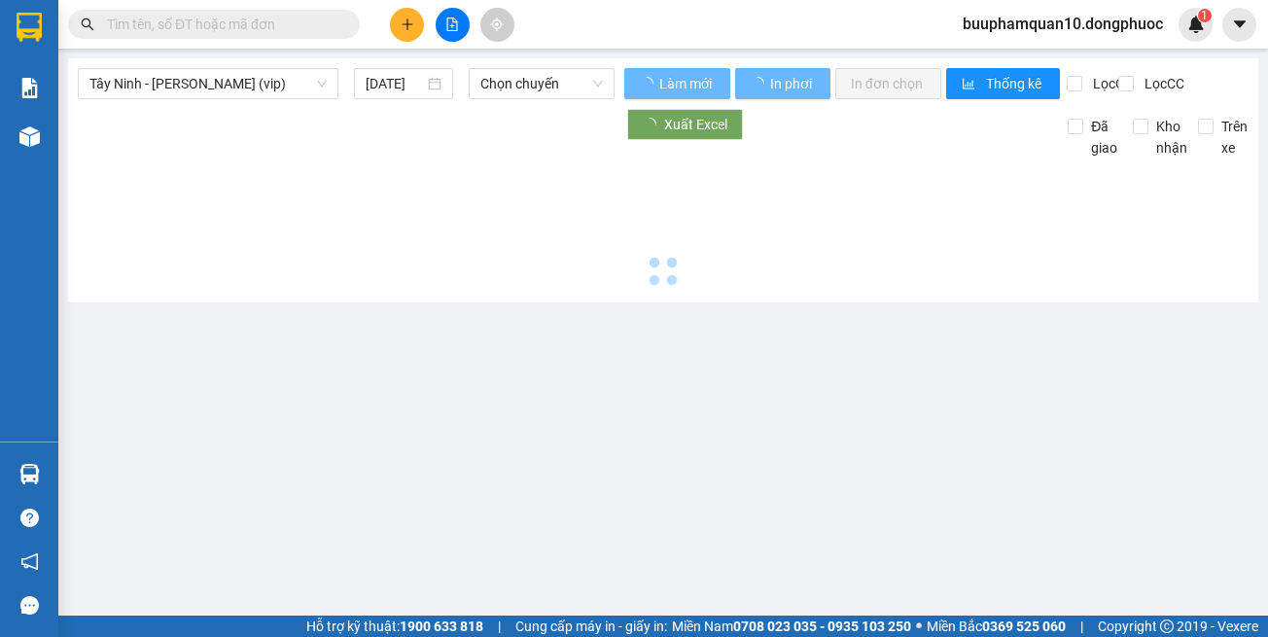
type input "14/09/2025"
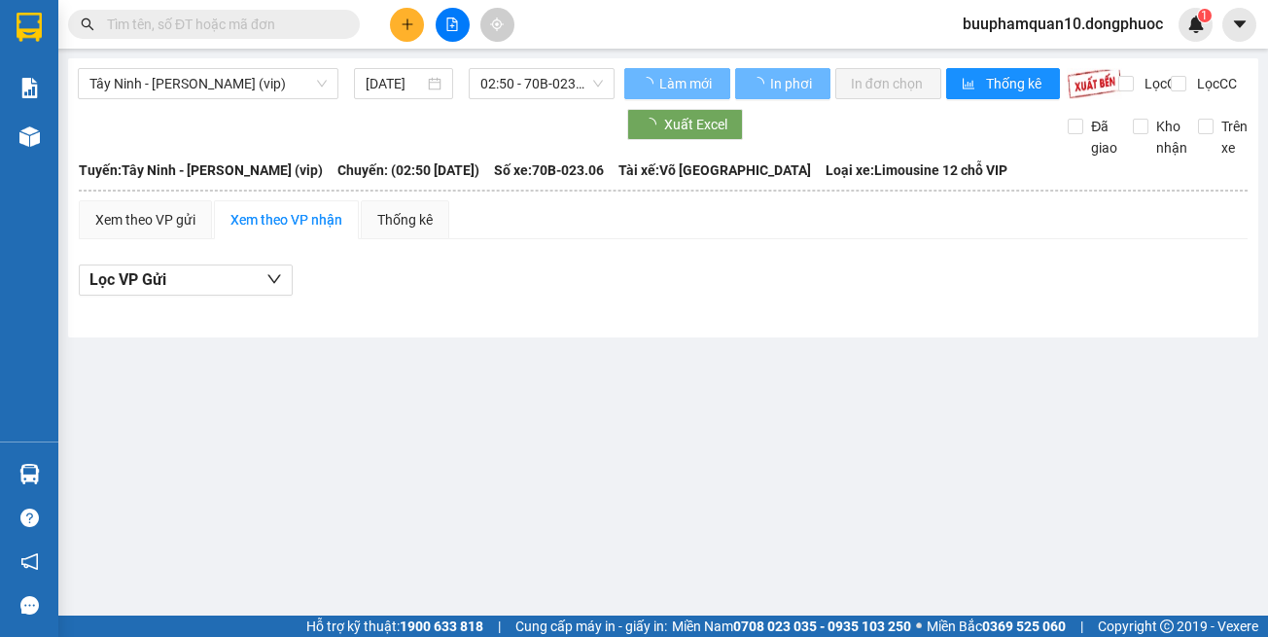
click at [237, 65] on div "Tây Ninh - Hồ Chí Minh (vip) 14/09/2025 02:50 - 70B-023.06 Làm mới In phơi In đ…" at bounding box center [663, 197] width 1190 height 279
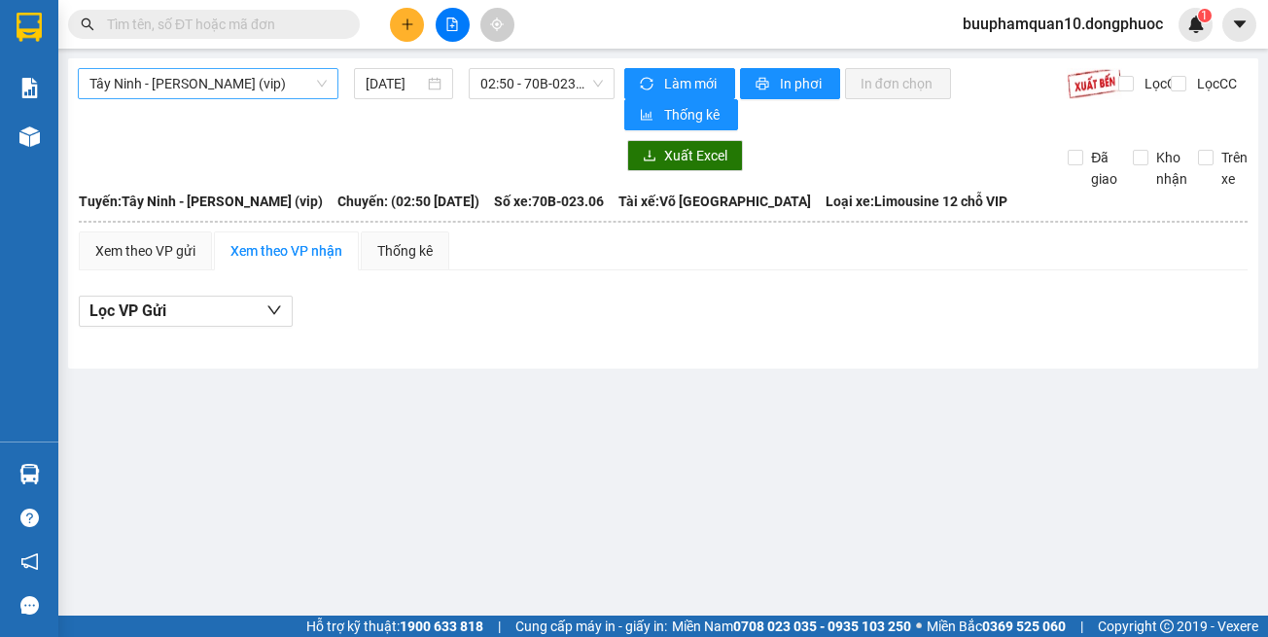
click at [247, 82] on span "Tây Ninh - Hồ Chí Minh (vip)" at bounding box center [207, 83] width 237 height 29
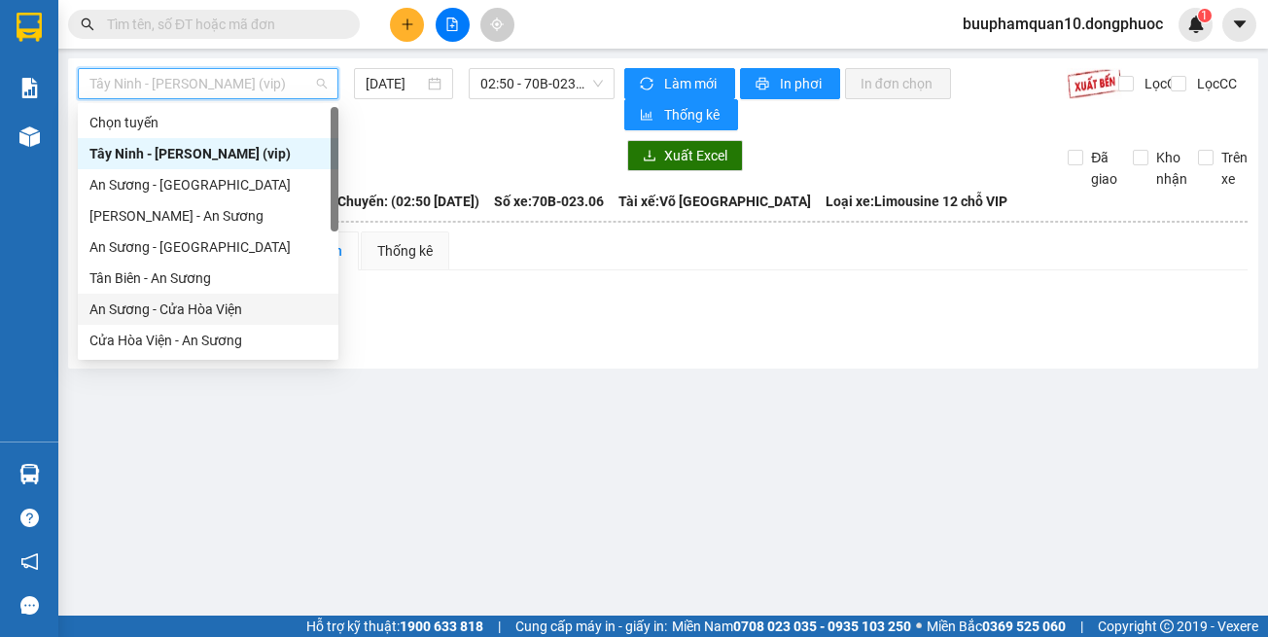
scroll to position [194, 0]
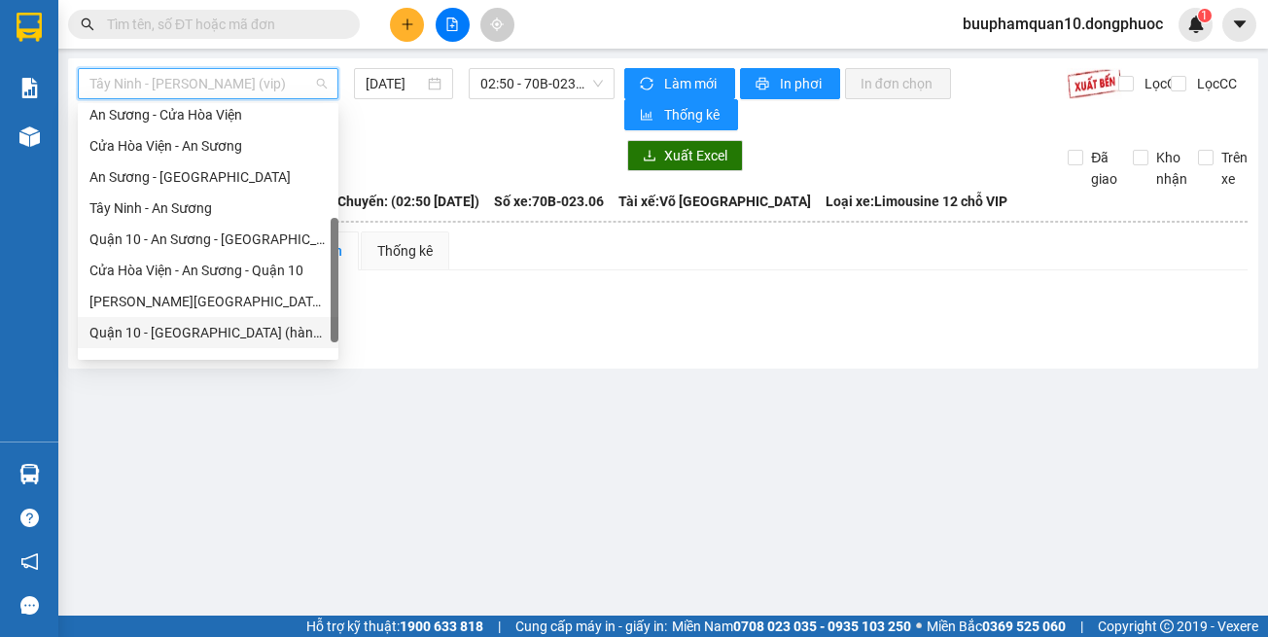
click at [247, 336] on div "Quận 10 - Dương MInh Châu (hàng hóa)" at bounding box center [207, 332] width 237 height 21
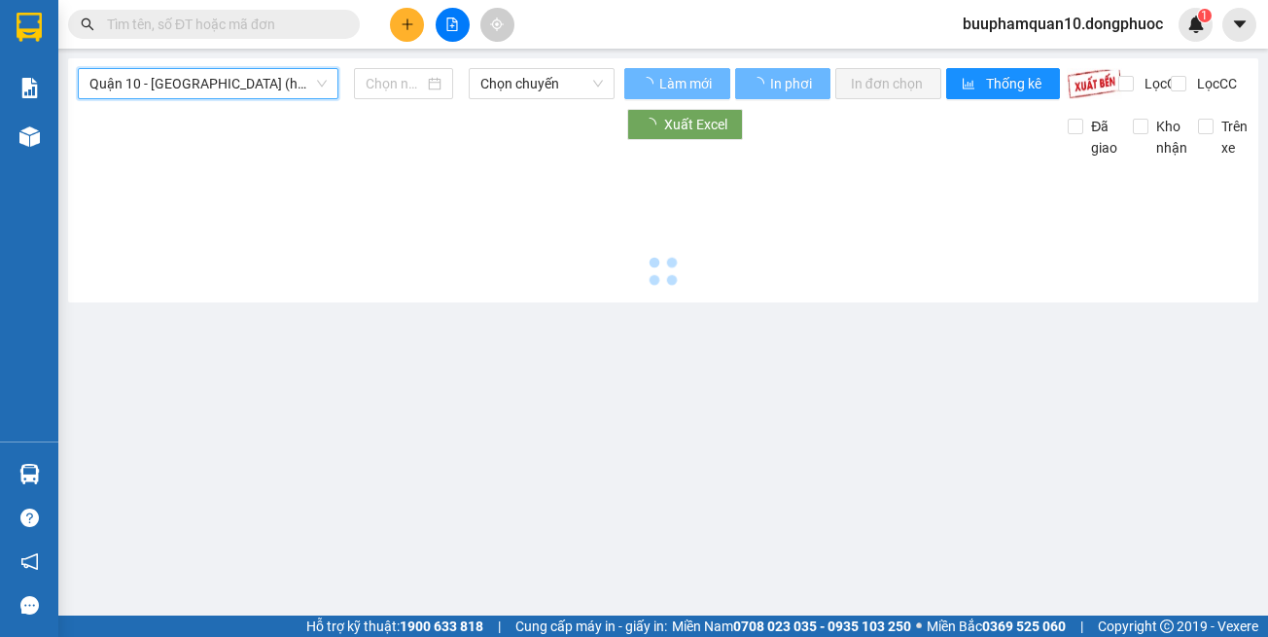
type input "14/09/2025"
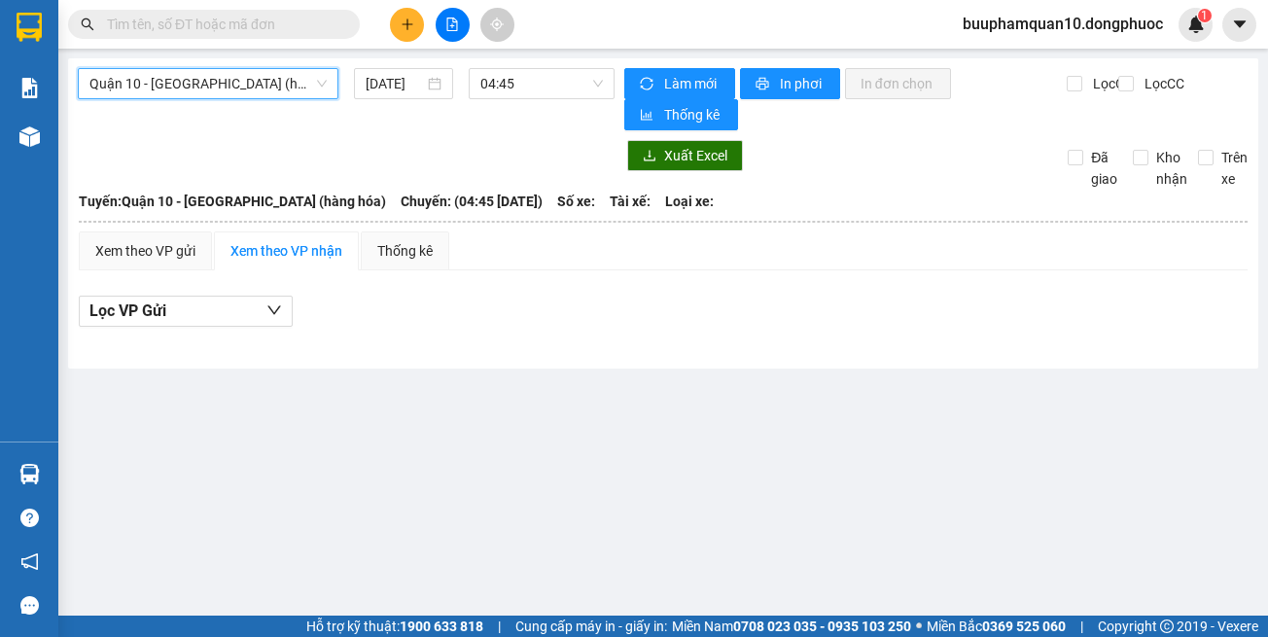
drag, startPoint x: 198, startPoint y: 83, endPoint x: 201, endPoint y: 207, distance: 124.5
click at [200, 86] on span "Quận 10 - Dương MInh Châu (hàng hóa)" at bounding box center [207, 83] width 237 height 29
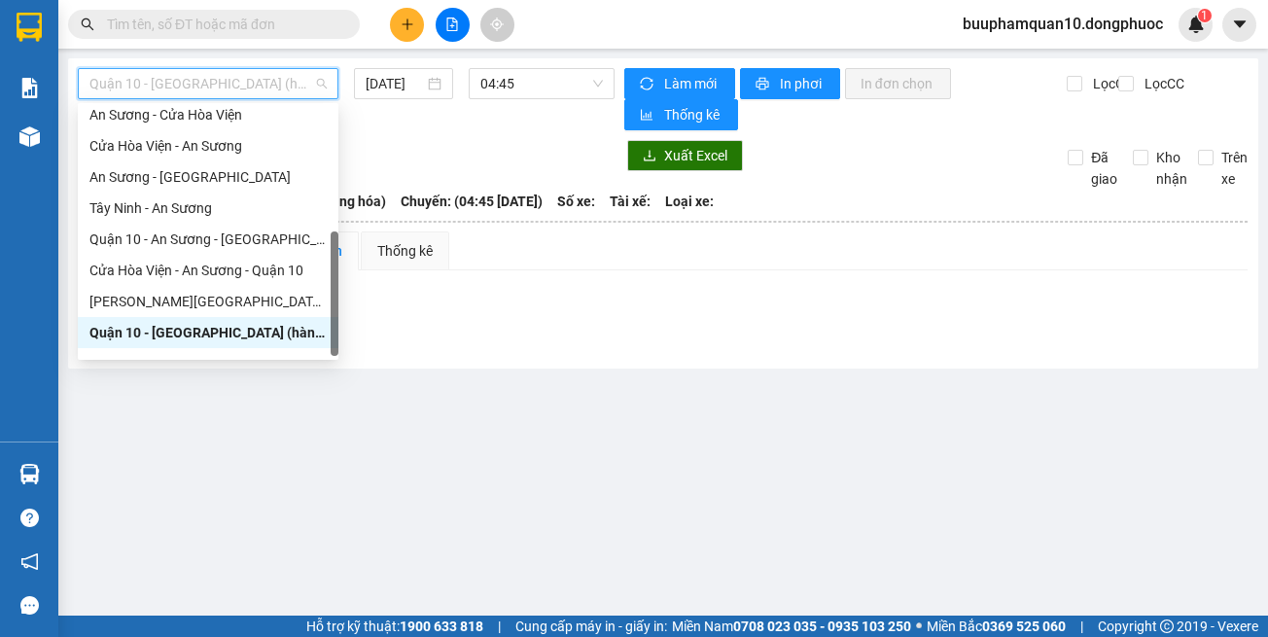
scroll to position [218, 0]
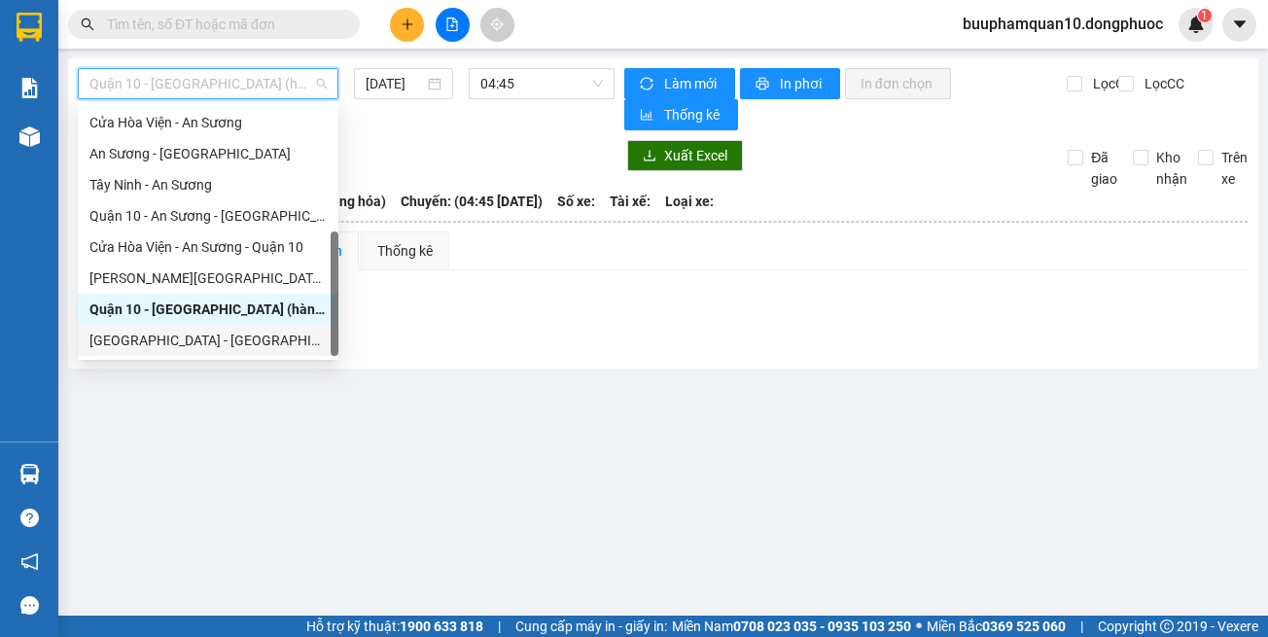
click at [234, 333] on div "Hồ Chí Minh - Tây Ninh (vip)" at bounding box center [207, 340] width 237 height 21
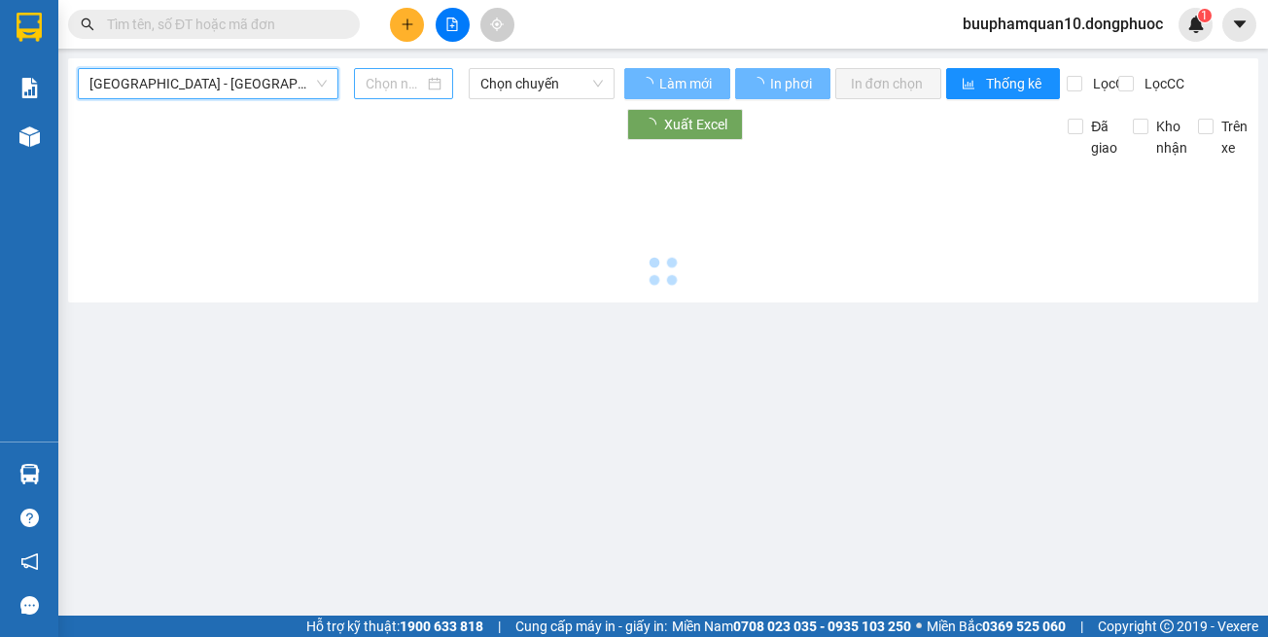
type input "14/09/2025"
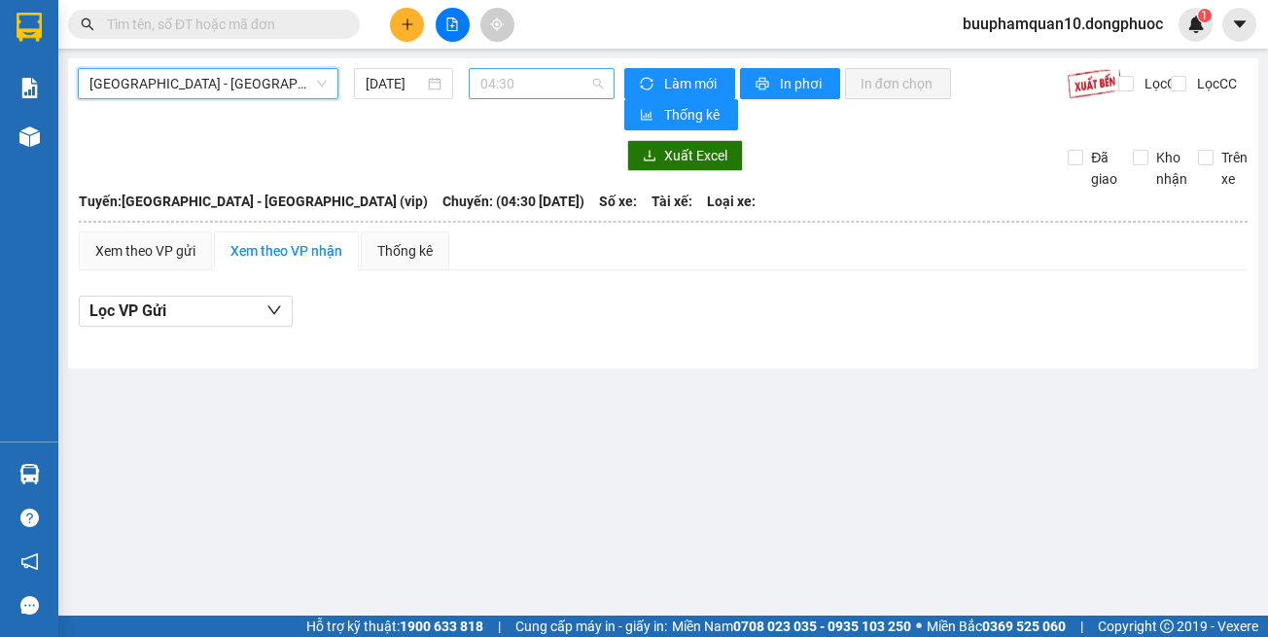
click at [519, 81] on span "04:30" at bounding box center [541, 83] width 122 height 29
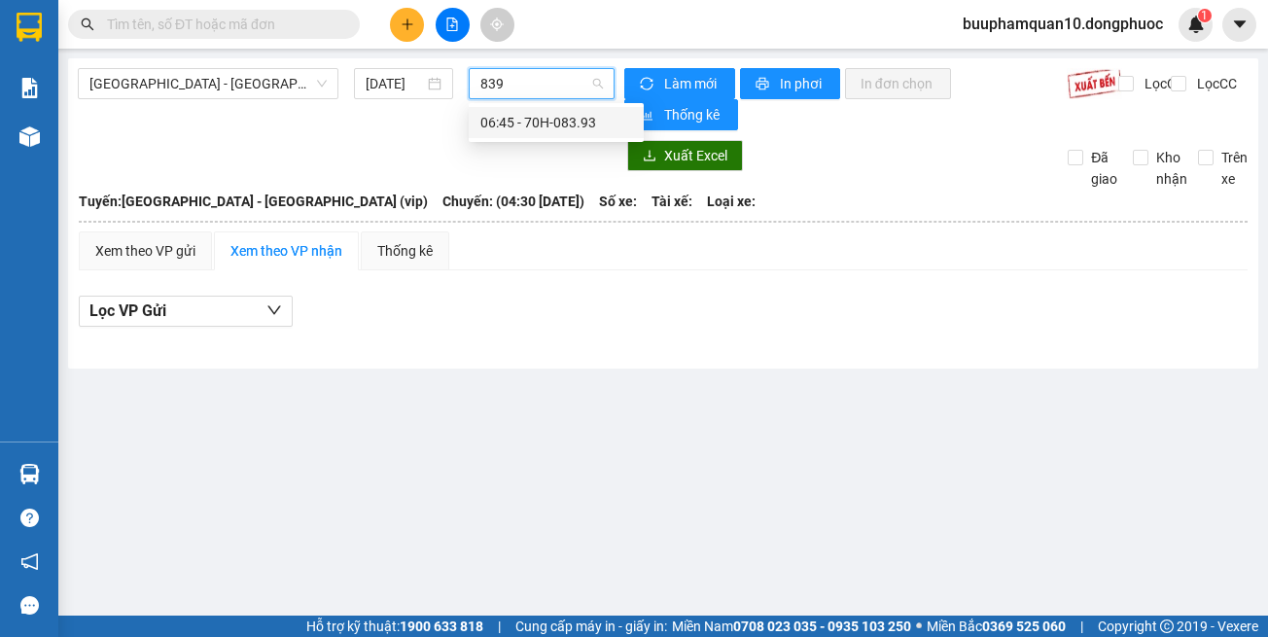
type input "8393"
click at [551, 112] on div "06:45 - 70H-083.93" at bounding box center [556, 122] width 152 height 21
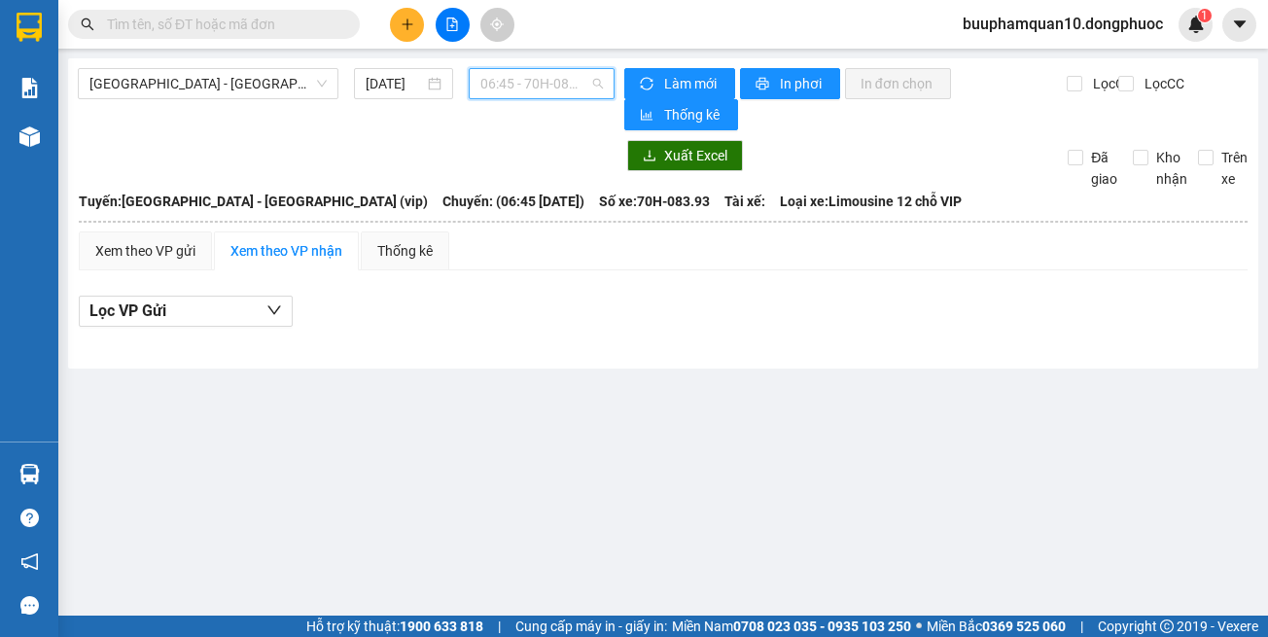
drag, startPoint x: 563, startPoint y: 85, endPoint x: 586, endPoint y: 112, distance: 35.8
click at [564, 84] on span "06:45 - 70H-083.93" at bounding box center [541, 83] width 122 height 29
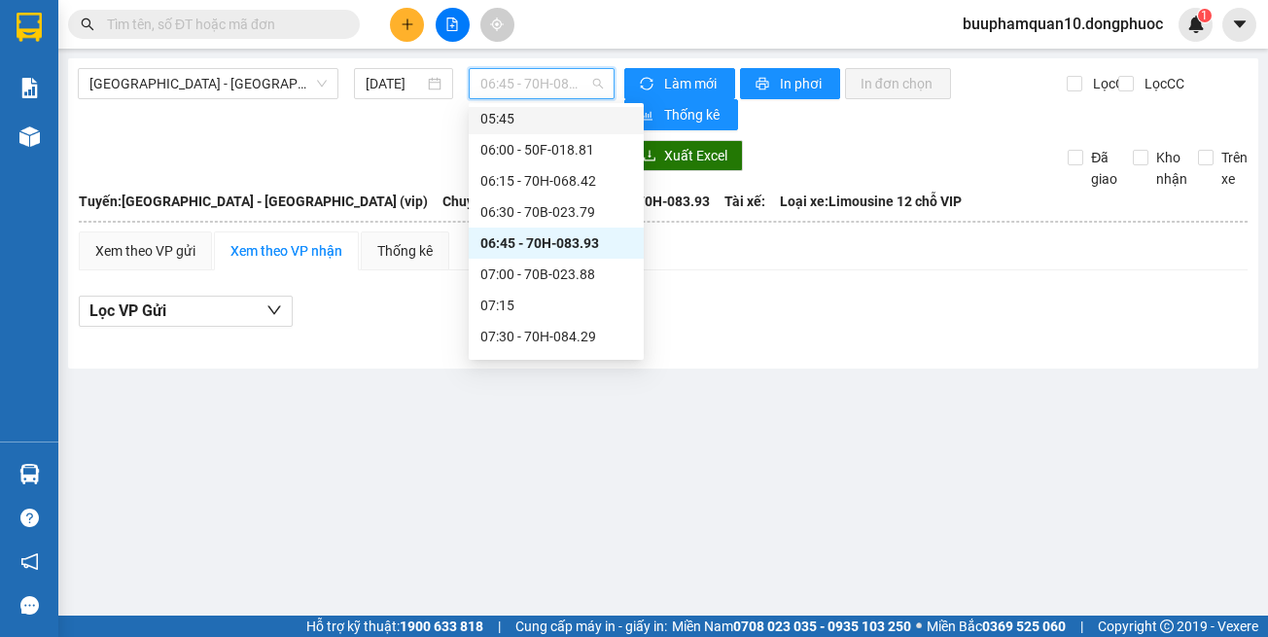
scroll to position [288, 0]
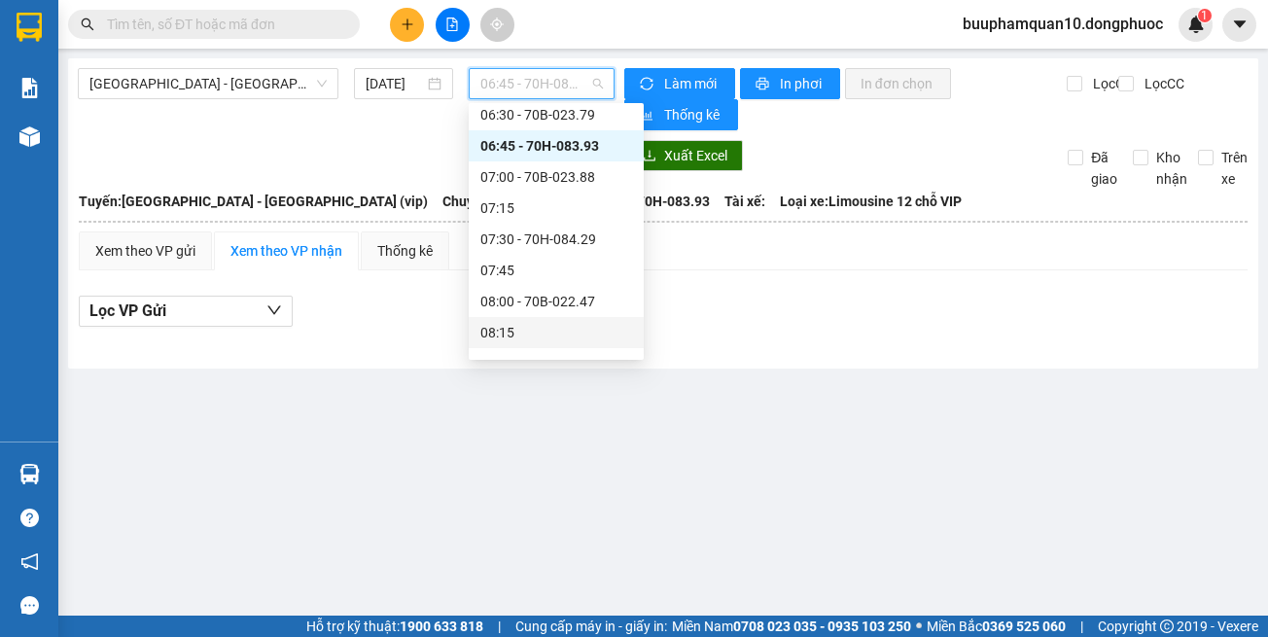
click at [649, 403] on main "Hồ Chí Minh - Tây Ninh (vip) 14/09/2025 06:45 - 70H-083.93 Làm mới In phơi In đ…" at bounding box center [634, 307] width 1268 height 615
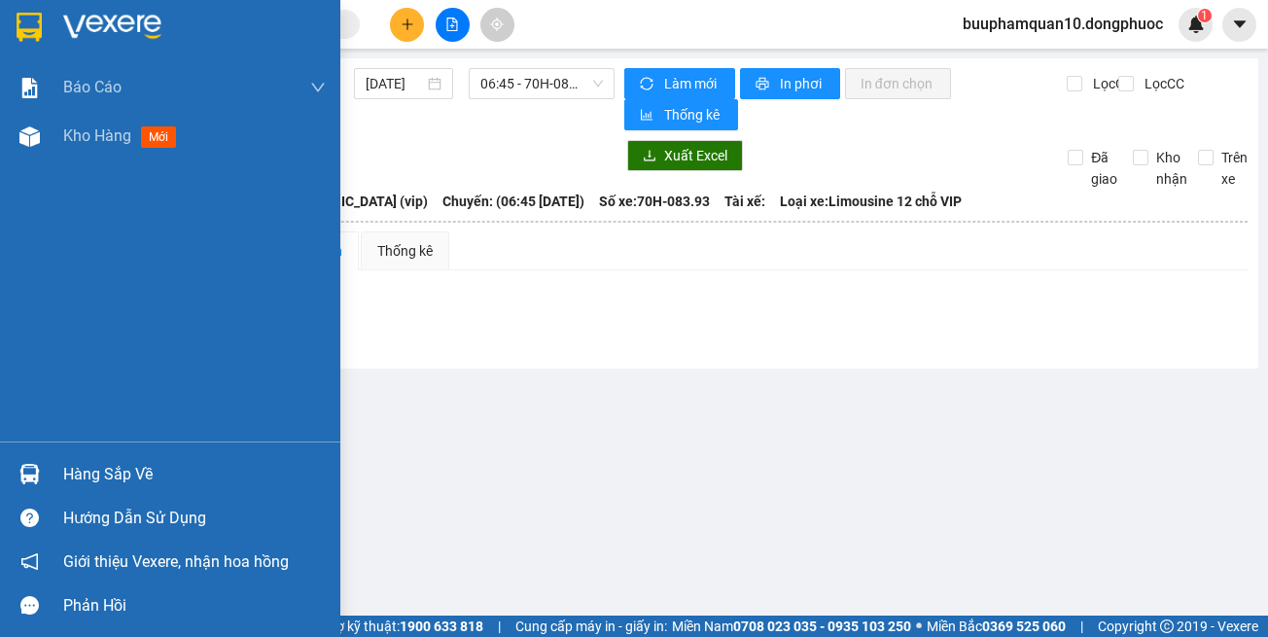
click at [70, 465] on div "Hàng sắp về" at bounding box center [194, 474] width 262 height 29
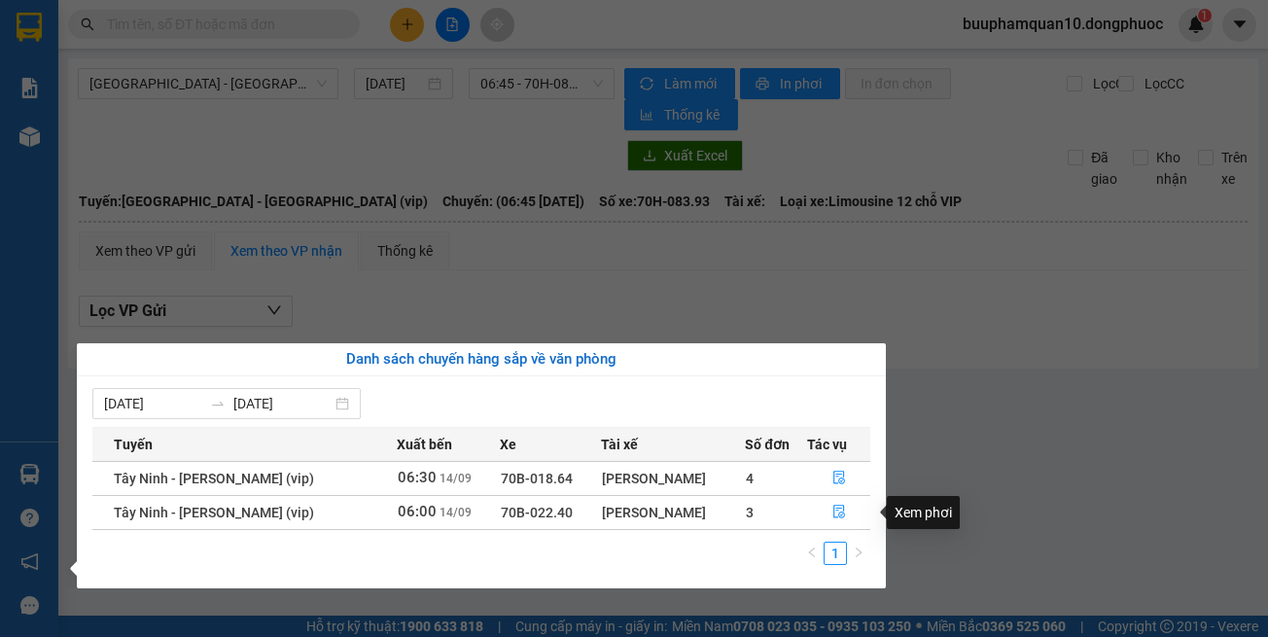
drag, startPoint x: 888, startPoint y: 355, endPoint x: 862, endPoint y: 306, distance: 55.2
click at [888, 353] on section "Kết quả tìm kiếm ( 0 ) Bộ lọc No Data buuphamquan10.dongphuoc 1 Báo cáo Mẫu 1: …" at bounding box center [634, 318] width 1268 height 637
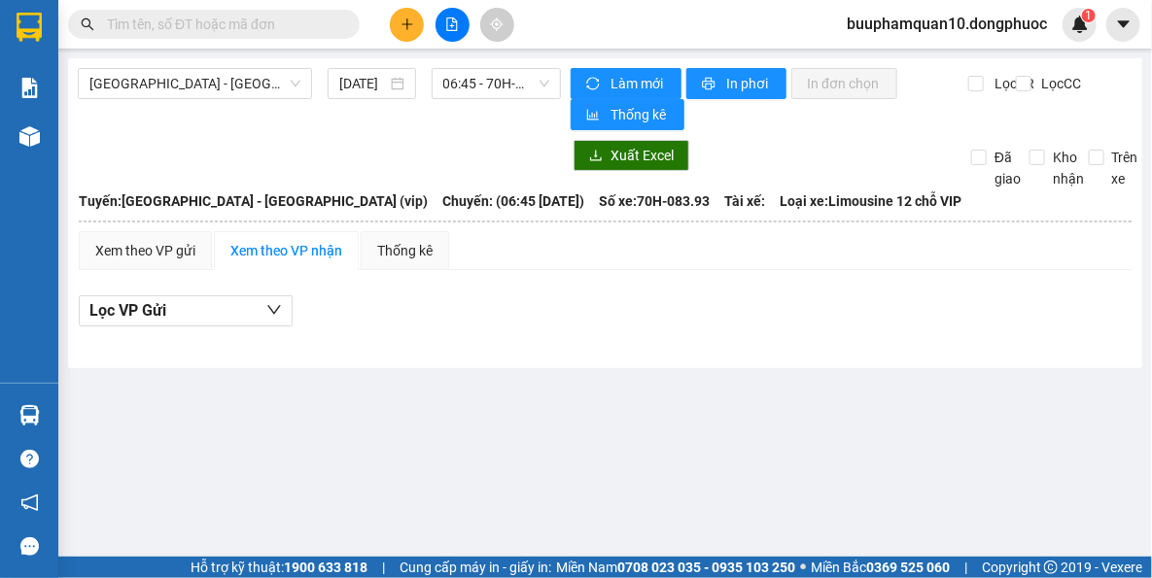
click at [321, 84] on div "14/09/2025" at bounding box center [372, 83] width 104 height 31
click at [345, 87] on input "14/09/2025" at bounding box center [363, 83] width 48 height 21
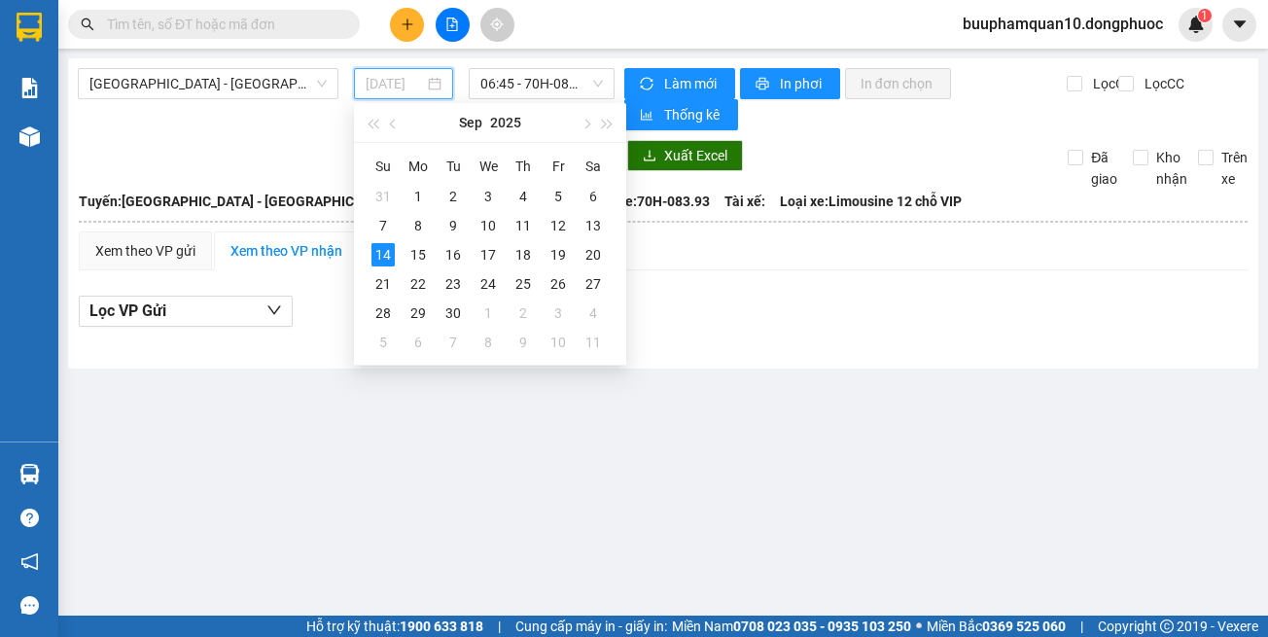
type input "14/09/2025"
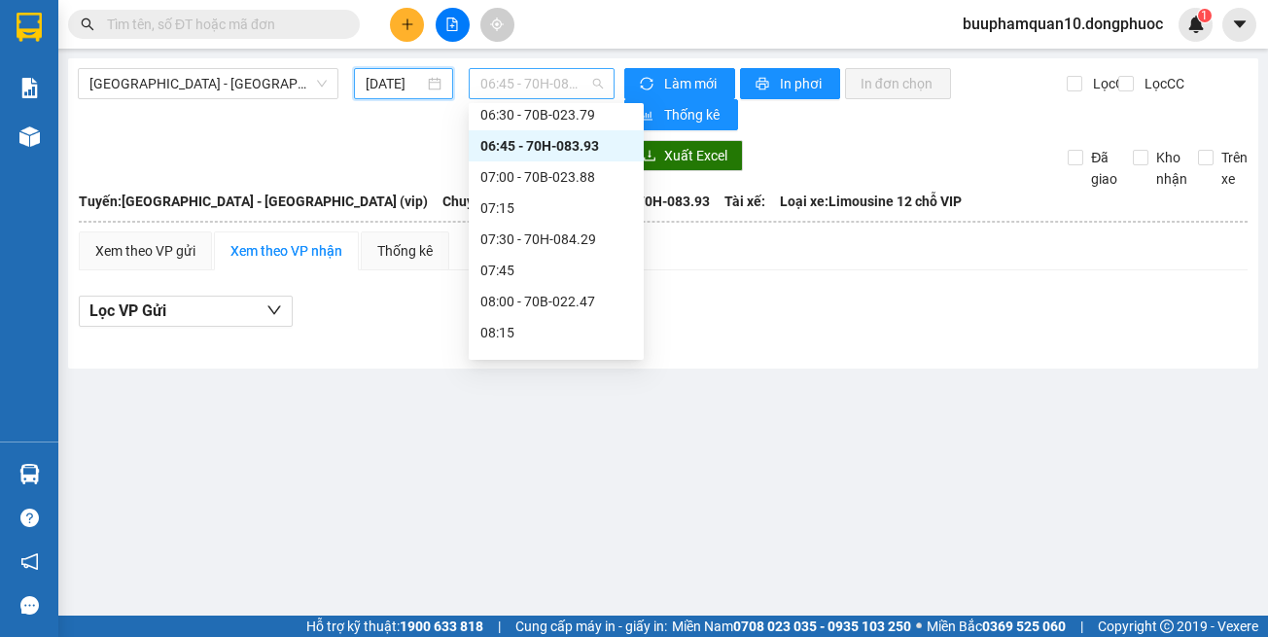
click at [561, 87] on span "06:45 - 70H-083.93" at bounding box center [541, 83] width 122 height 29
click at [571, 119] on div "06:30 - 70B-023.79" at bounding box center [556, 114] width 152 height 21
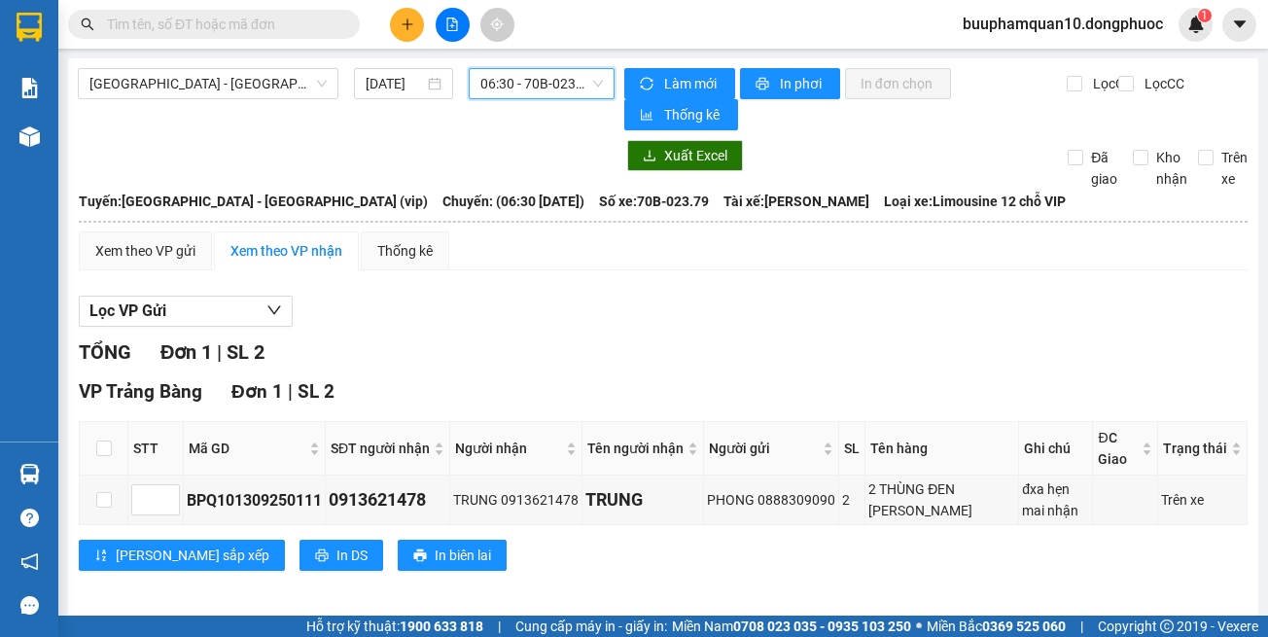
click at [519, 94] on span "06:30 - 70B-023.79" at bounding box center [541, 83] width 122 height 29
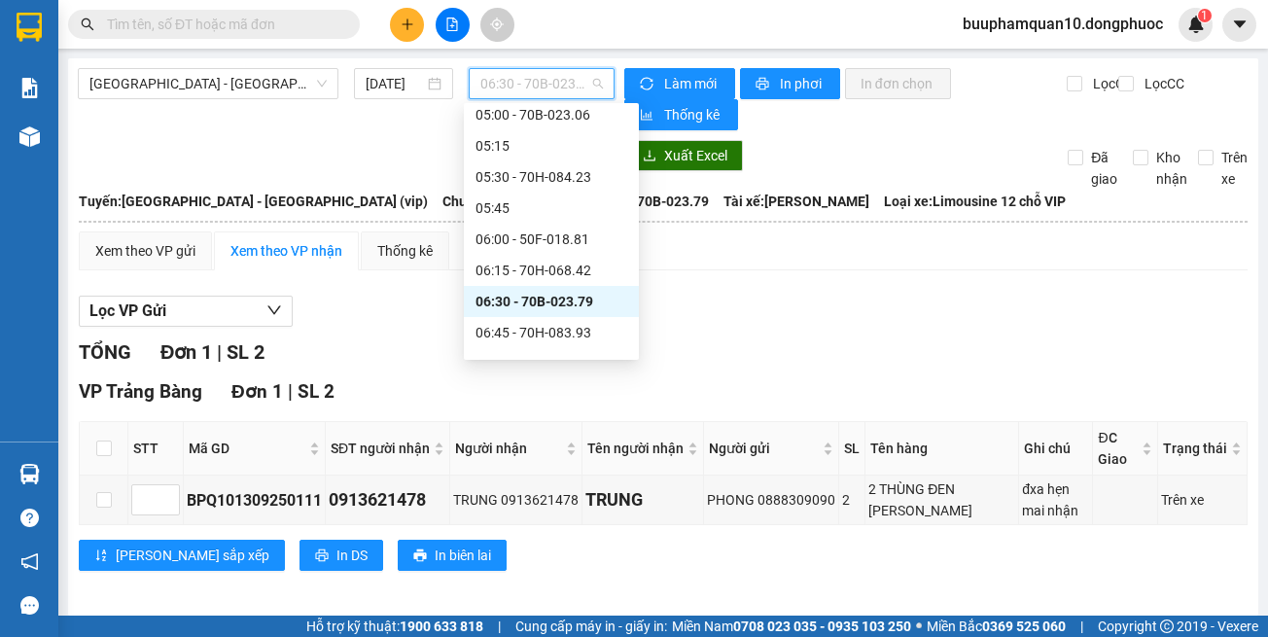
scroll to position [86, 0]
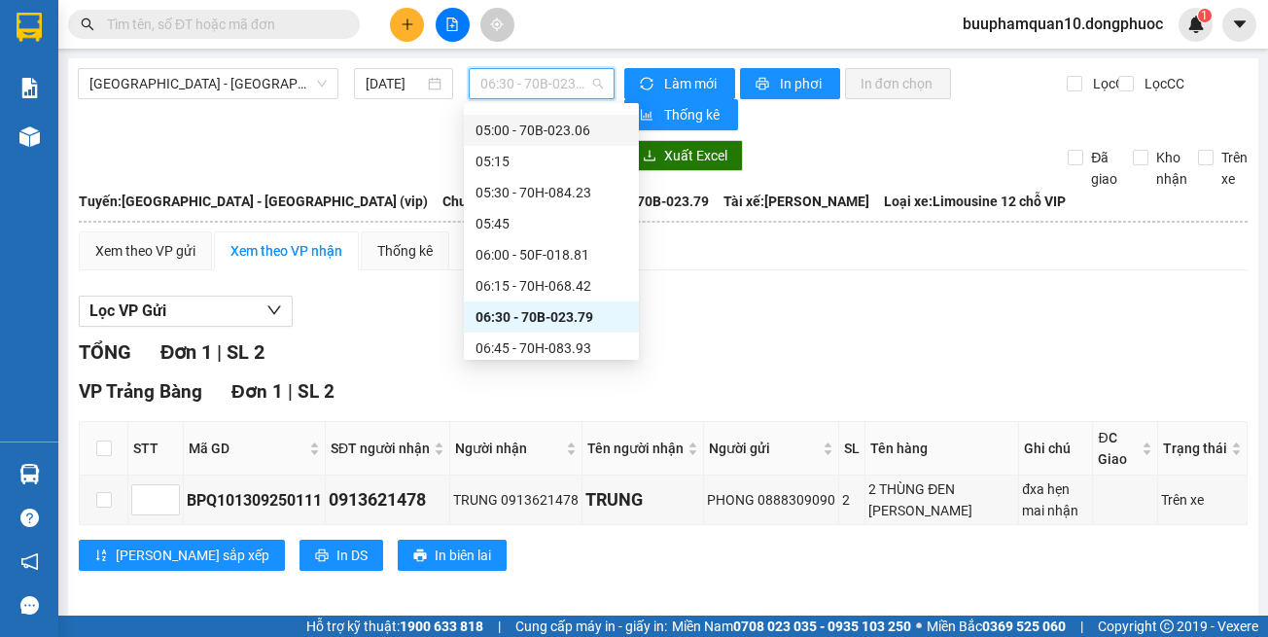
click at [568, 115] on div "05:00 - 70B-023.06" at bounding box center [551, 130] width 175 height 31
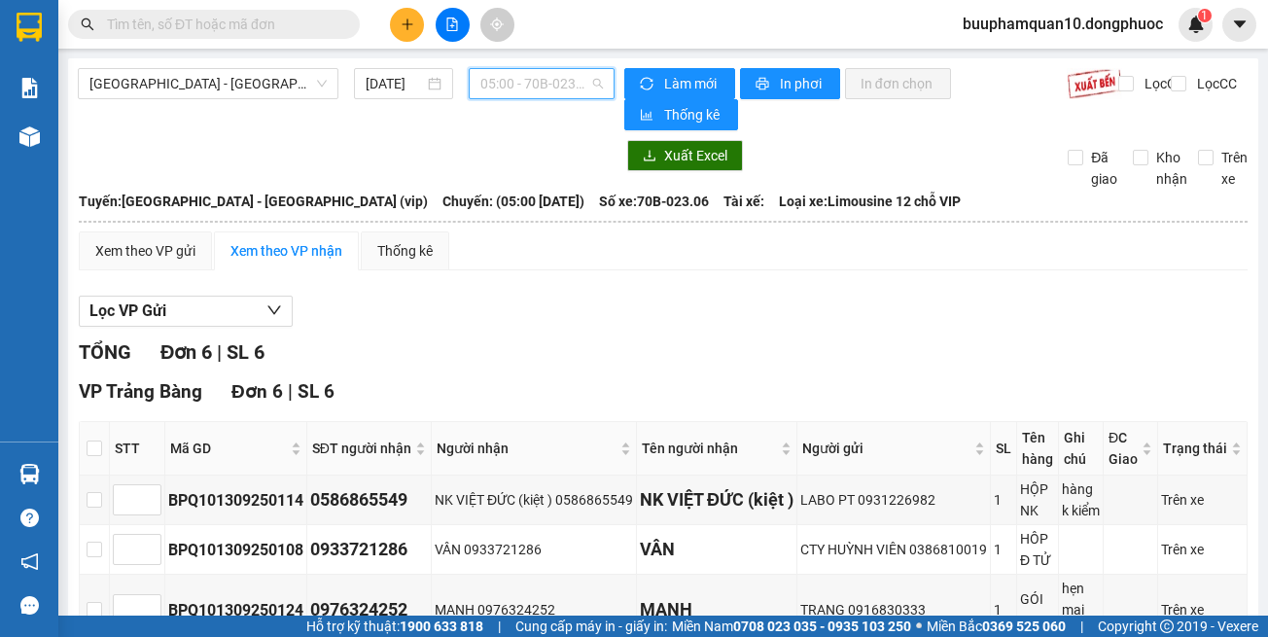
click at [518, 82] on span "05:00 - 70B-023.06" at bounding box center [541, 83] width 122 height 29
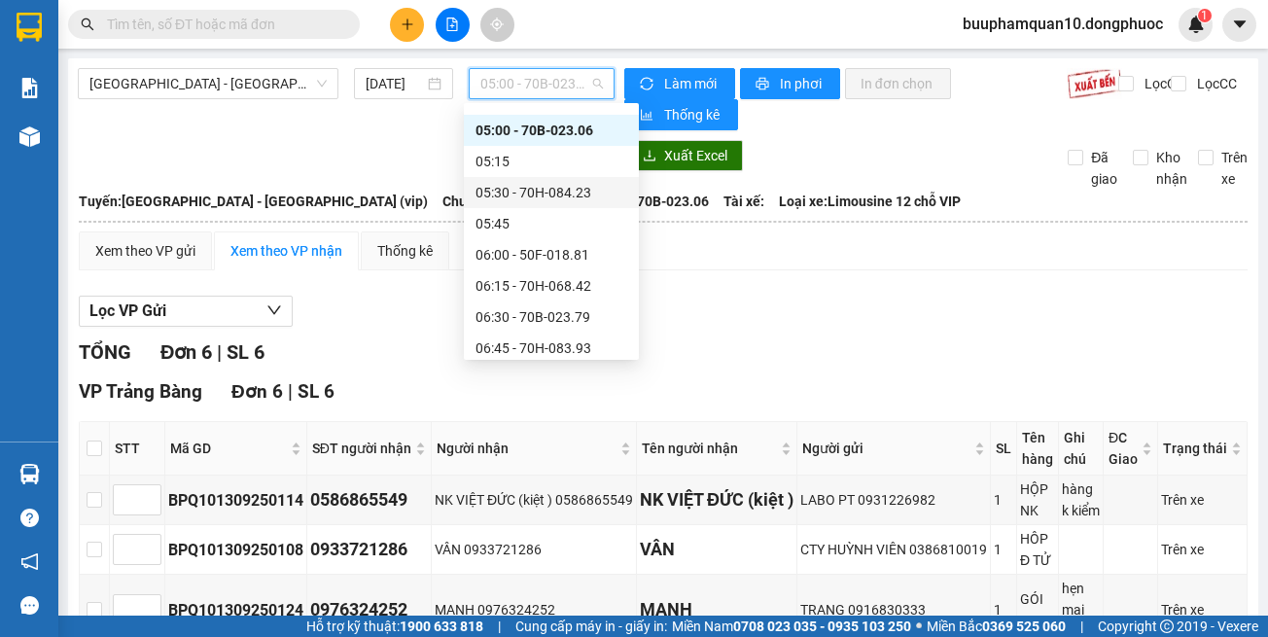
click at [544, 189] on div "05:30 - 70H-084.23" at bounding box center [551, 192] width 152 height 21
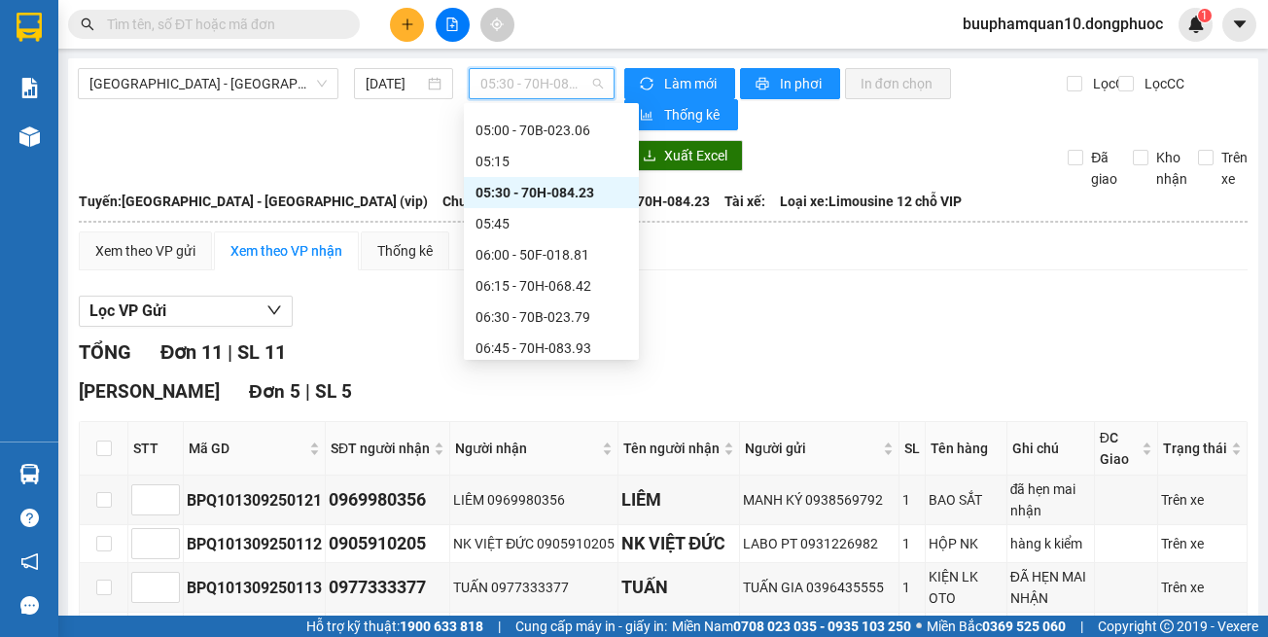
click at [510, 92] on span "05:30 - 70H-084.23" at bounding box center [541, 83] width 122 height 29
click at [573, 261] on div "06:00 - 50F-018.81" at bounding box center [551, 254] width 152 height 21
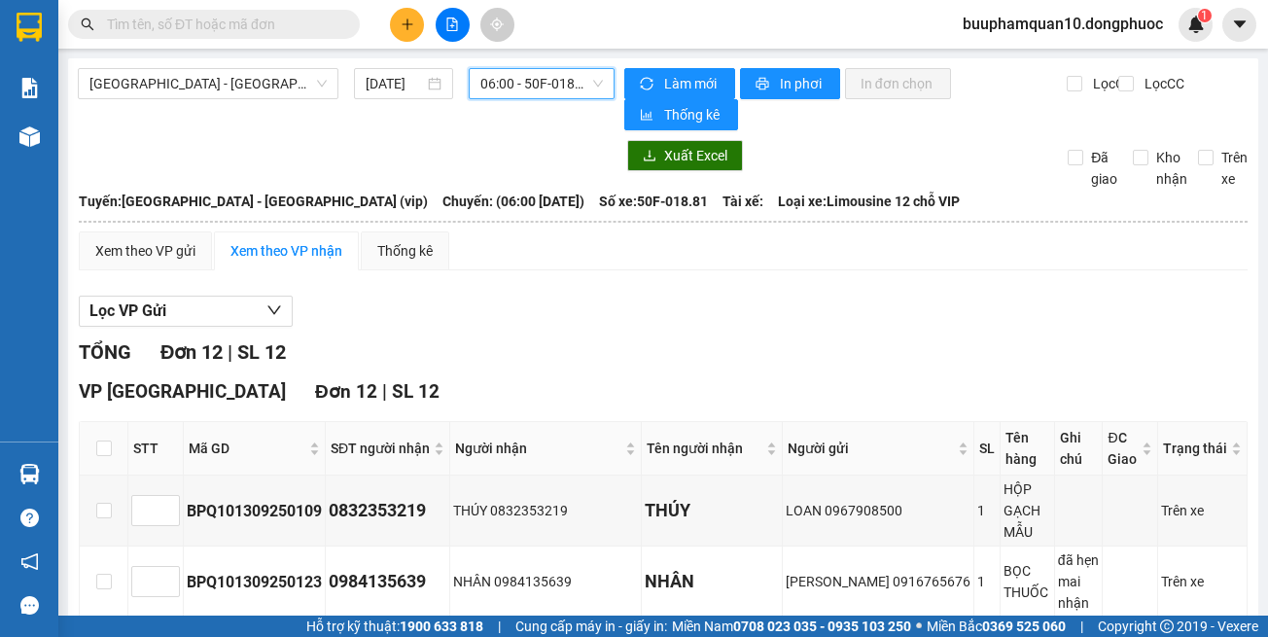
click at [496, 77] on span "06:00 - 50F-018.81" at bounding box center [541, 83] width 122 height 29
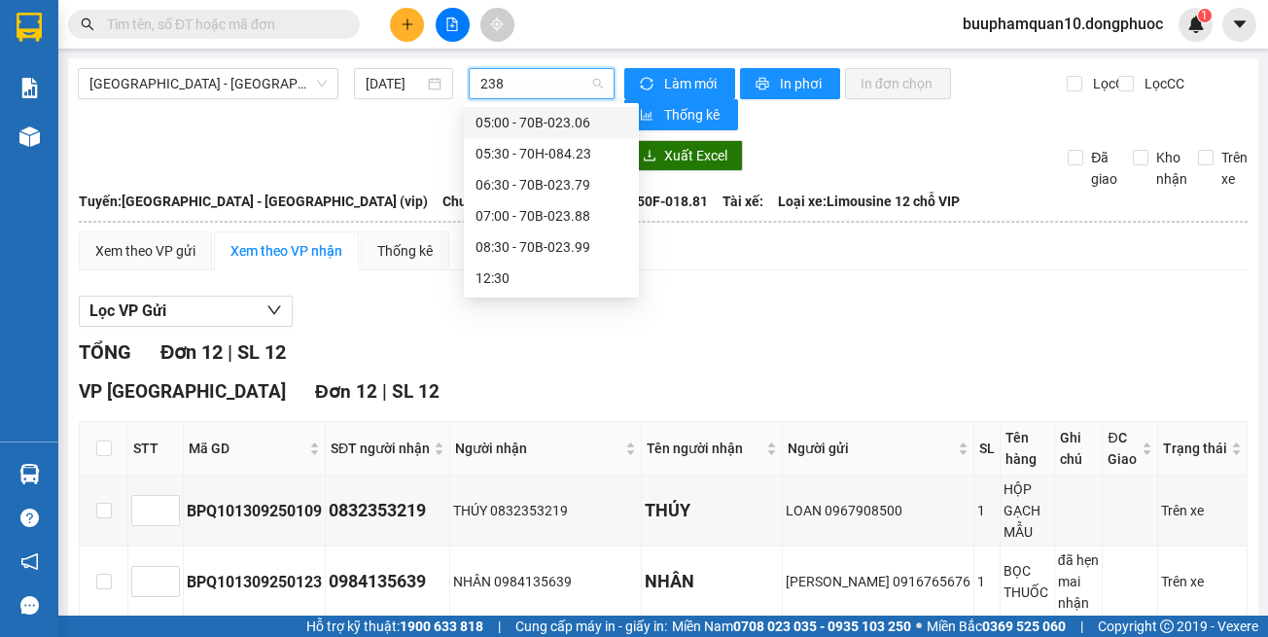
type input "2388"
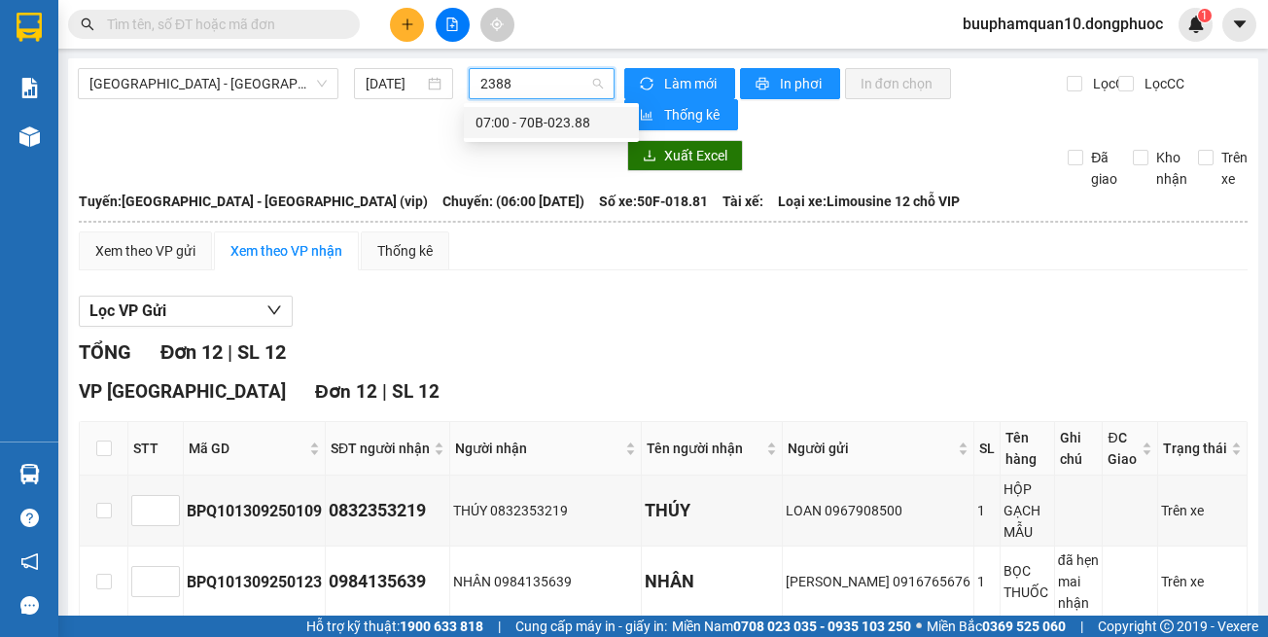
click at [560, 126] on div "07:00 - 70B-023.88" at bounding box center [551, 122] width 152 height 21
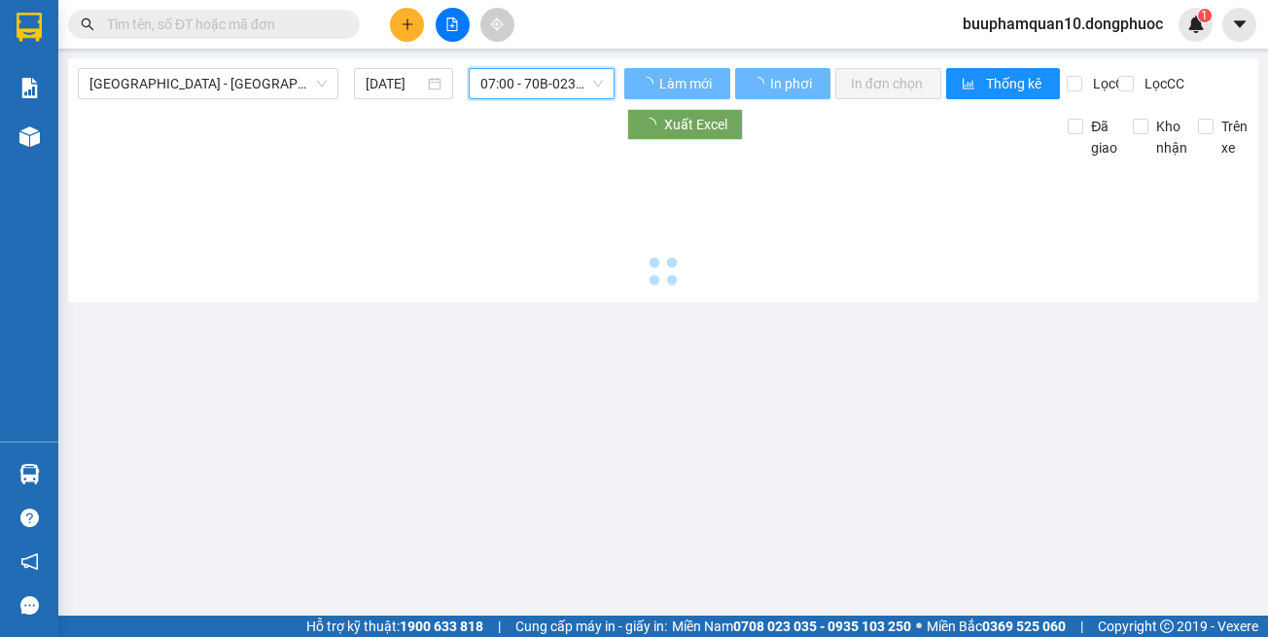
click at [543, 97] on span "07:00 - 70B-023.88" at bounding box center [541, 83] width 122 height 29
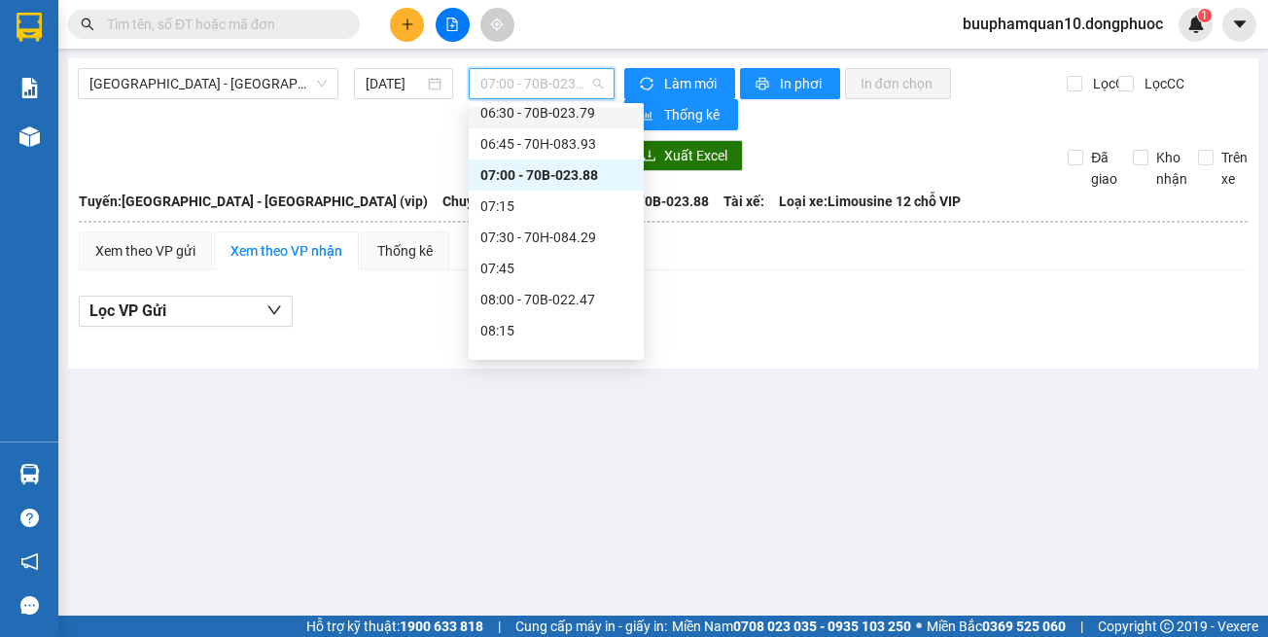
scroll to position [319, 0]
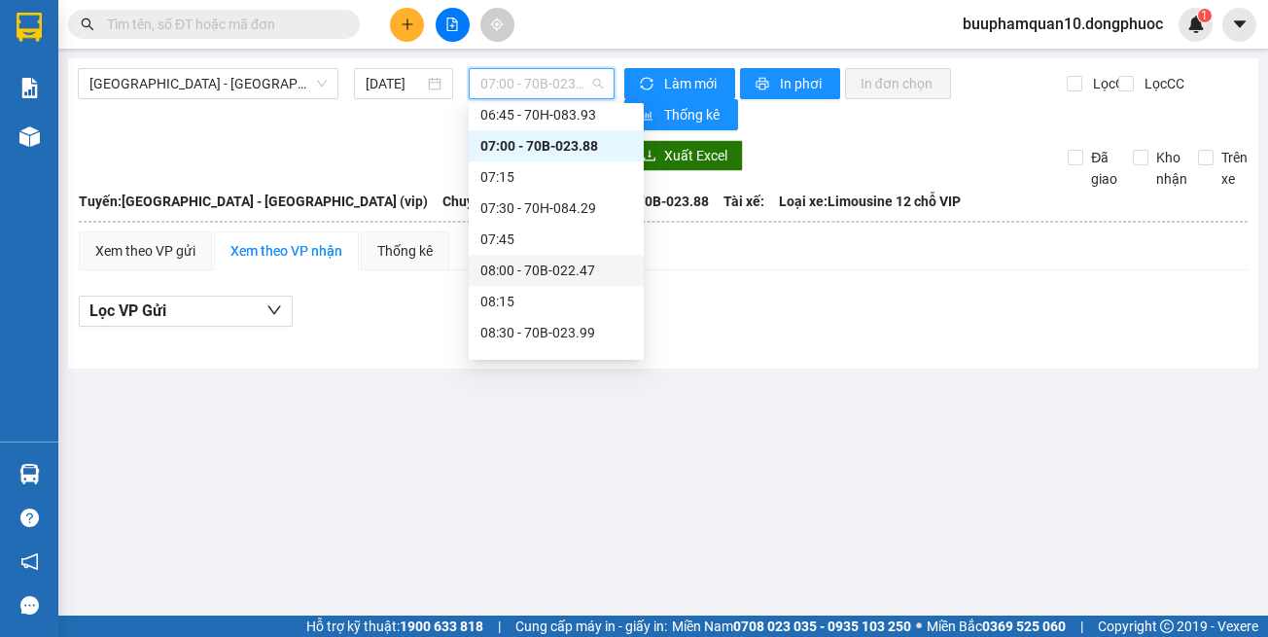
click at [650, 454] on main "Hồ Chí Minh - Tây Ninh (vip) 14/09/2025 07:00 - 70B-023.88 Làm mới In phơi In đ…" at bounding box center [634, 307] width 1268 height 615
